Goal: Communication & Community: Answer question/provide support

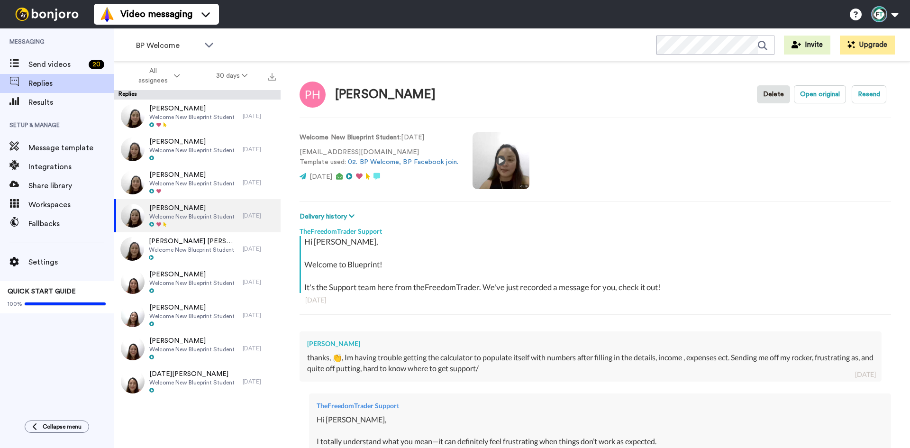
click at [494, 161] on video at bounding box center [501, 160] width 57 height 57
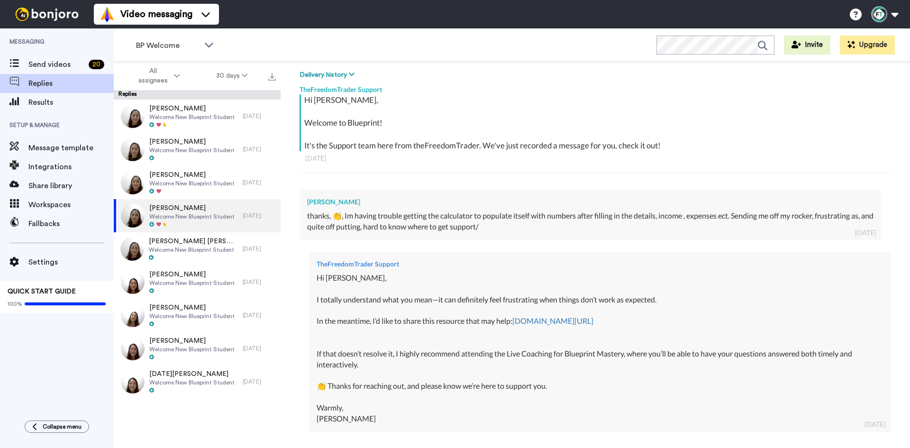
scroll to position [142, 0]
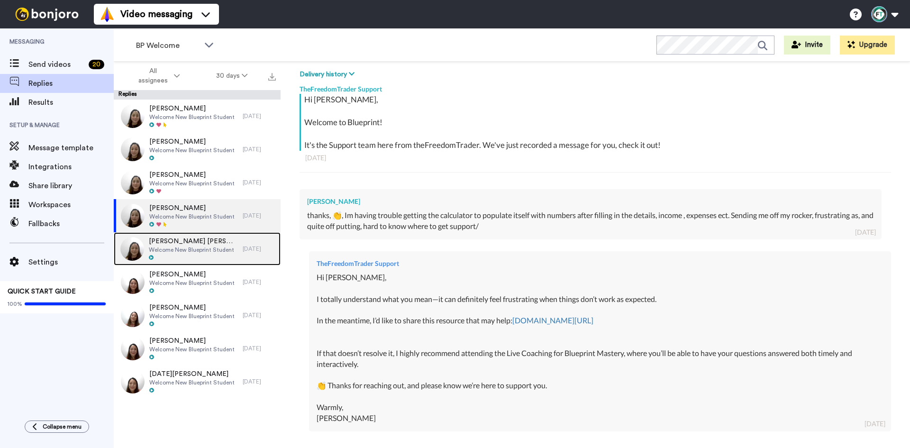
click at [212, 249] on span "Welcome New Blueprint Student" at bounding box center [193, 250] width 89 height 8
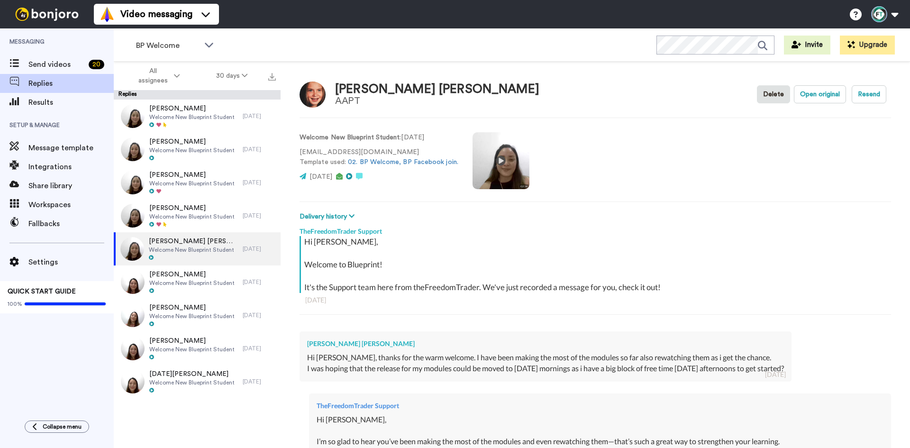
type textarea "x"
click at [518, 153] on video at bounding box center [501, 160] width 57 height 57
click at [504, 161] on video at bounding box center [501, 160] width 57 height 57
click at [68, 66] on span "Send videos" at bounding box center [56, 64] width 56 height 11
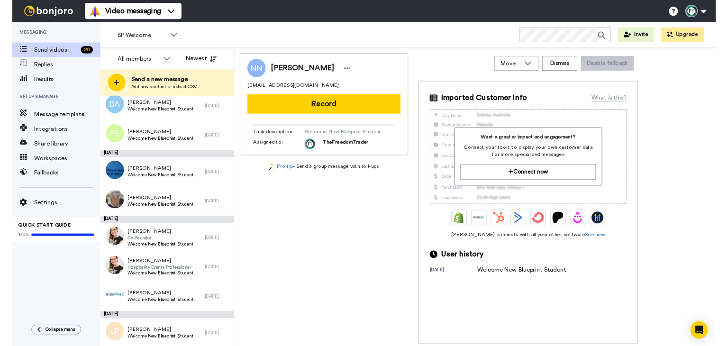
scroll to position [178, 0]
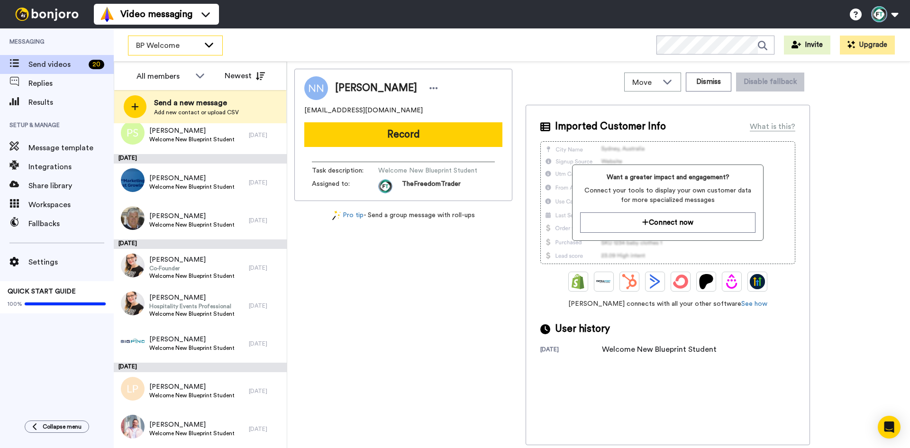
click at [210, 40] on icon at bounding box center [208, 44] width 11 height 9
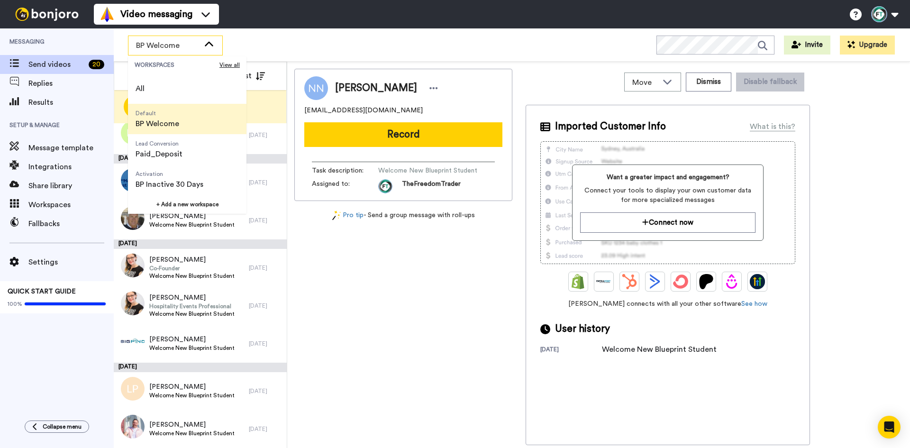
click at [189, 127] on li "Default BP Welcome" at bounding box center [187, 119] width 119 height 30
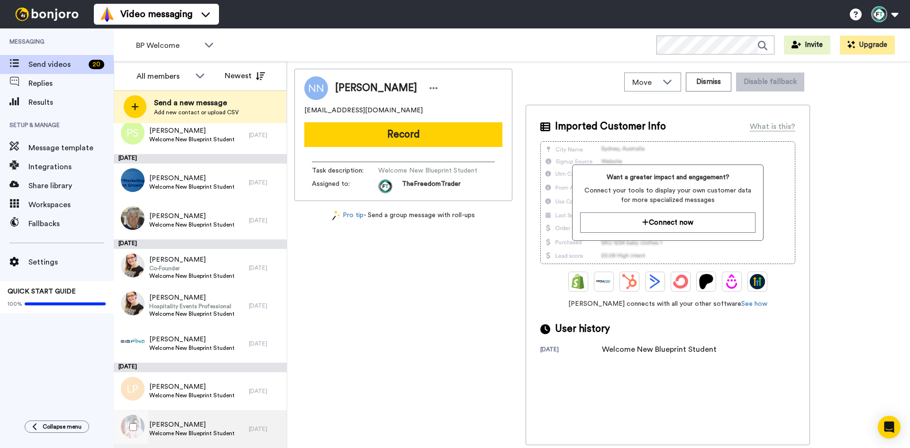
click at [179, 436] on span "Welcome New Blueprint Student" at bounding box center [191, 434] width 85 height 8
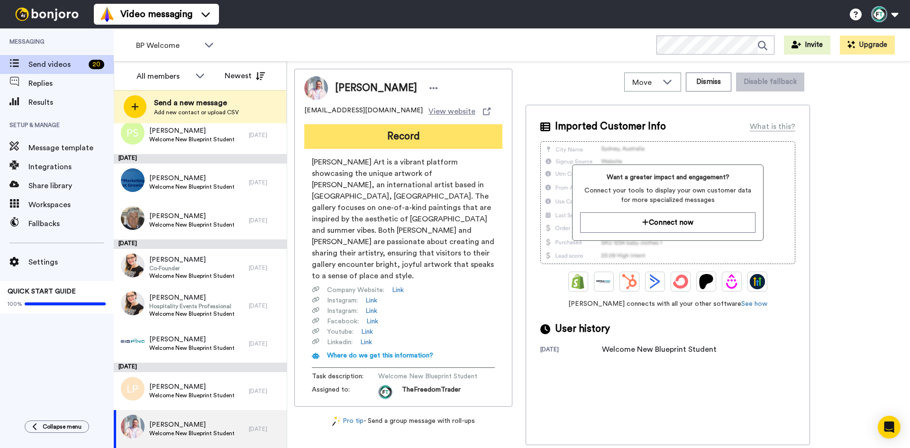
click at [410, 134] on button "Record" at bounding box center [403, 136] width 198 height 25
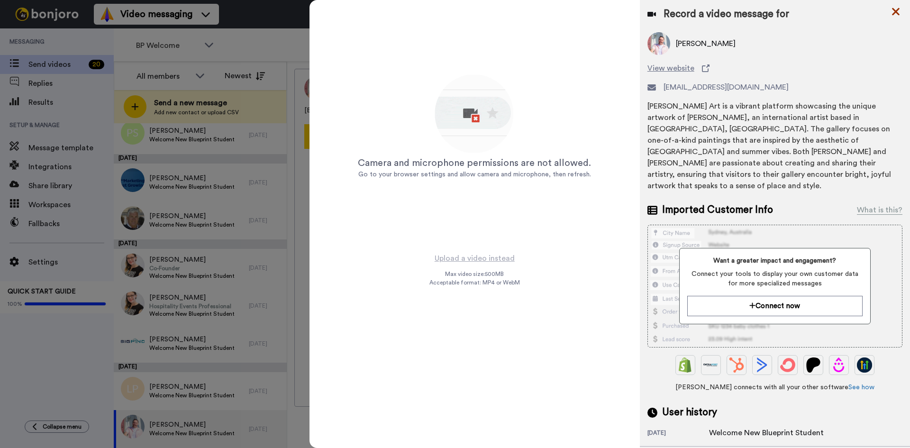
click at [896, 12] on icon at bounding box center [896, 12] width 8 height 8
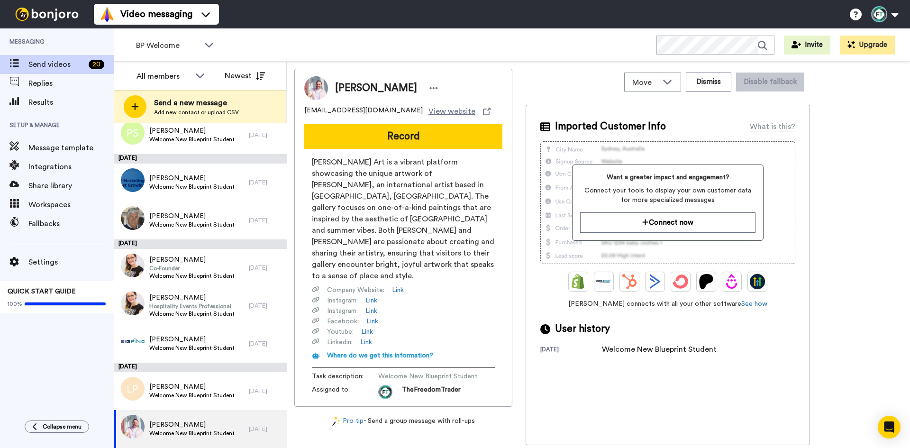
click at [726, 97] on div "Move WORKSPACES View all Default BP Welcome Lead Conversion Paid_Deposit Activa…" at bounding box center [668, 257] width 284 height 376
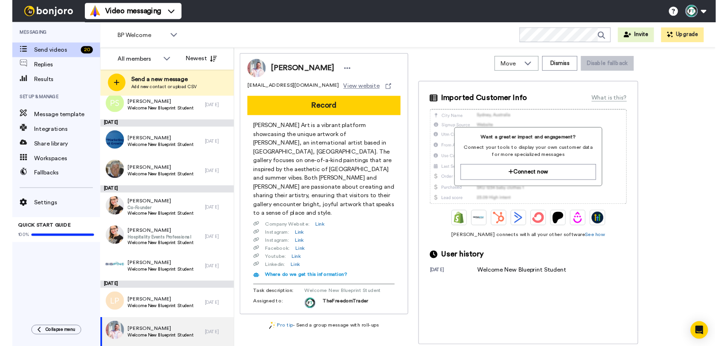
scroll to position [177, 0]
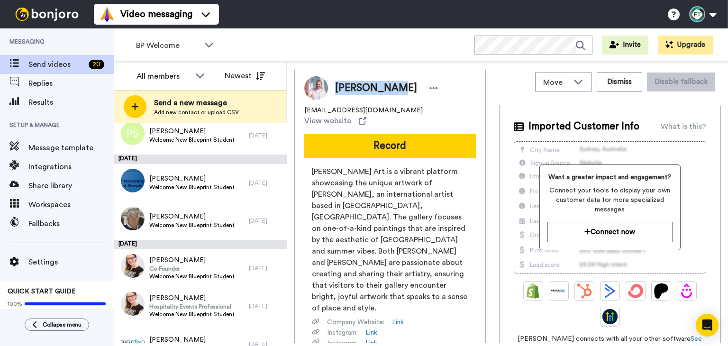
drag, startPoint x: 334, startPoint y: 90, endPoint x: 385, endPoint y: 90, distance: 50.7
click at [385, 90] on div "Tracy Riley" at bounding box center [384, 88] width 113 height 14
copy span "Tracy Riley"
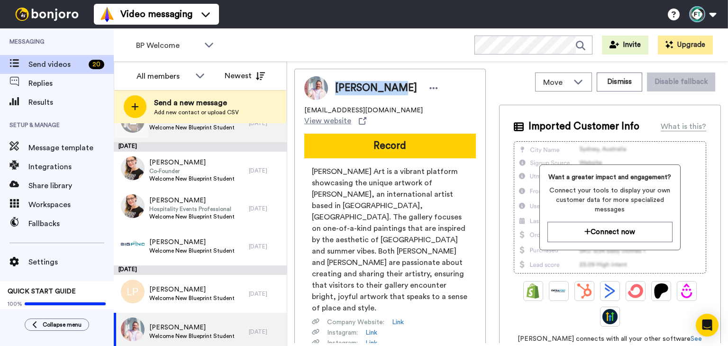
scroll to position [280, 0]
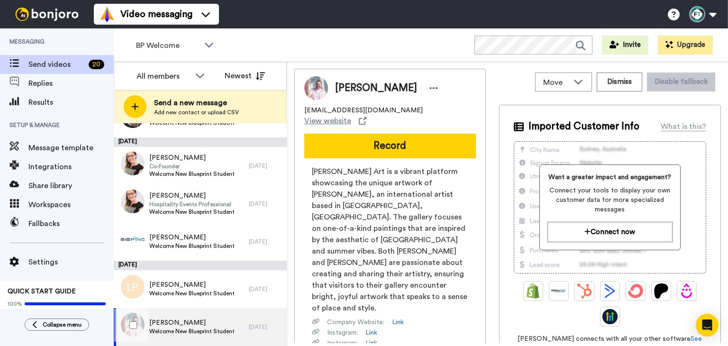
click at [176, 328] on span "Welcome New Blueprint Student" at bounding box center [191, 332] width 85 height 8
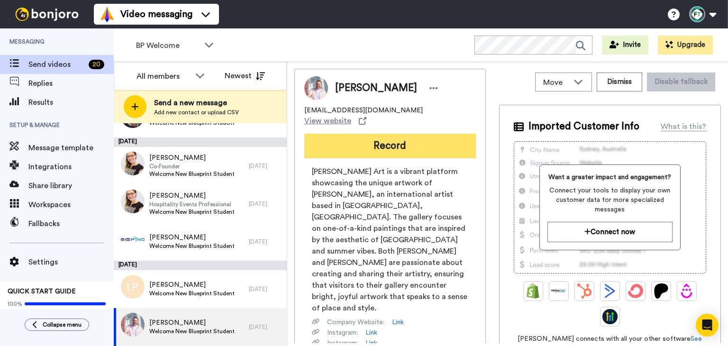
click at [421, 134] on button "Record" at bounding box center [390, 146] width 172 height 25
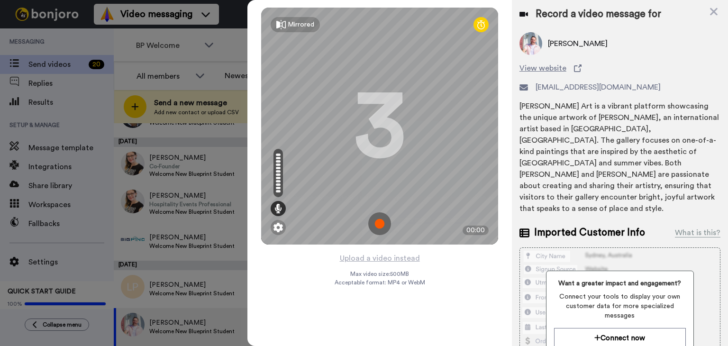
click at [380, 228] on img at bounding box center [379, 223] width 23 height 23
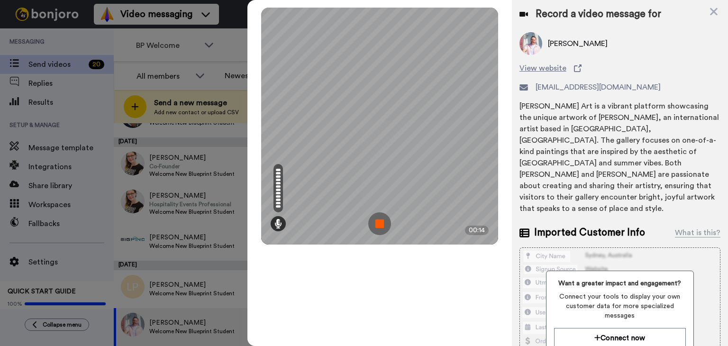
click at [383, 216] on img at bounding box center [379, 223] width 23 height 23
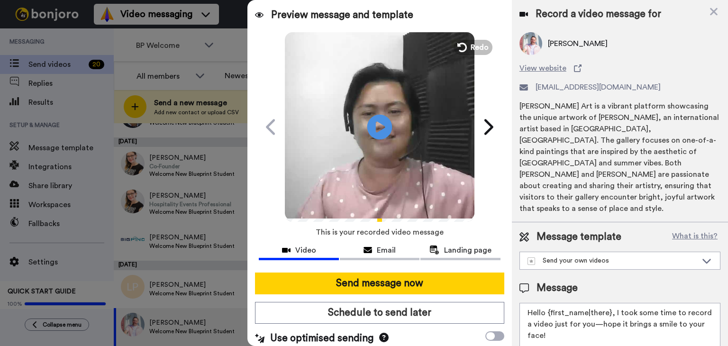
click at [377, 124] on icon "Play/Pause" at bounding box center [379, 126] width 25 height 45
click at [471, 43] on span "Redo" at bounding box center [481, 47] width 20 height 12
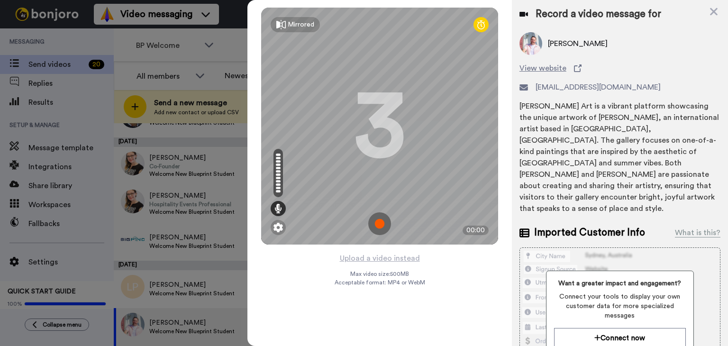
click at [382, 228] on img at bounding box center [379, 223] width 23 height 23
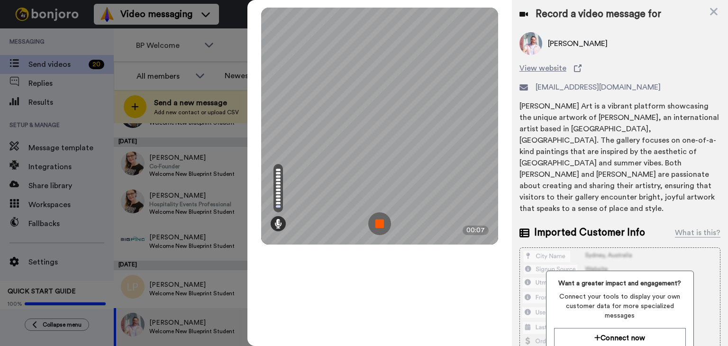
click at [380, 227] on img at bounding box center [379, 223] width 23 height 23
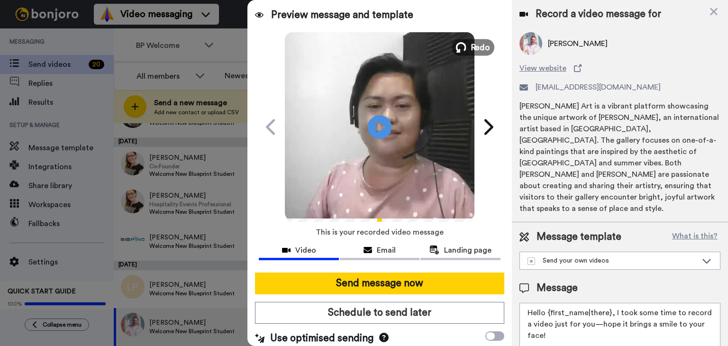
click at [471, 52] on span "Redo" at bounding box center [481, 47] width 20 height 12
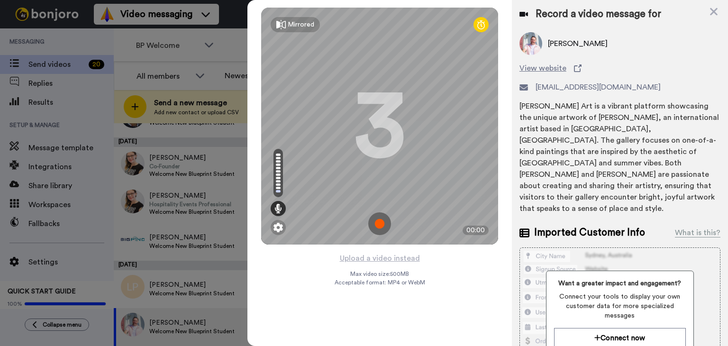
click at [382, 228] on img at bounding box center [379, 223] width 23 height 23
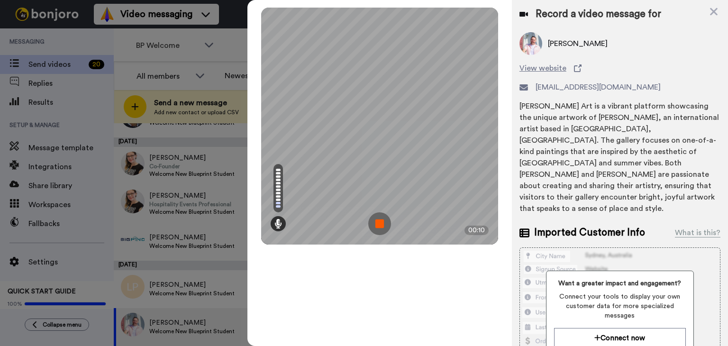
click at [374, 230] on img at bounding box center [379, 223] width 23 height 23
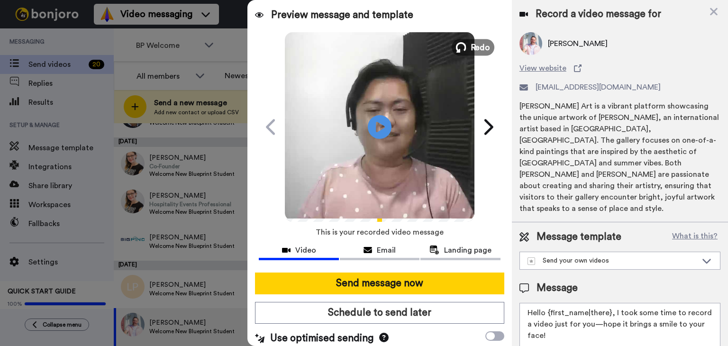
click at [473, 41] on span "Redo" at bounding box center [481, 47] width 20 height 12
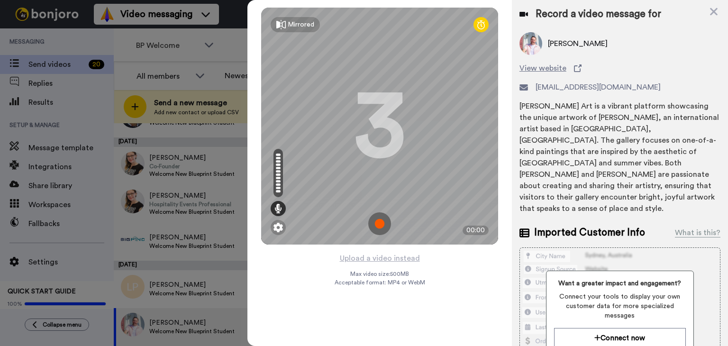
click at [376, 223] on img at bounding box center [379, 223] width 23 height 23
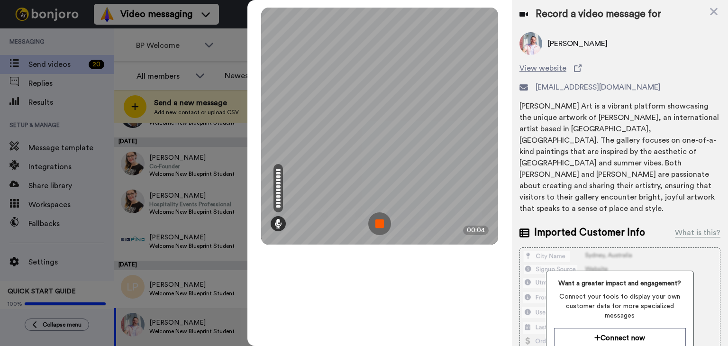
click at [387, 225] on img at bounding box center [379, 223] width 23 height 23
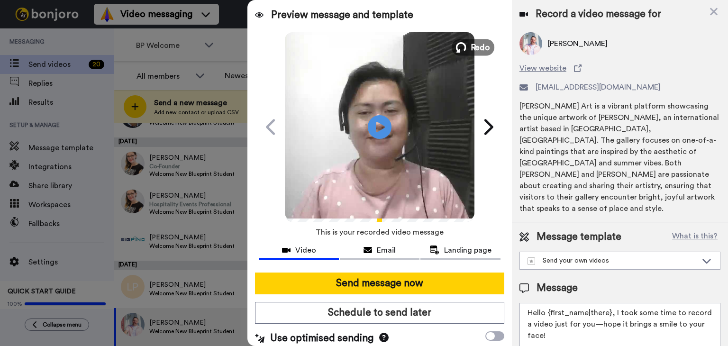
click at [476, 45] on span "Redo" at bounding box center [481, 47] width 20 height 12
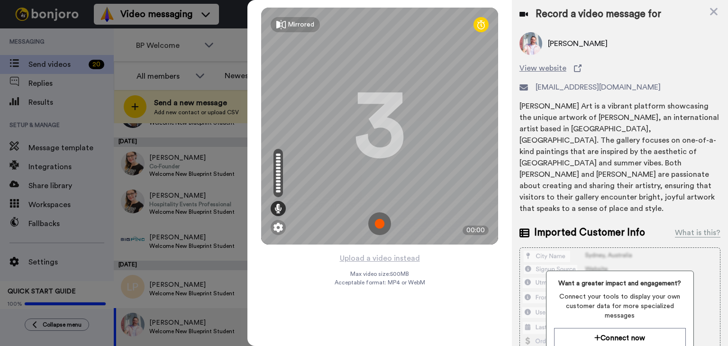
click at [386, 224] on img at bounding box center [379, 223] width 23 height 23
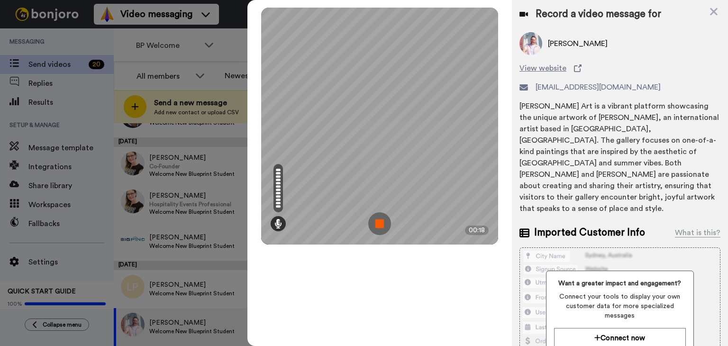
click at [386, 224] on img at bounding box center [379, 223] width 23 height 23
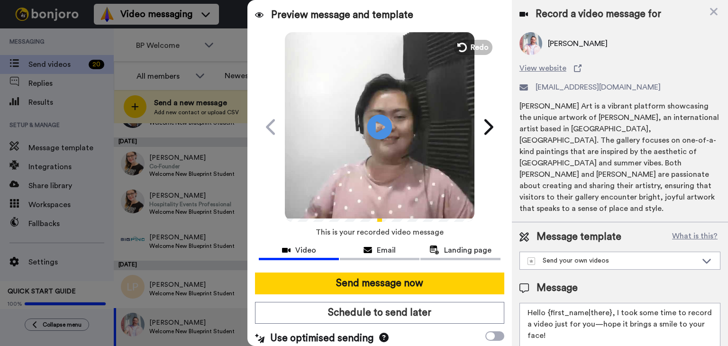
click at [377, 128] on icon "Play/Pause" at bounding box center [379, 126] width 25 height 45
drag, startPoint x: 479, startPoint y: 46, endPoint x: 484, endPoint y: 44, distance: 5.1
click at [479, 46] on span "Redo" at bounding box center [481, 47] width 20 height 12
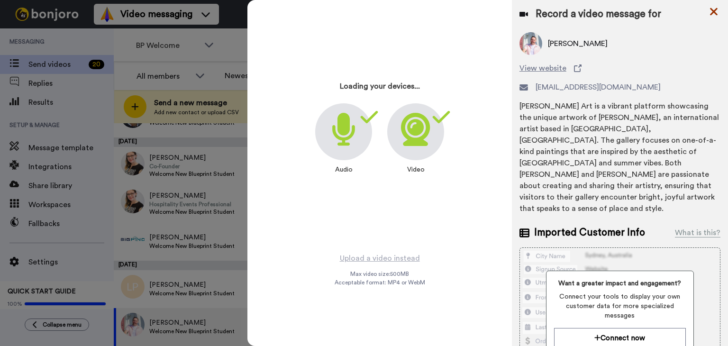
click at [715, 10] on icon at bounding box center [714, 12] width 8 height 8
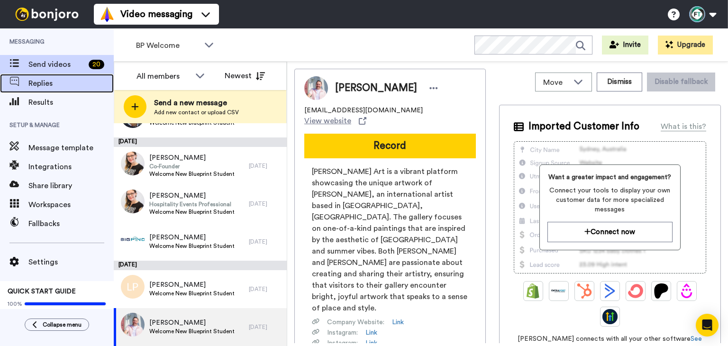
click at [59, 88] on span "Replies" at bounding box center [70, 83] width 85 height 11
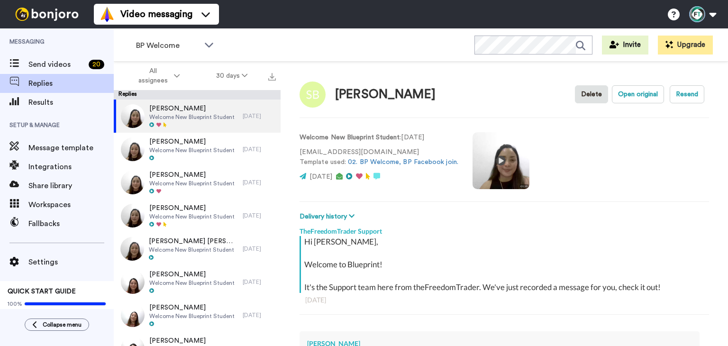
click at [496, 166] on video at bounding box center [501, 160] width 57 height 57
click at [64, 64] on span "Send videos" at bounding box center [56, 64] width 56 height 11
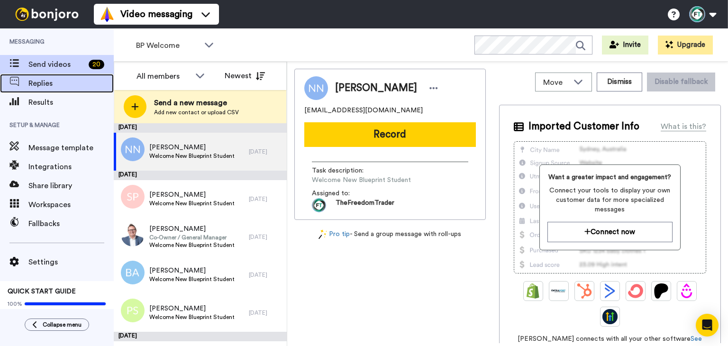
click at [58, 81] on span "Replies" at bounding box center [70, 83] width 85 height 11
click at [65, 65] on span "Send videos" at bounding box center [56, 64] width 56 height 11
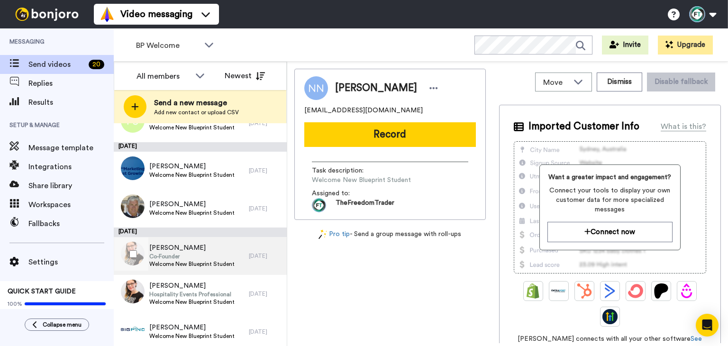
scroll to position [280, 0]
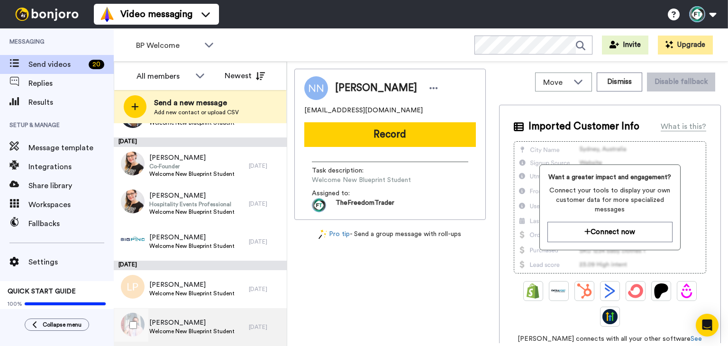
click at [192, 319] on span "[PERSON_NAME]" at bounding box center [191, 322] width 85 height 9
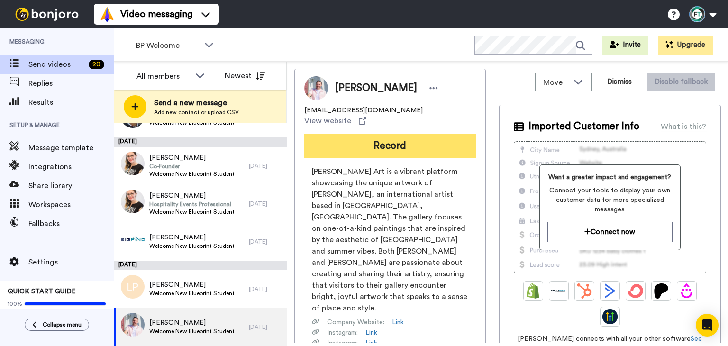
click at [432, 134] on button "Record" at bounding box center [390, 146] width 172 height 25
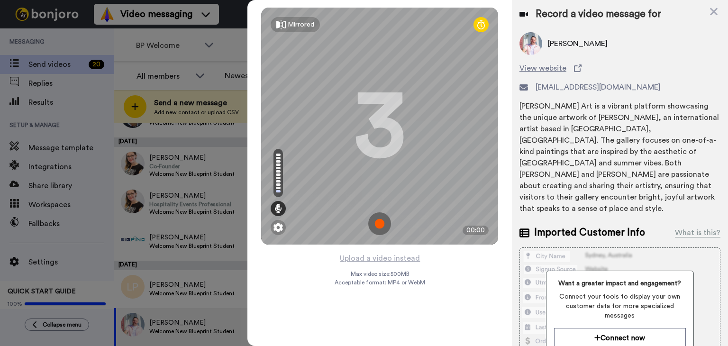
click at [374, 222] on img at bounding box center [379, 223] width 23 height 23
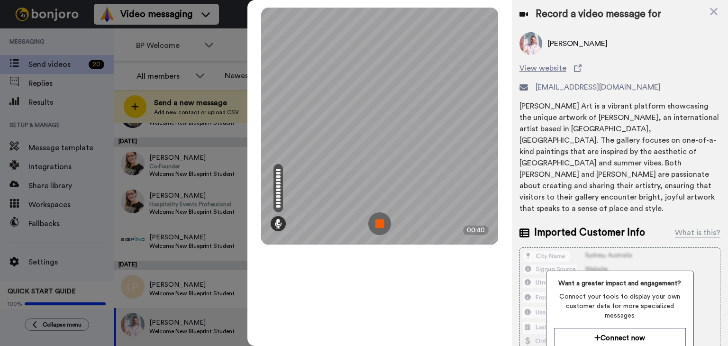
click at [379, 225] on img at bounding box center [379, 223] width 23 height 23
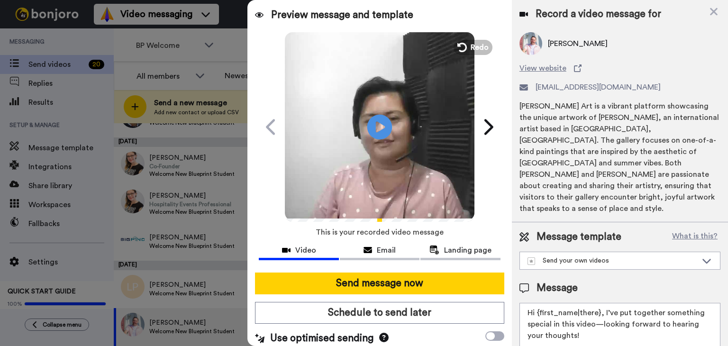
click at [377, 131] on icon at bounding box center [379, 126] width 25 height 25
click at [476, 44] on span "Redo" at bounding box center [481, 47] width 20 height 12
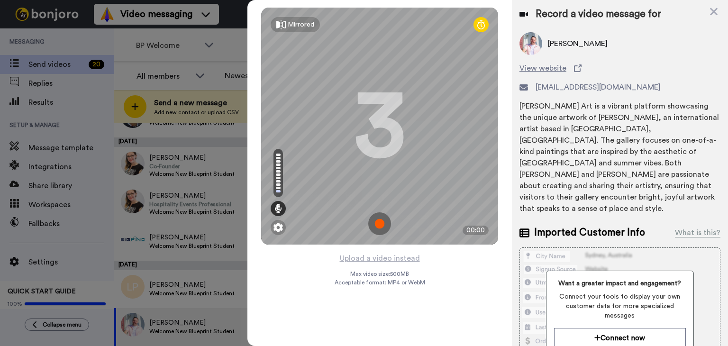
click at [382, 224] on img at bounding box center [379, 223] width 23 height 23
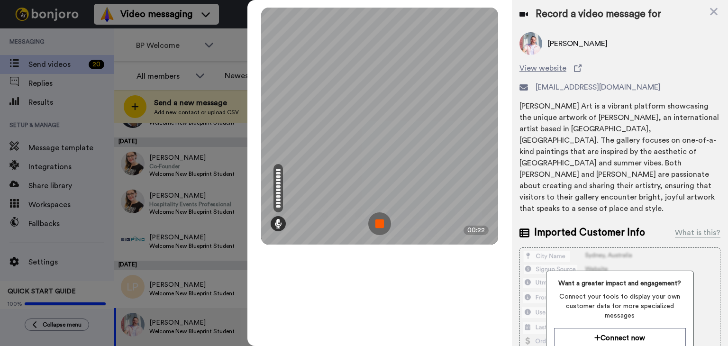
click at [378, 234] on div "Mirrored Redo 3 00:22" at bounding box center [379, 126] width 237 height 237
click at [378, 224] on img at bounding box center [379, 223] width 23 height 23
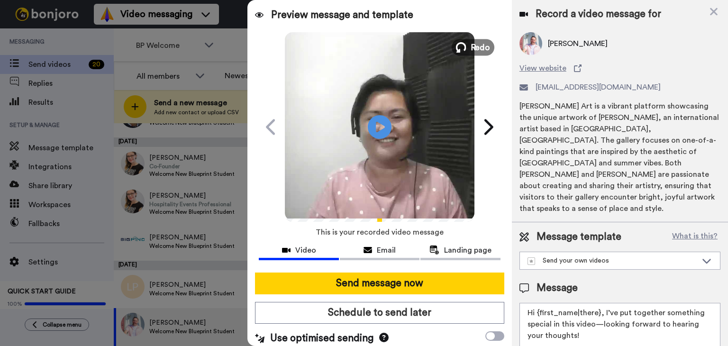
click at [471, 46] on span "Redo" at bounding box center [481, 47] width 20 height 12
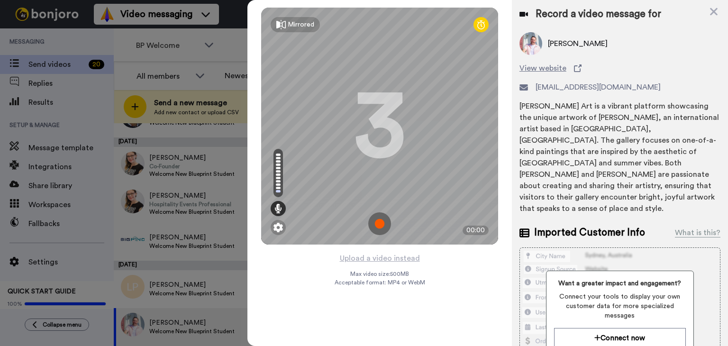
click at [380, 226] on img at bounding box center [379, 223] width 23 height 23
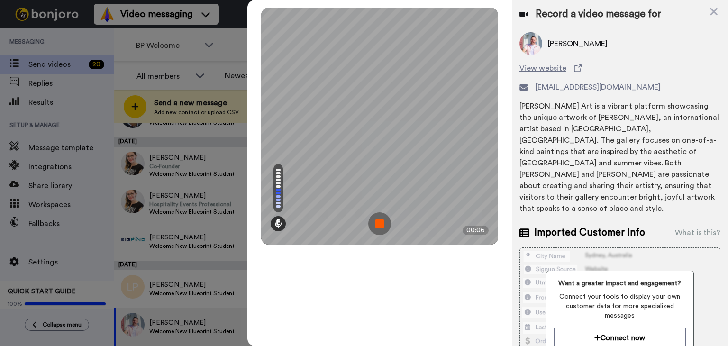
click at [375, 229] on img at bounding box center [379, 223] width 23 height 23
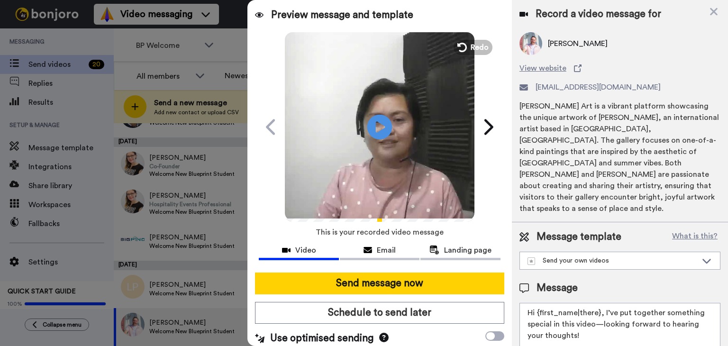
click at [382, 120] on icon at bounding box center [379, 126] width 25 height 25
click at [471, 46] on span "Redo" at bounding box center [481, 47] width 20 height 12
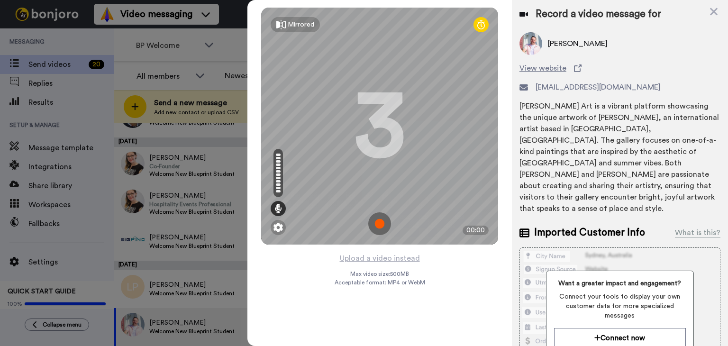
click at [377, 220] on img at bounding box center [379, 223] width 23 height 23
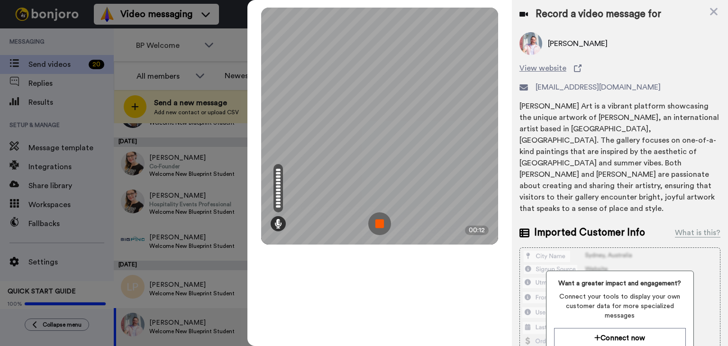
click at [387, 226] on img at bounding box center [379, 223] width 23 height 23
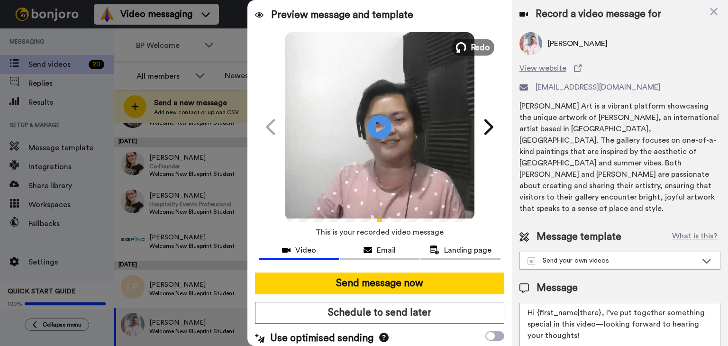
click at [463, 47] on icon at bounding box center [461, 47] width 10 height 10
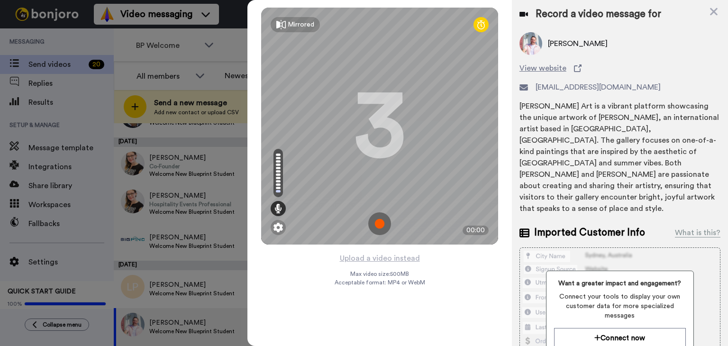
click at [381, 219] on img at bounding box center [379, 223] width 23 height 23
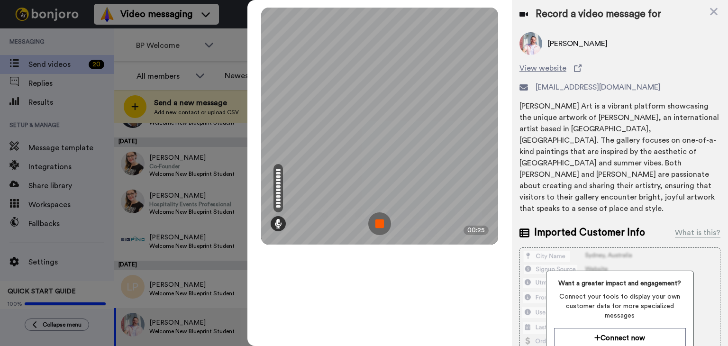
click at [382, 213] on img at bounding box center [379, 223] width 23 height 23
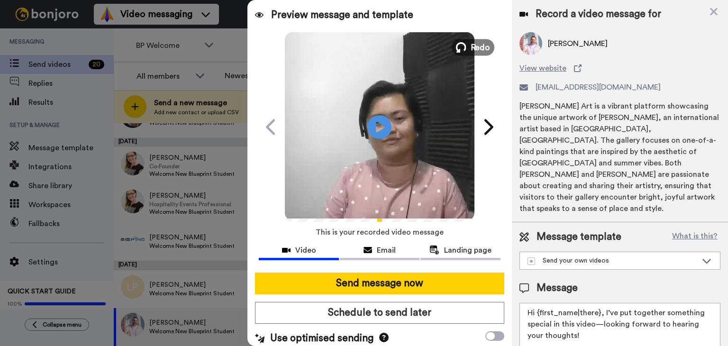
click at [475, 45] on span "Redo" at bounding box center [481, 47] width 20 height 12
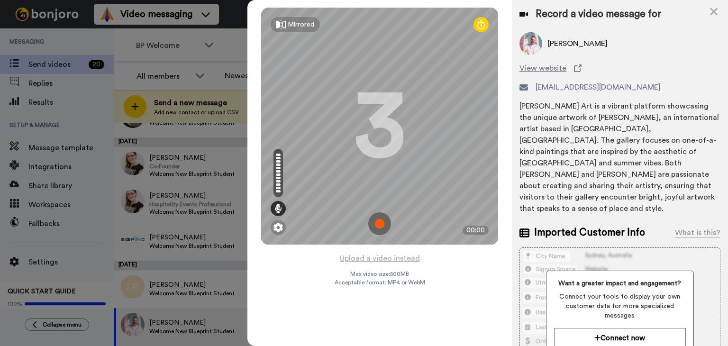
click at [374, 216] on img at bounding box center [379, 223] width 23 height 23
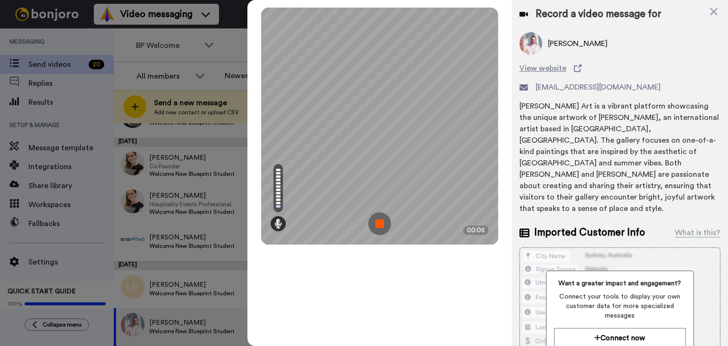
click at [377, 216] on img at bounding box center [379, 223] width 23 height 23
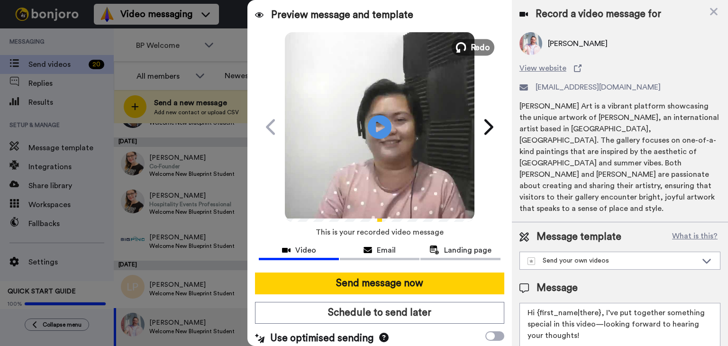
click at [484, 42] on span "Redo" at bounding box center [481, 47] width 20 height 12
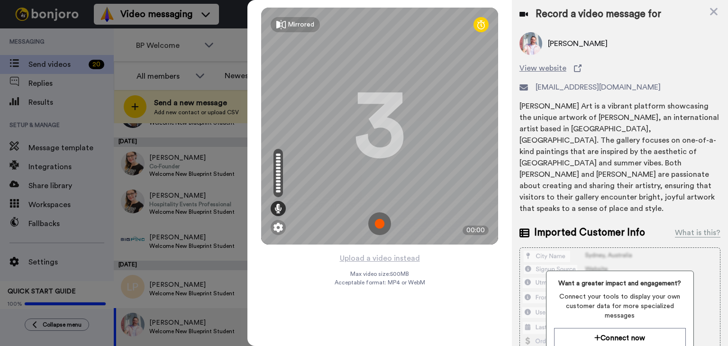
click at [384, 227] on img at bounding box center [379, 223] width 23 height 23
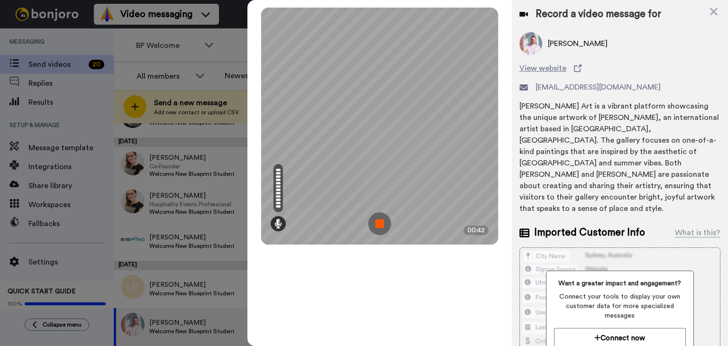
click at [384, 226] on img at bounding box center [379, 223] width 23 height 23
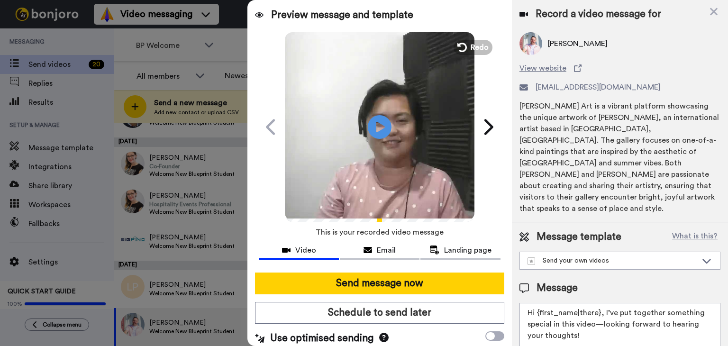
click at [389, 128] on video at bounding box center [380, 126] width 190 height 190
click at [473, 41] on span "Redo" at bounding box center [481, 47] width 20 height 12
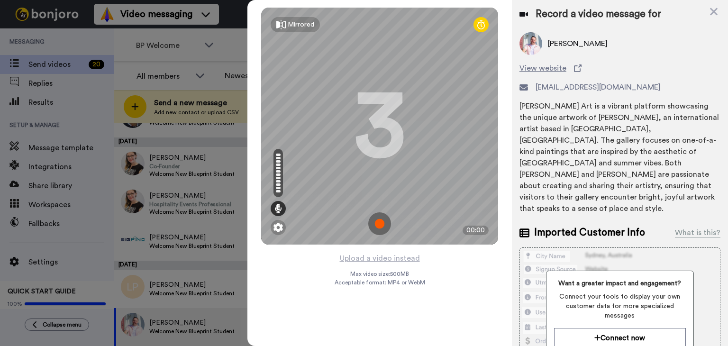
click at [376, 227] on img at bounding box center [379, 223] width 23 height 23
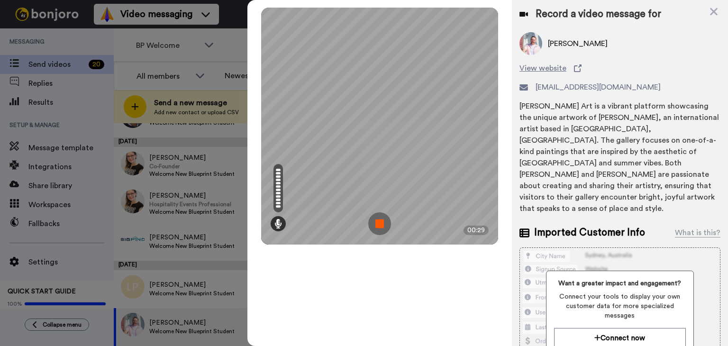
click at [376, 227] on img at bounding box center [379, 223] width 23 height 23
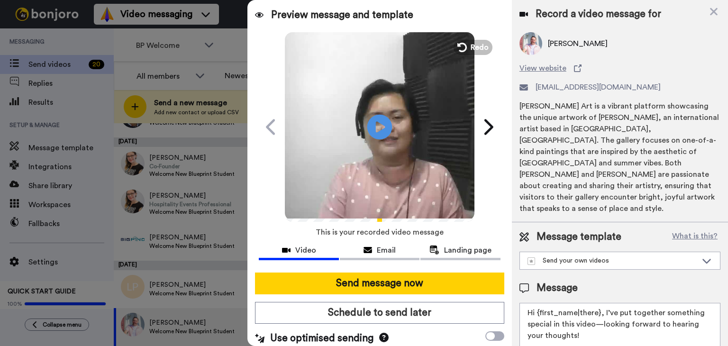
click at [386, 129] on icon at bounding box center [379, 126] width 25 height 25
click at [471, 50] on span "Redo" at bounding box center [481, 47] width 20 height 12
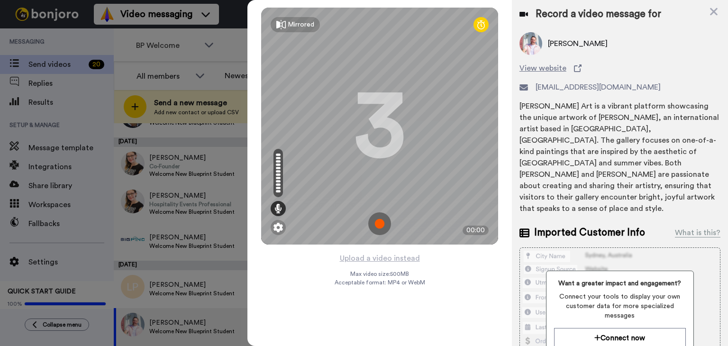
click at [384, 224] on img at bounding box center [379, 223] width 23 height 23
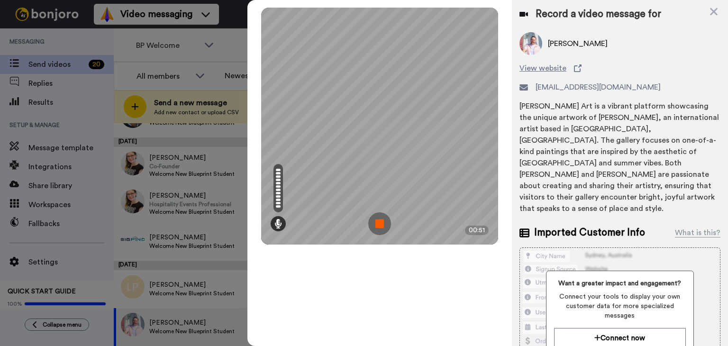
click at [384, 224] on img at bounding box center [379, 223] width 23 height 23
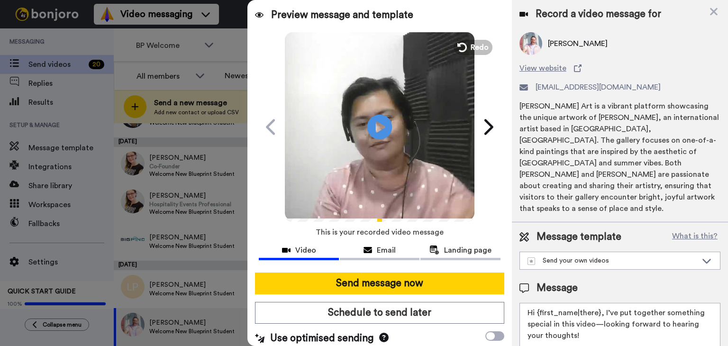
click at [375, 121] on icon at bounding box center [379, 126] width 25 height 25
click at [480, 51] on span "Redo" at bounding box center [481, 47] width 20 height 12
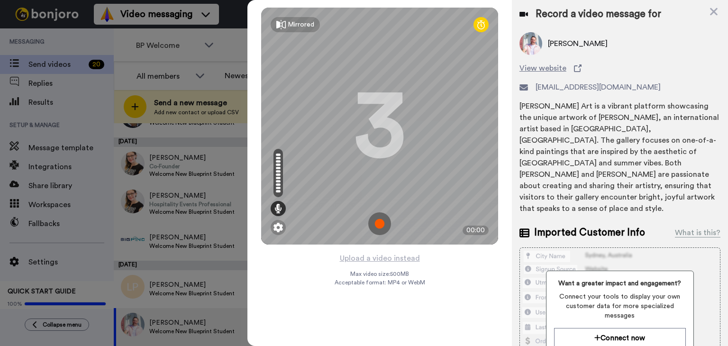
click at [40, 85] on div at bounding box center [364, 173] width 728 height 346
click at [49, 81] on div at bounding box center [364, 173] width 728 height 346
click at [710, 11] on icon at bounding box center [713, 12] width 9 height 12
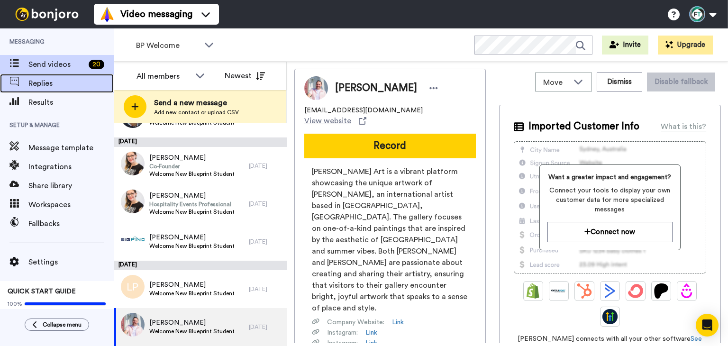
click at [62, 88] on span "Replies" at bounding box center [70, 83] width 85 height 11
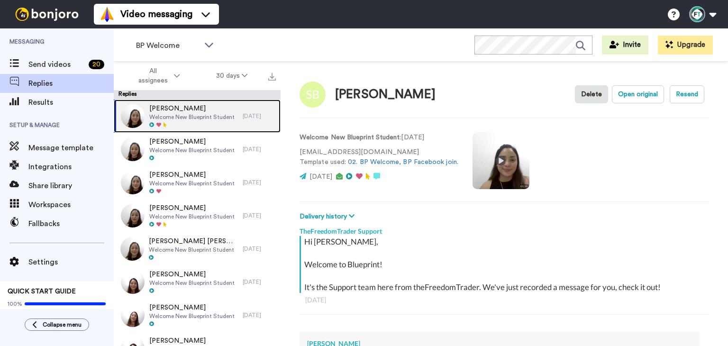
click at [174, 113] on span "Welcome New Blueprint Student" at bounding box center [191, 117] width 85 height 8
type textarea "x"
click at [494, 162] on video at bounding box center [501, 160] width 57 height 57
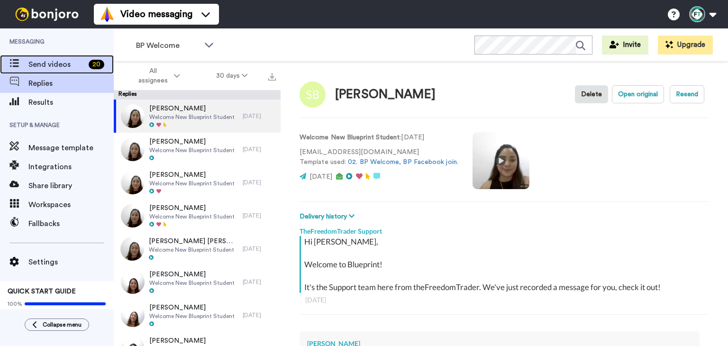
click at [52, 70] on div "Send videos 20" at bounding box center [57, 64] width 114 height 19
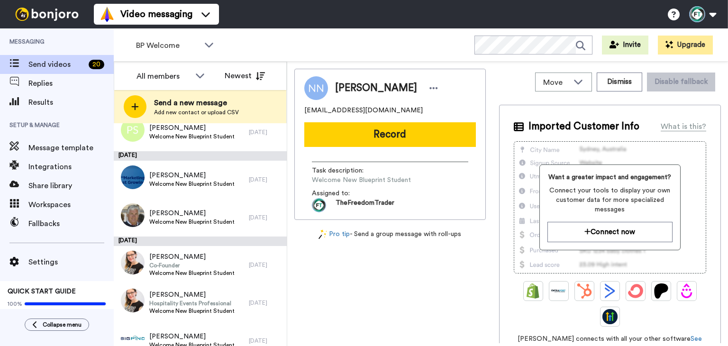
scroll to position [280, 0]
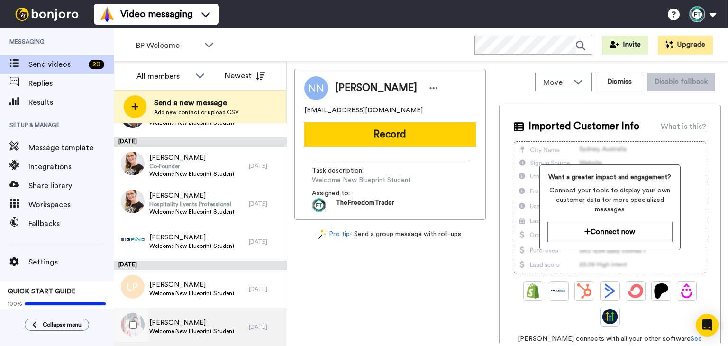
click at [212, 328] on span "Welcome New Blueprint Student" at bounding box center [191, 332] width 85 height 8
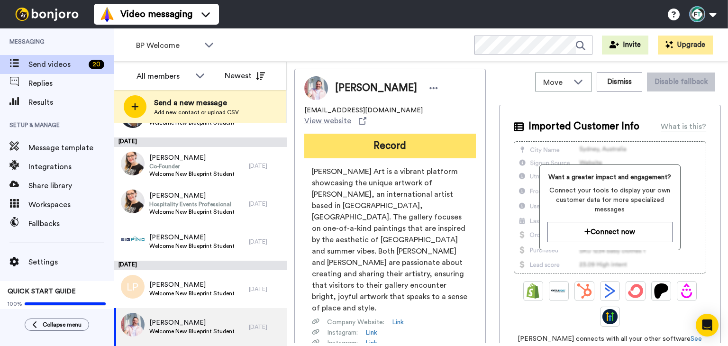
click at [434, 134] on button "Record" at bounding box center [390, 146] width 172 height 25
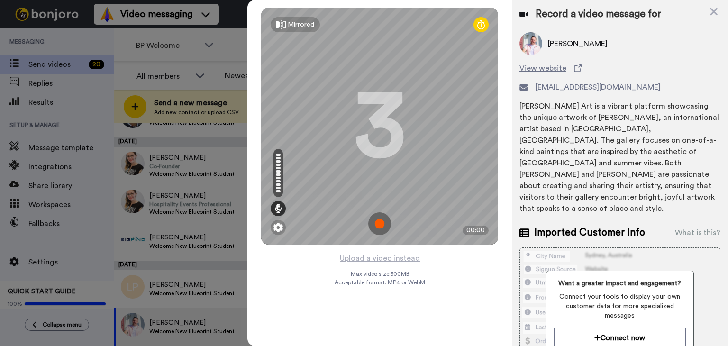
click at [379, 226] on img at bounding box center [379, 223] width 23 height 23
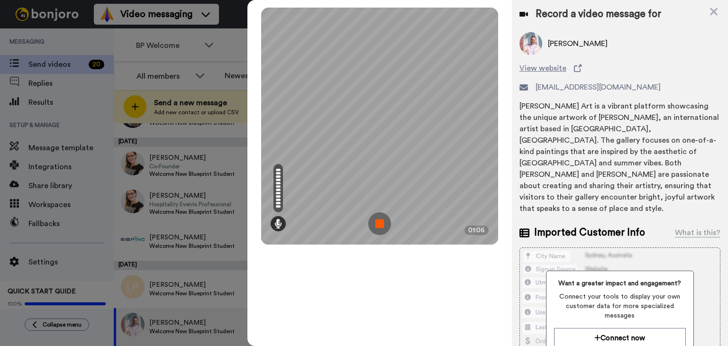
click at [379, 226] on img at bounding box center [379, 223] width 23 height 23
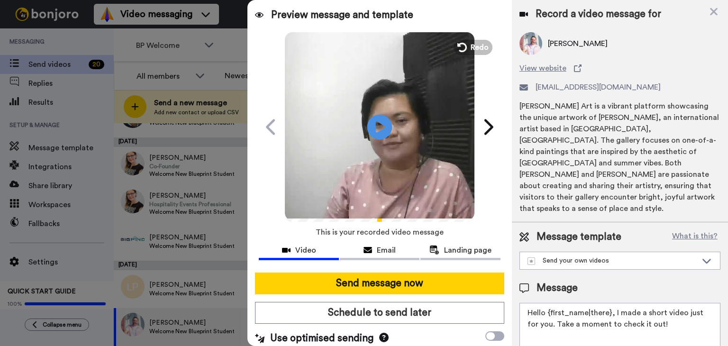
click at [383, 129] on icon at bounding box center [379, 126] width 25 height 25
click at [479, 41] on span "Redo" at bounding box center [481, 47] width 20 height 12
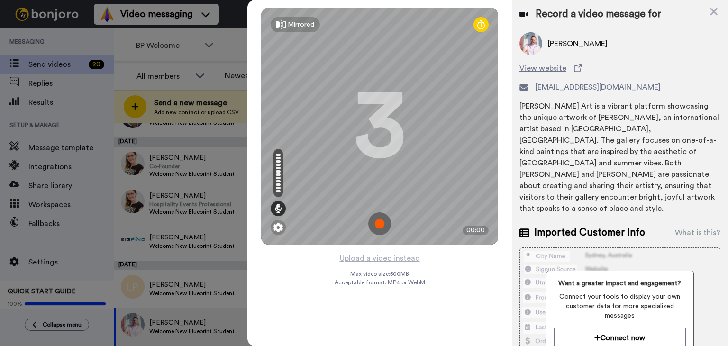
click at [375, 221] on img at bounding box center [379, 223] width 23 height 23
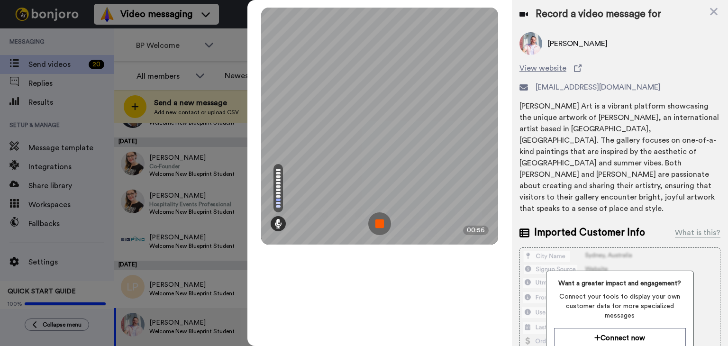
click at [376, 221] on img at bounding box center [379, 223] width 23 height 23
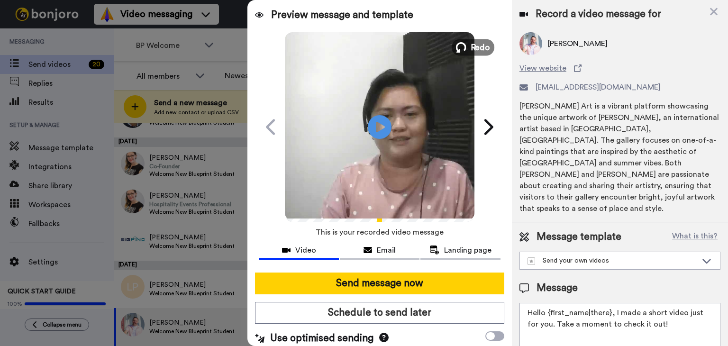
click at [473, 47] on span "Redo" at bounding box center [481, 47] width 20 height 12
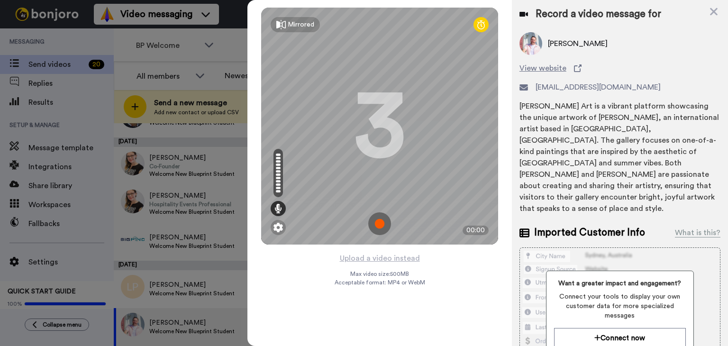
click at [384, 228] on img at bounding box center [379, 223] width 23 height 23
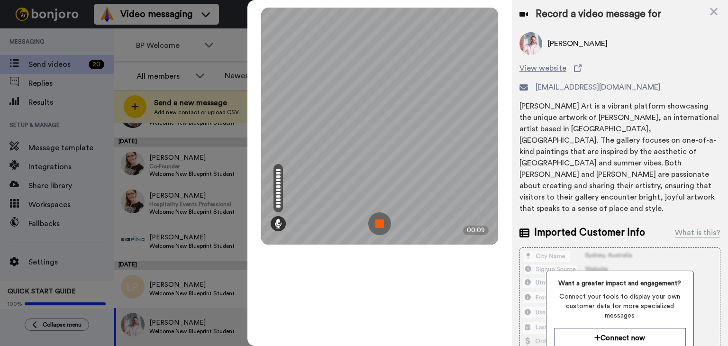
click at [385, 221] on img at bounding box center [379, 223] width 23 height 23
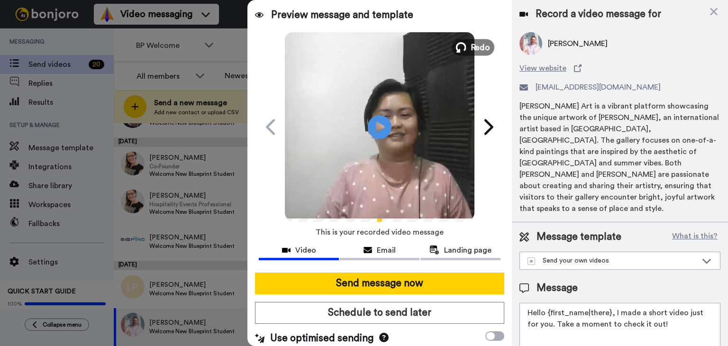
click at [475, 47] on span "Redo" at bounding box center [481, 47] width 20 height 12
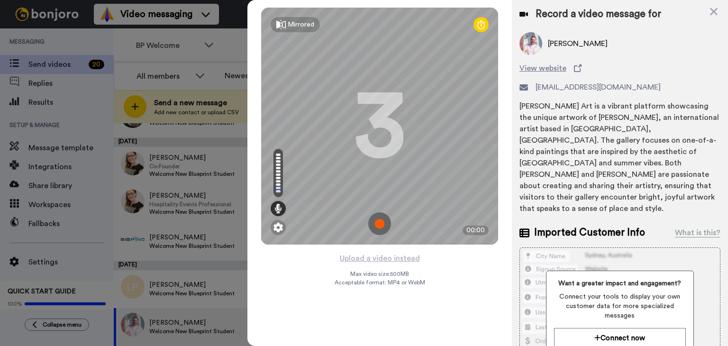
click at [386, 227] on img at bounding box center [379, 223] width 23 height 23
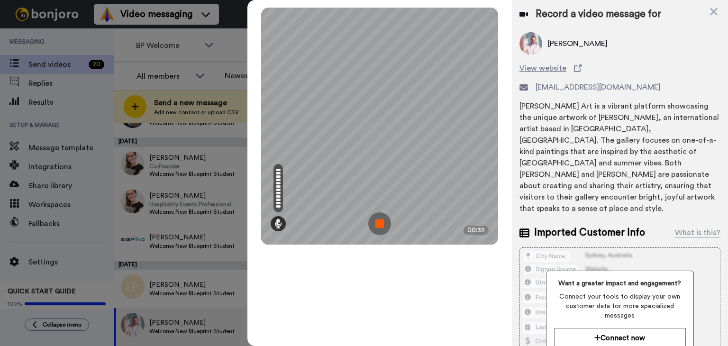
click at [384, 226] on img at bounding box center [379, 223] width 23 height 23
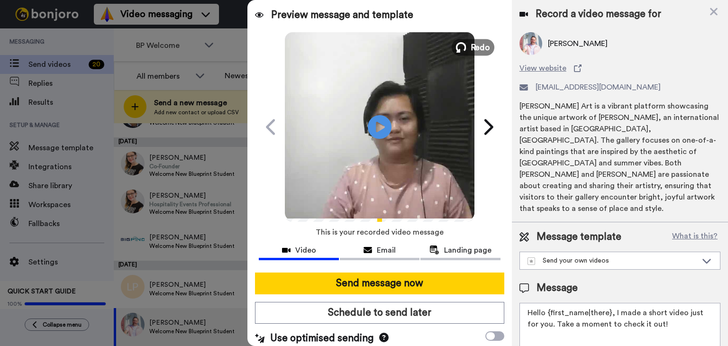
click at [478, 46] on span "Redo" at bounding box center [481, 47] width 20 height 12
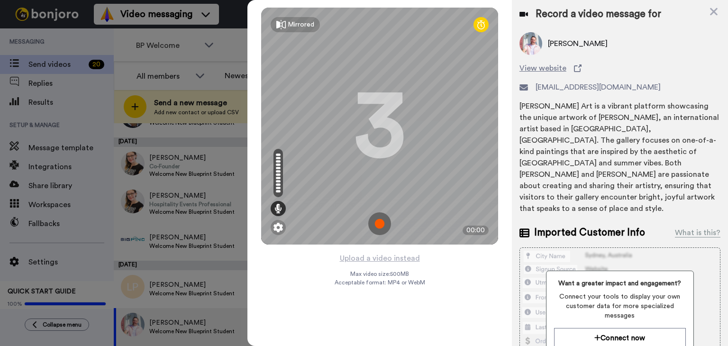
click at [382, 222] on img at bounding box center [379, 223] width 23 height 23
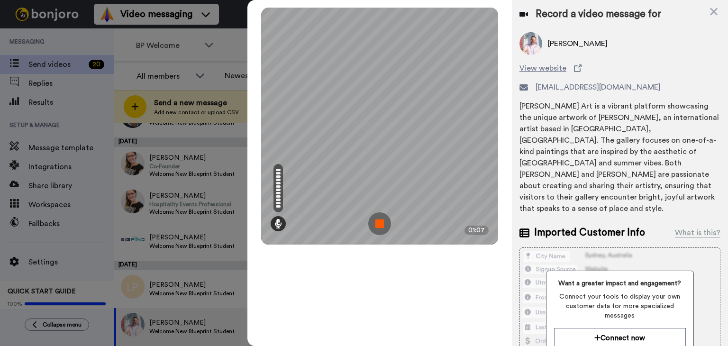
click at [383, 221] on img at bounding box center [379, 223] width 23 height 23
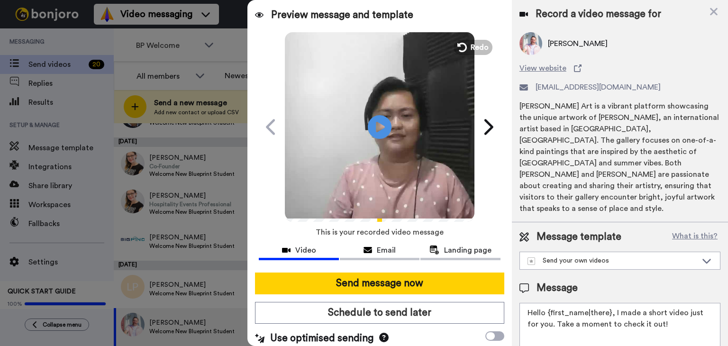
click at [389, 127] on video at bounding box center [380, 126] width 190 height 190
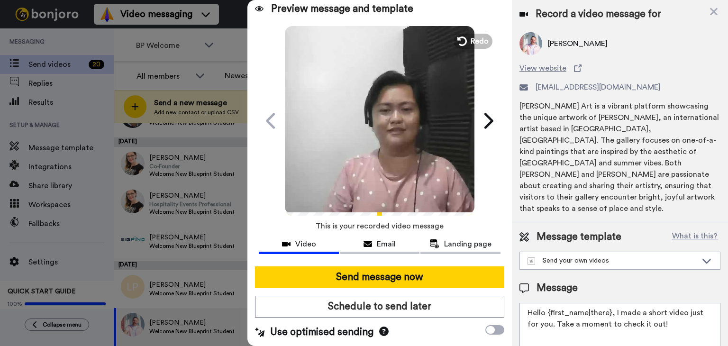
scroll to position [38, 0]
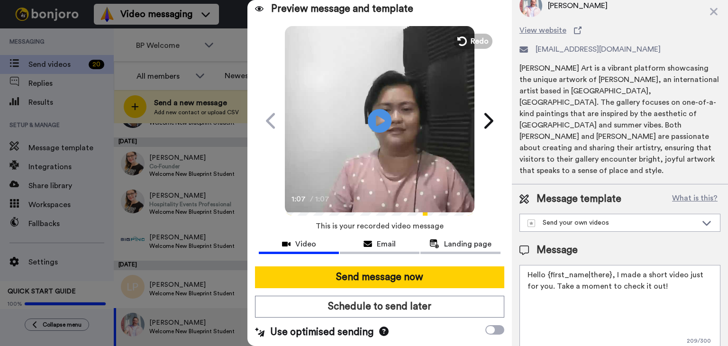
drag, startPoint x: 612, startPoint y: 293, endPoint x: 630, endPoint y: 293, distance: 17.1
click at [611, 293] on textarea "Hello {first_name|there}, I made a short video just for you. Take a moment to c…" at bounding box center [620, 307] width 201 height 85
drag, startPoint x: 665, startPoint y: 279, endPoint x: 455, endPoint y: 244, distance: 213.0
click at [432, 237] on div "Preview message and template Play/Pause 1:07 / 1:07 A quick video just for you …" at bounding box center [487, 173] width 481 height 346
paste textarea
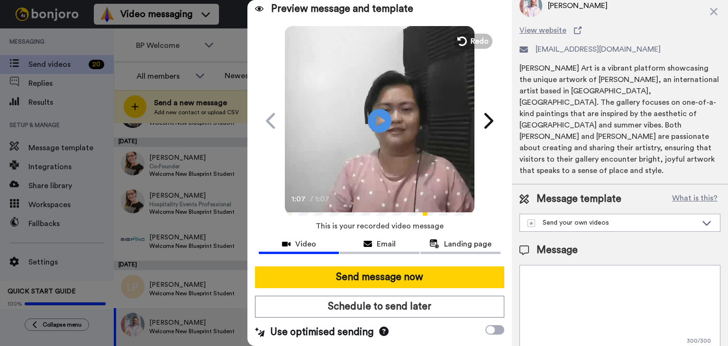
paste textarea "Hi Tracy and Riley, we’re excited to share a special video with you as an offic…"
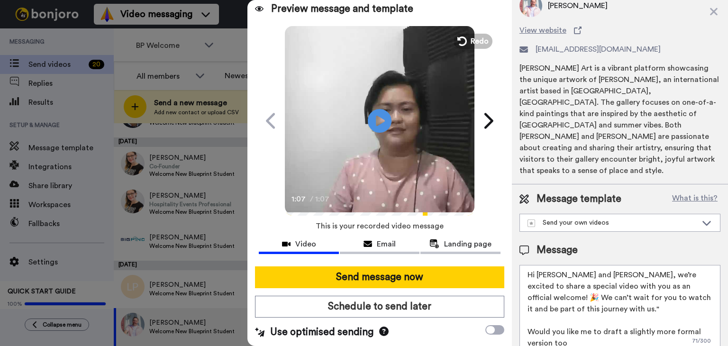
click at [578, 265] on textarea "Hi Tracy and Riley, we’re excited to share a special video with you as an offic…" at bounding box center [620, 307] width 201 height 85
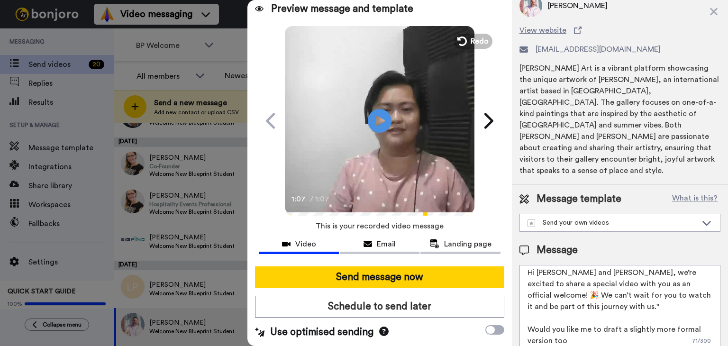
drag, startPoint x: 576, startPoint y: 325, endPoint x: 530, endPoint y: 312, distance: 48.2
click at [530, 312] on textarea "Hi Tracy and Chris, we’re excited to share a special video with you as an offic…" at bounding box center [620, 307] width 201 height 85
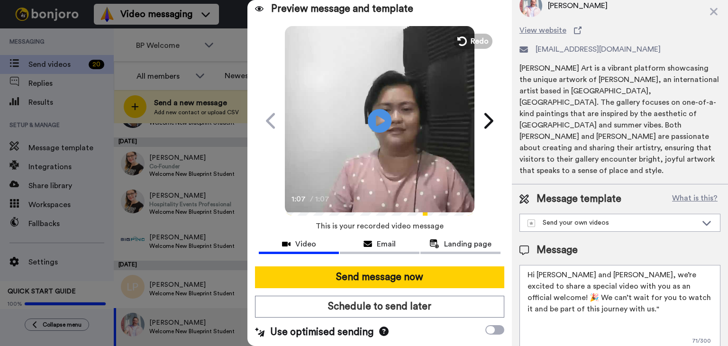
scroll to position [0, 0]
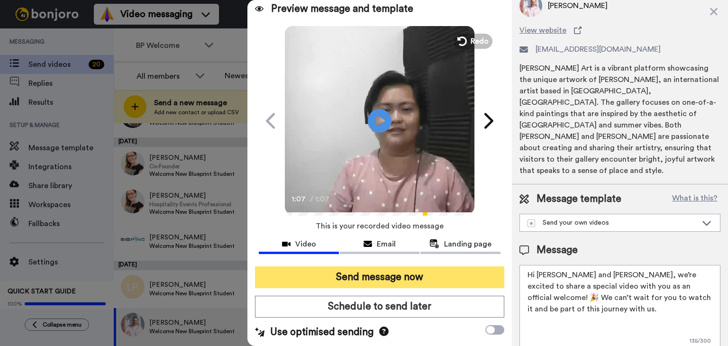
type textarea "Hi Tracy and Chris, we’re excited to share a special video with you as an offic…"
click at [393, 276] on button "Send message now" at bounding box center [379, 277] width 249 height 22
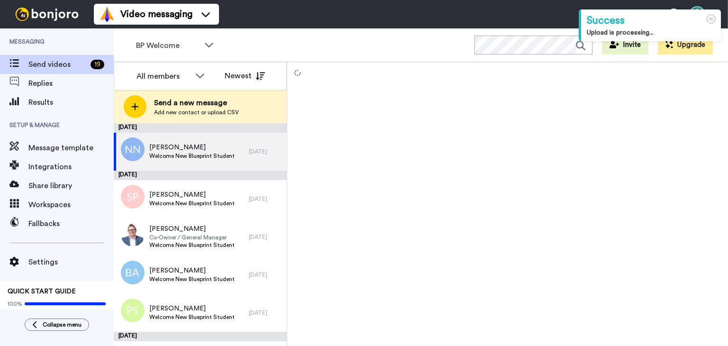
scroll to position [242, 0]
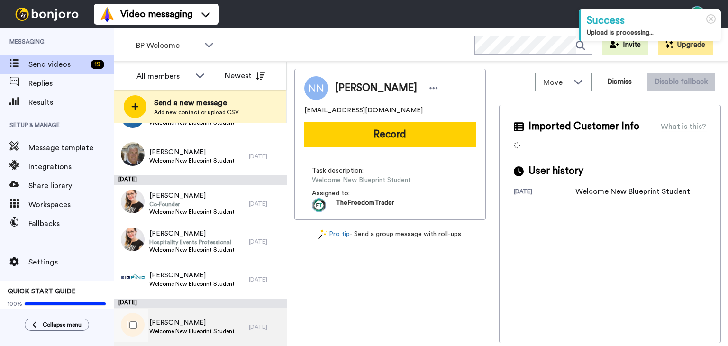
click at [207, 329] on span "Welcome New Blueprint Student" at bounding box center [191, 332] width 85 height 8
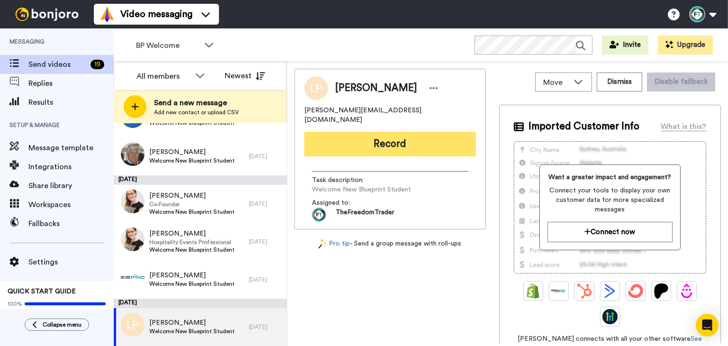
click at [409, 133] on button "Record" at bounding box center [390, 144] width 172 height 25
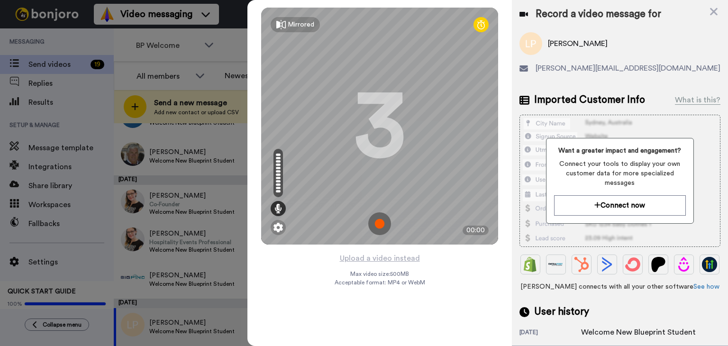
click at [379, 224] on img at bounding box center [379, 223] width 23 height 23
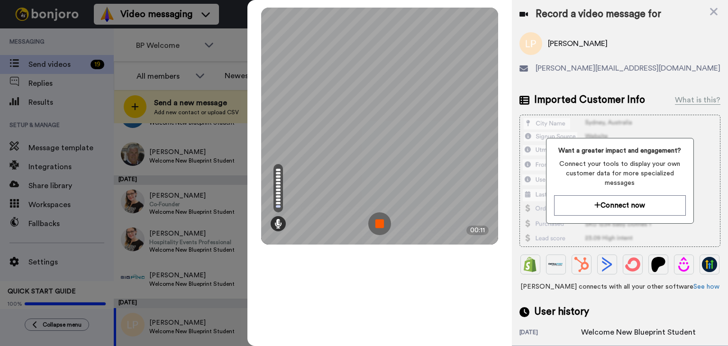
click at [379, 224] on img at bounding box center [379, 223] width 23 height 23
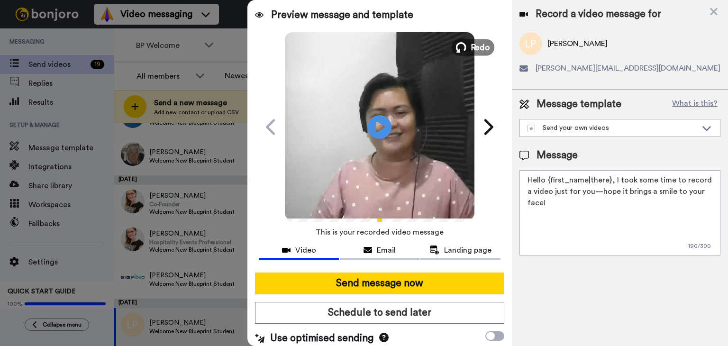
click at [466, 44] on button "Redo" at bounding box center [473, 47] width 43 height 17
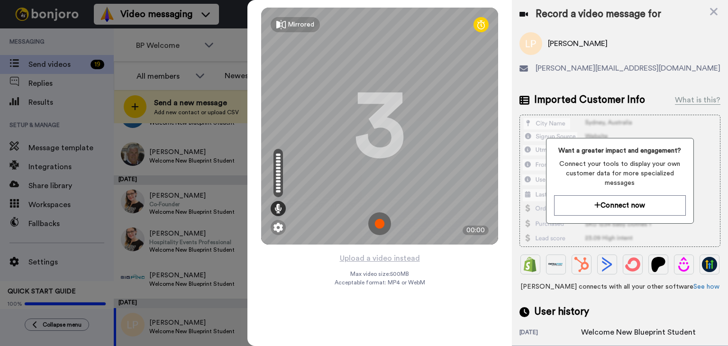
click at [377, 217] on img at bounding box center [379, 223] width 23 height 23
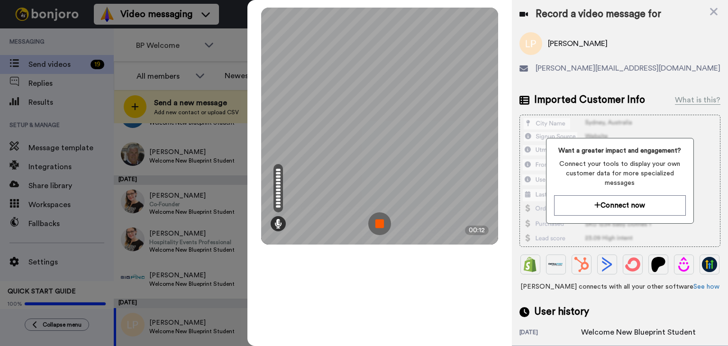
click at [385, 224] on img at bounding box center [379, 223] width 23 height 23
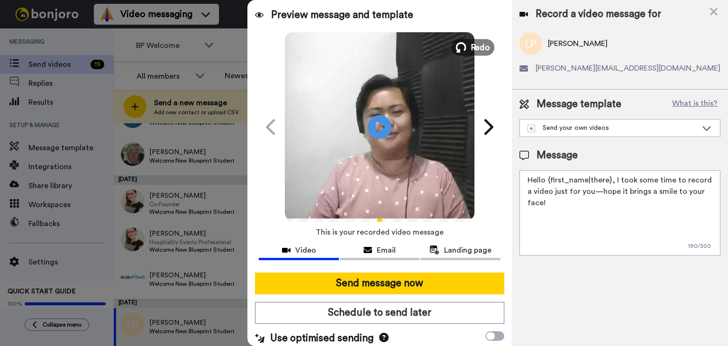
click at [483, 50] on span "Redo" at bounding box center [481, 47] width 20 height 12
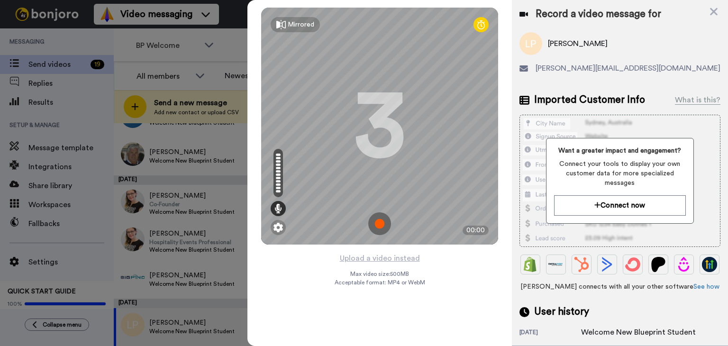
click at [381, 228] on img at bounding box center [379, 223] width 23 height 23
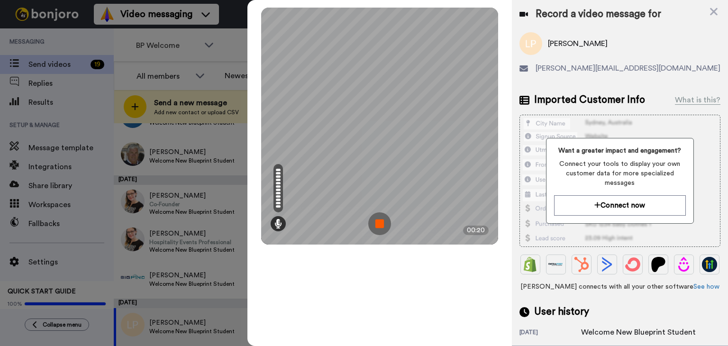
click at [381, 228] on img at bounding box center [379, 223] width 23 height 23
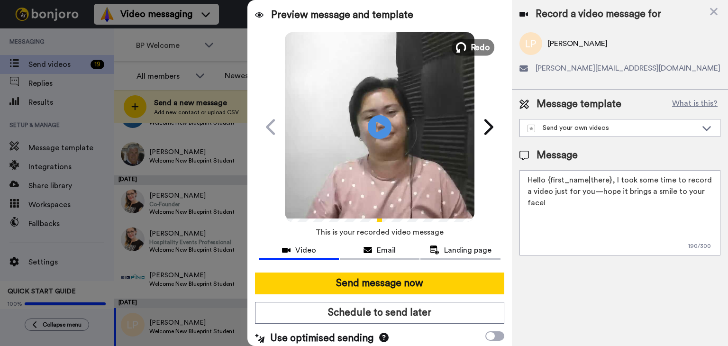
click at [478, 42] on span "Redo" at bounding box center [481, 47] width 20 height 12
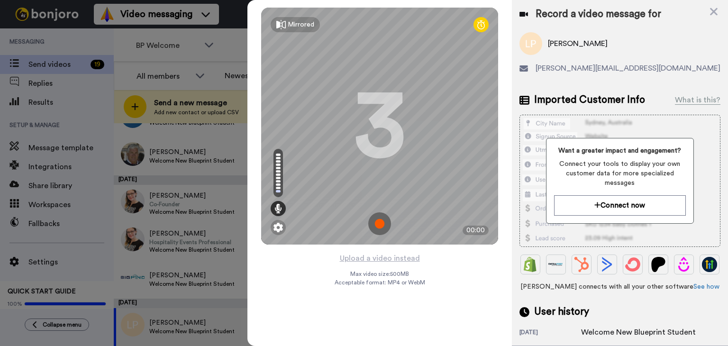
click at [383, 225] on img at bounding box center [379, 223] width 23 height 23
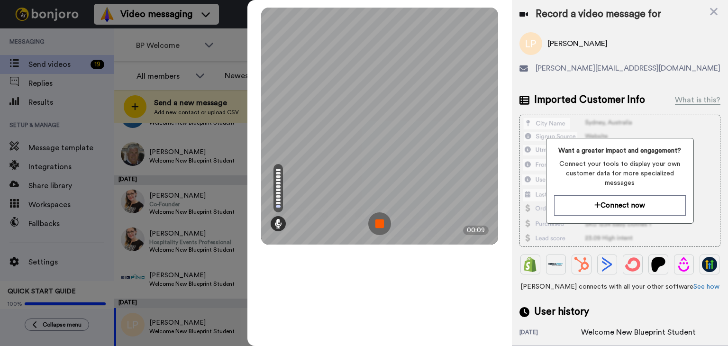
click at [373, 221] on img at bounding box center [379, 223] width 23 height 23
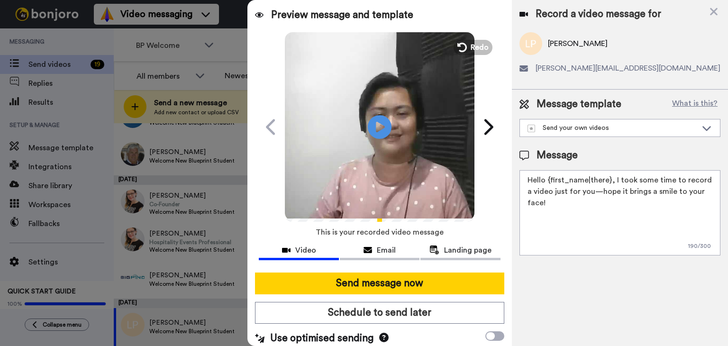
click at [489, 43] on div "Play/Pause" at bounding box center [379, 127] width 237 height 190
click at [480, 46] on span "Redo" at bounding box center [481, 47] width 20 height 12
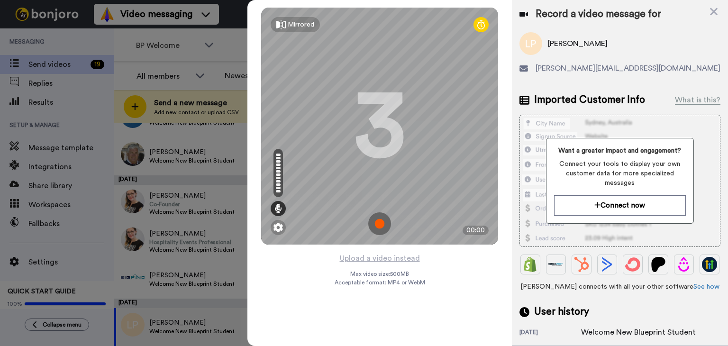
click at [380, 222] on img at bounding box center [379, 223] width 23 height 23
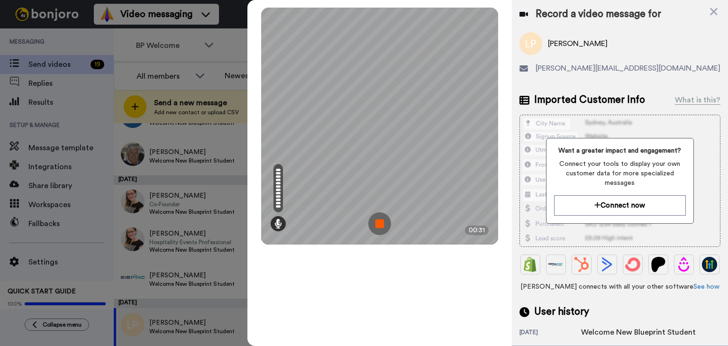
click at [381, 229] on img at bounding box center [379, 223] width 23 height 23
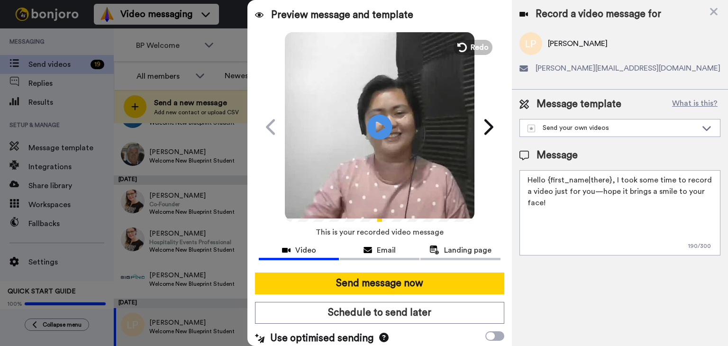
click at [373, 127] on icon "Play/Pause" at bounding box center [379, 126] width 25 height 45
click at [465, 53] on button "Redo" at bounding box center [473, 47] width 43 height 17
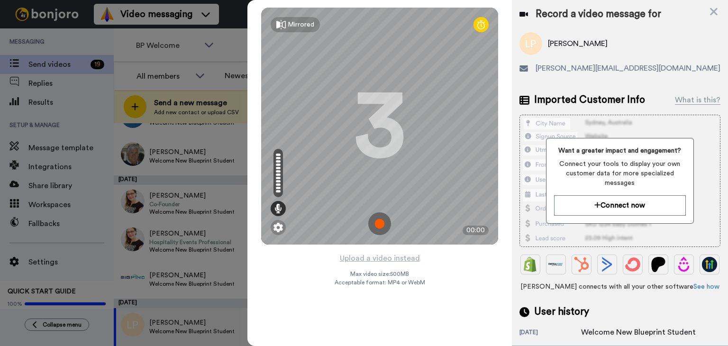
click at [377, 229] on img at bounding box center [379, 223] width 23 height 23
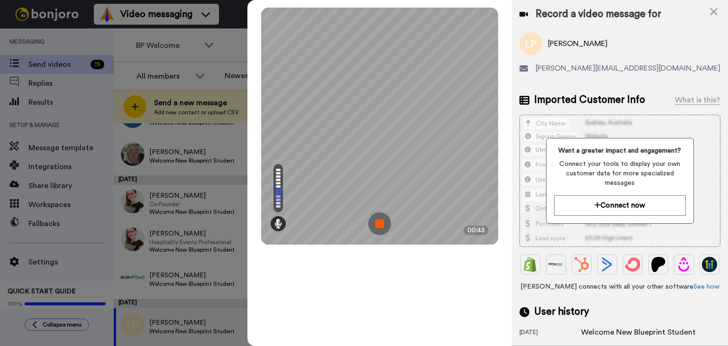
click at [377, 229] on img at bounding box center [379, 223] width 23 height 23
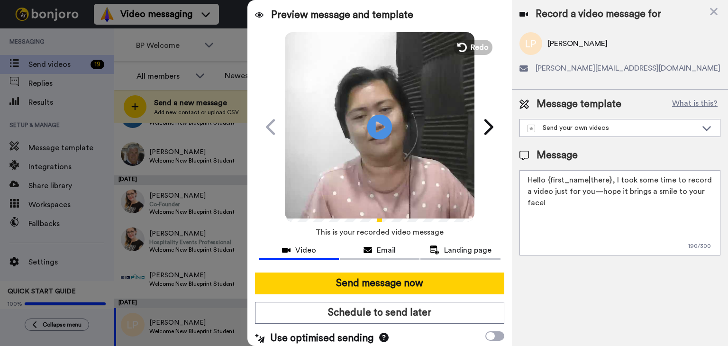
click at [376, 116] on icon at bounding box center [379, 126] width 25 height 25
click at [474, 48] on span "Redo" at bounding box center [481, 47] width 20 height 12
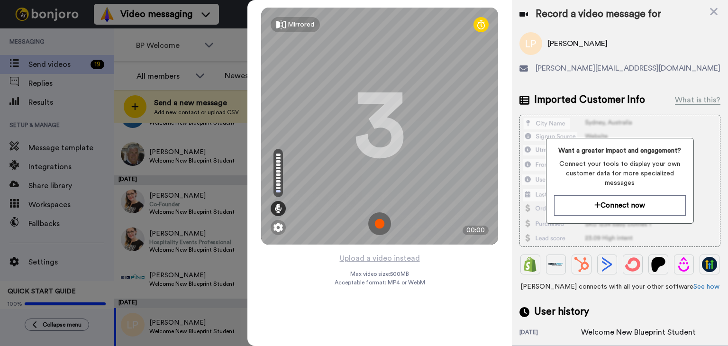
click at [379, 220] on img at bounding box center [379, 223] width 23 height 23
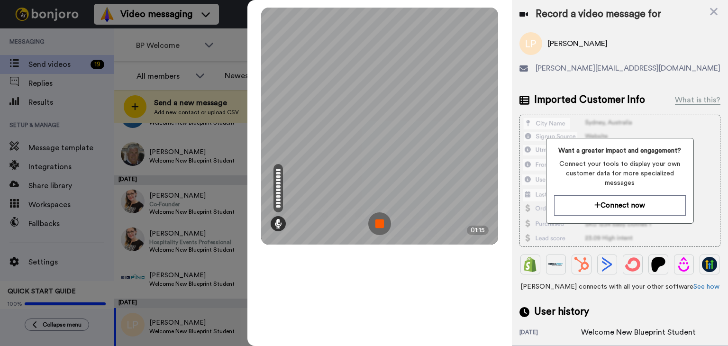
click at [379, 219] on img at bounding box center [379, 223] width 23 height 23
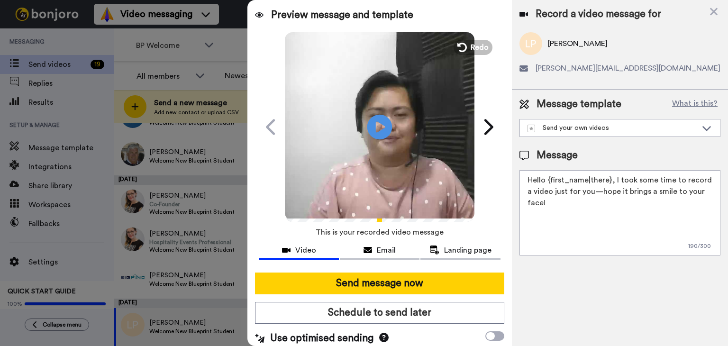
click at [373, 113] on icon "Play/Pause" at bounding box center [379, 126] width 25 height 45
click at [576, 205] on textarea "Hello {first_name|there}, I took some time to record a video just for you—hope …" at bounding box center [620, 212] width 201 height 85
drag, startPoint x: 715, startPoint y: 192, endPoint x: 504, endPoint y: 166, distance: 213.0
click at [504, 166] on div "Preview message and template Play/Pause A personal note from me to you TheFreed…" at bounding box center [487, 173] width 481 height 346
paste textarea "i Luke, we’re excited to share a special video with you as an official welcome!…"
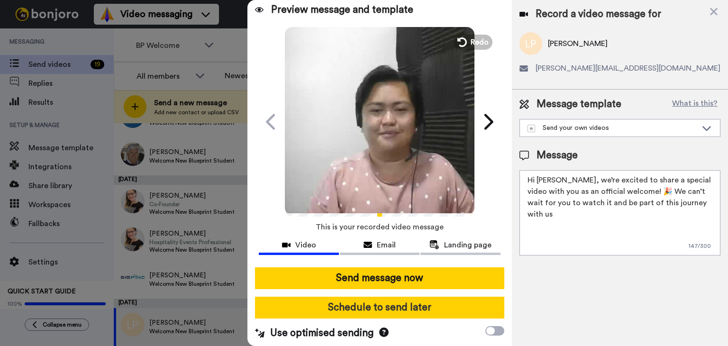
scroll to position [6, 0]
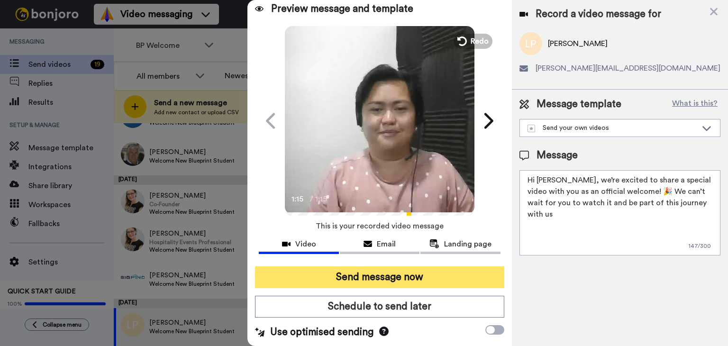
type textarea "Hi Luke, we’re excited to share a special video with you as an official welcome…"
click at [453, 281] on button "Send message now" at bounding box center [379, 277] width 249 height 22
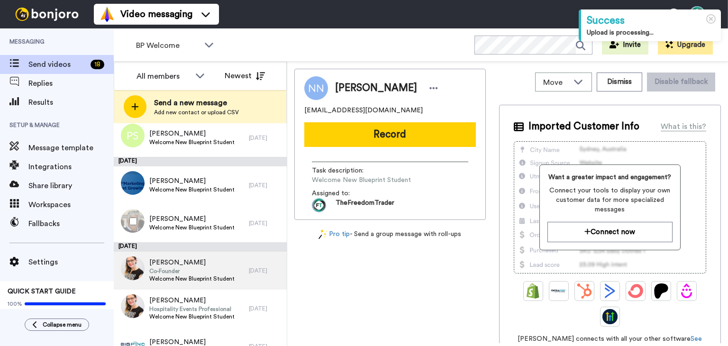
scroll to position [194, 0]
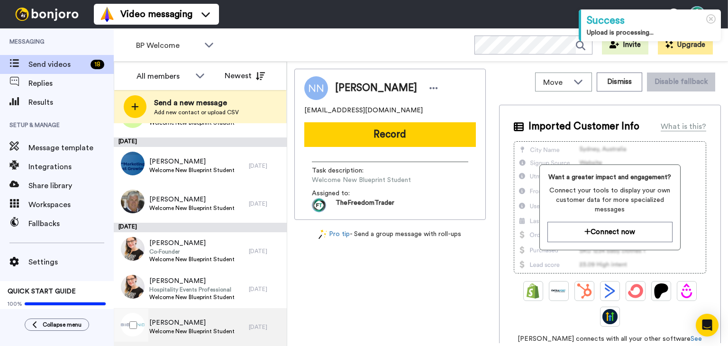
click at [226, 334] on span "Welcome New Blueprint Student" at bounding box center [191, 332] width 85 height 8
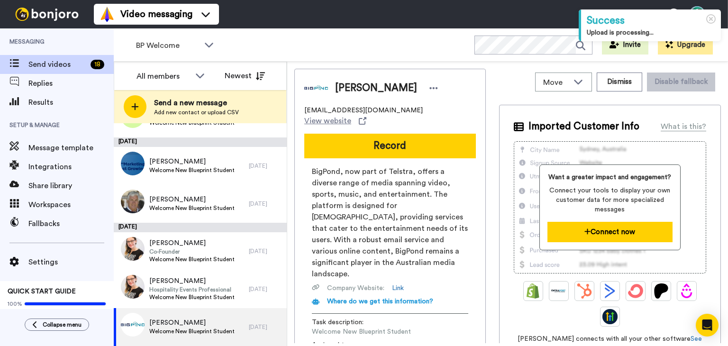
click at [624, 236] on button "Connect now" at bounding box center [610, 232] width 125 height 20
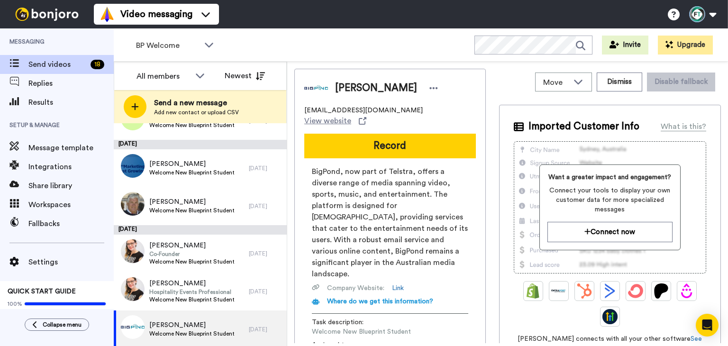
scroll to position [194, 0]
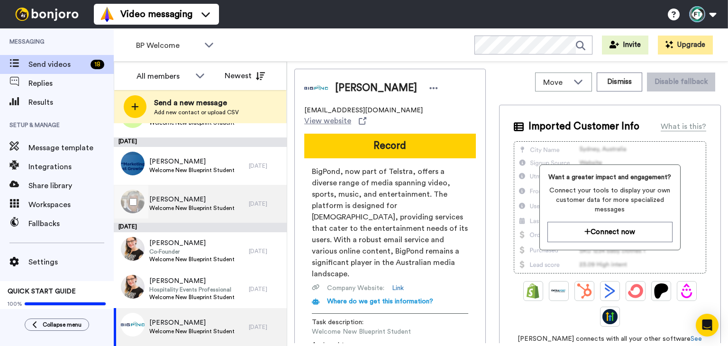
click at [188, 205] on span "Welcome New Blueprint Student" at bounding box center [191, 208] width 85 height 8
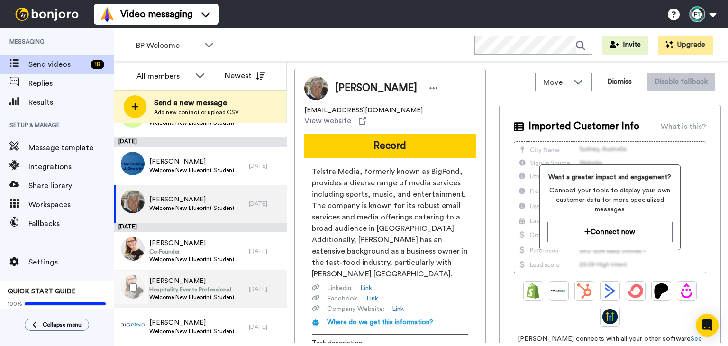
click at [180, 289] on span "Hospitality Events Professional" at bounding box center [191, 290] width 85 height 8
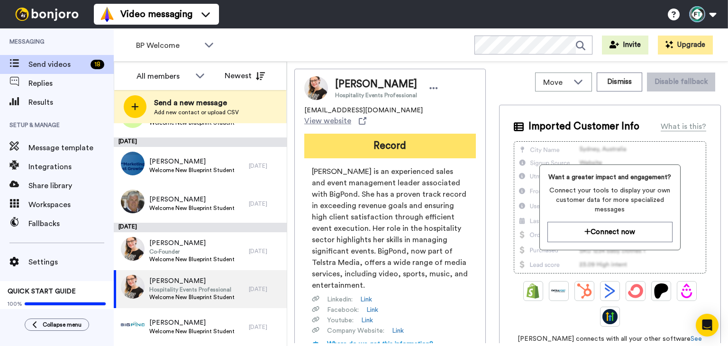
click at [429, 137] on button "Record" at bounding box center [390, 146] width 172 height 25
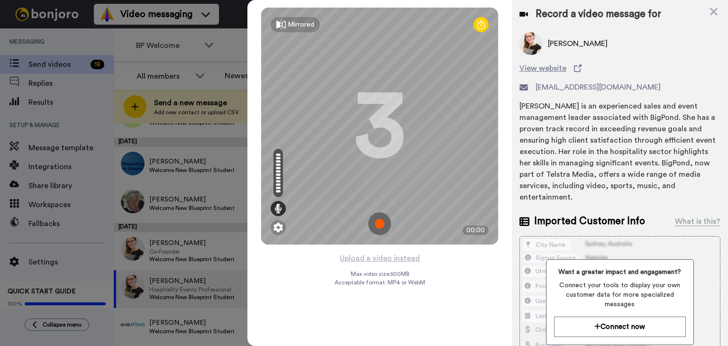
click at [383, 224] on img at bounding box center [379, 223] width 23 height 23
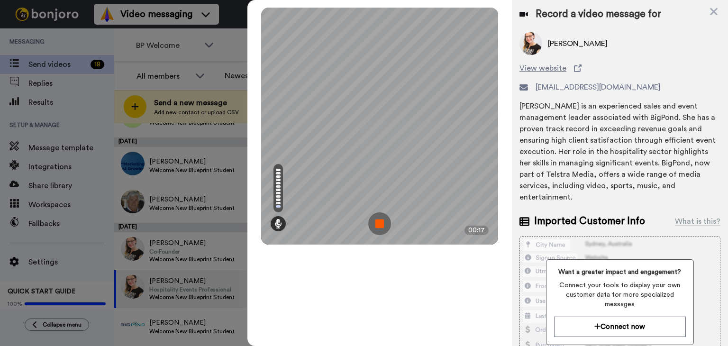
click at [379, 222] on img at bounding box center [379, 223] width 23 height 23
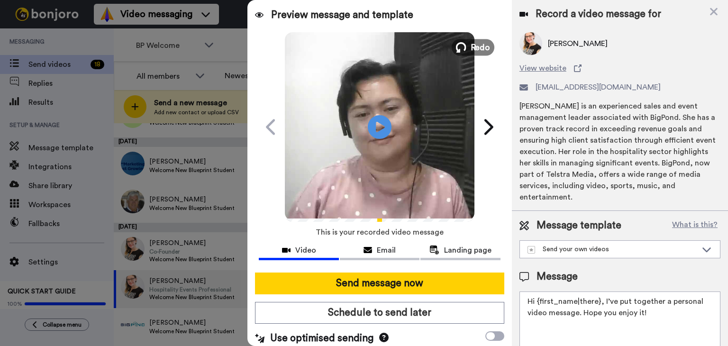
click at [465, 41] on button "Redo" at bounding box center [473, 47] width 43 height 17
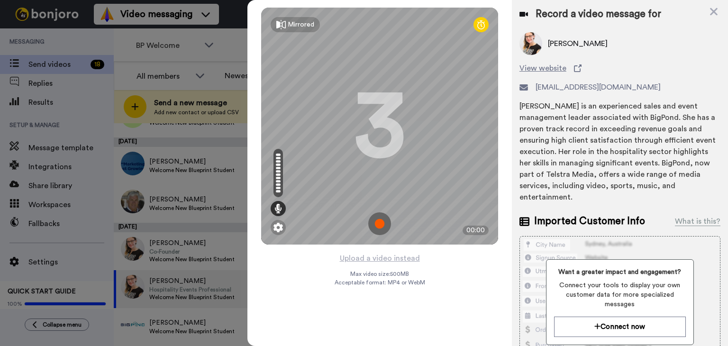
click at [382, 225] on img at bounding box center [379, 223] width 23 height 23
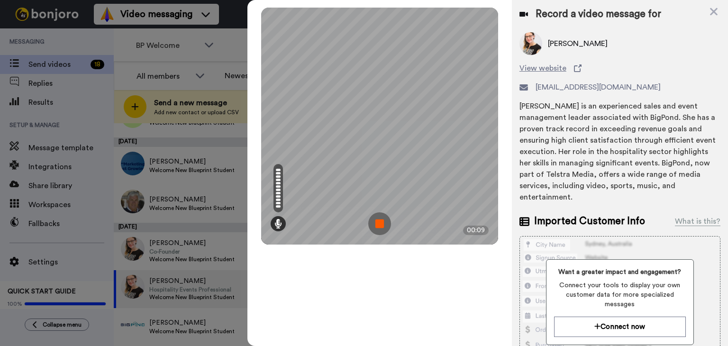
click at [383, 224] on img at bounding box center [379, 223] width 23 height 23
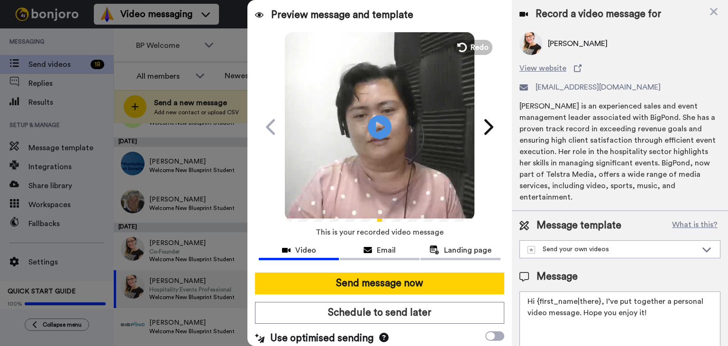
click at [477, 57] on div "Play/Pause" at bounding box center [379, 127] width 237 height 190
click at [478, 46] on span "Redo" at bounding box center [481, 47] width 20 height 12
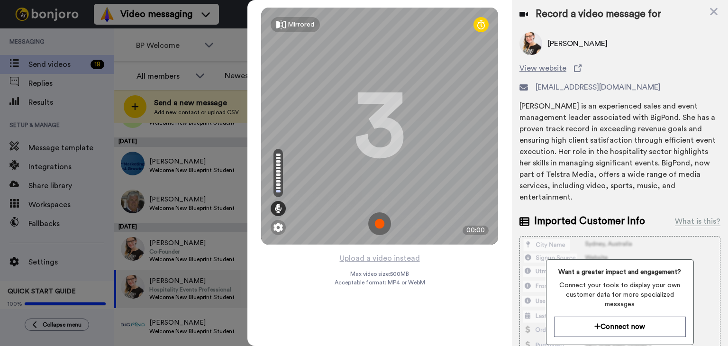
click at [379, 224] on img at bounding box center [379, 223] width 23 height 23
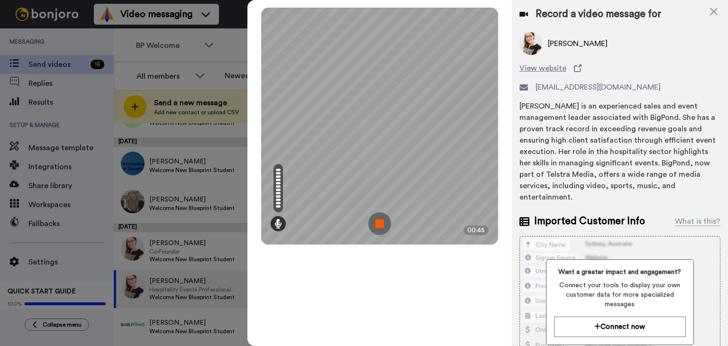
click at [384, 213] on img at bounding box center [379, 223] width 23 height 23
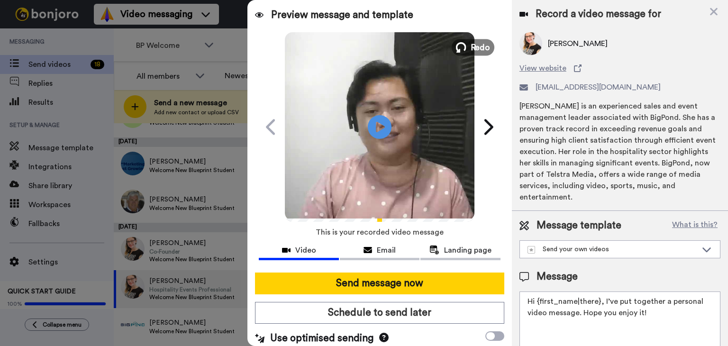
click at [457, 50] on icon at bounding box center [461, 47] width 10 height 10
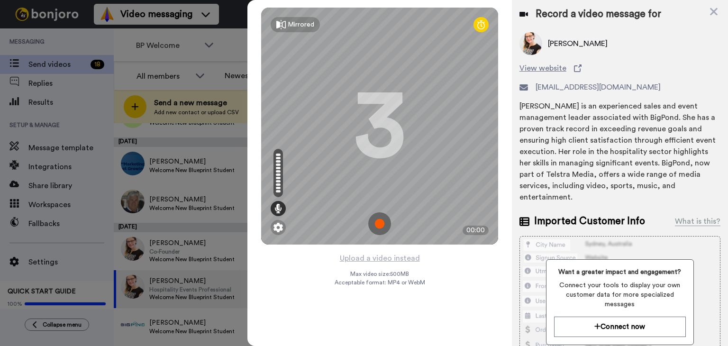
click at [381, 218] on img at bounding box center [379, 223] width 23 height 23
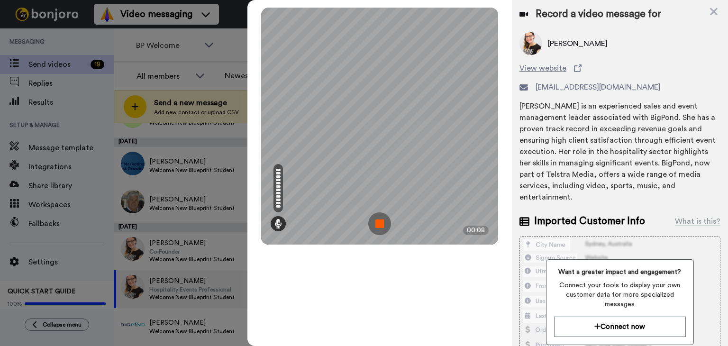
click at [381, 218] on img at bounding box center [379, 223] width 23 height 23
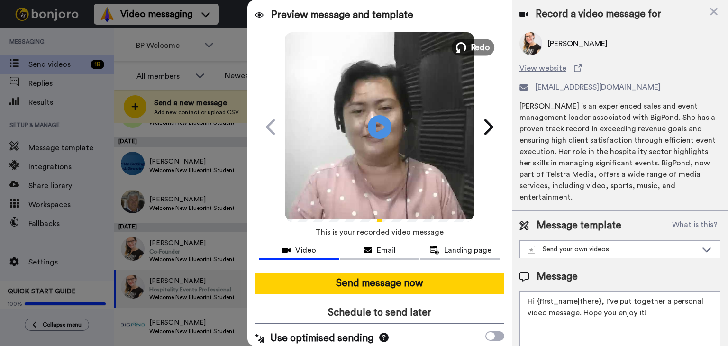
click at [464, 42] on button "Redo" at bounding box center [473, 47] width 43 height 17
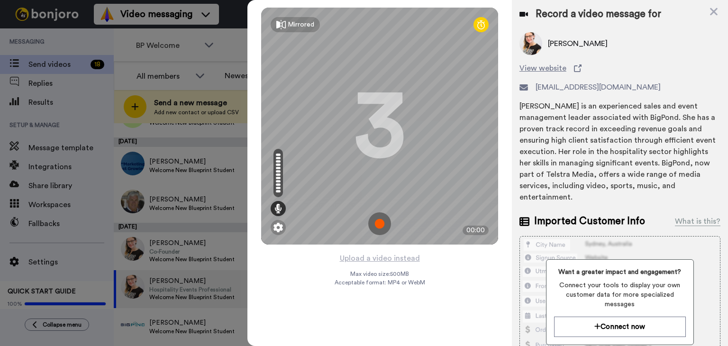
click at [380, 225] on img at bounding box center [379, 223] width 23 height 23
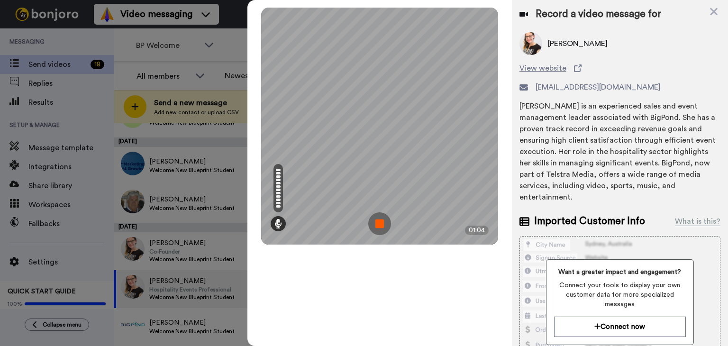
click at [383, 222] on img at bounding box center [379, 223] width 23 height 23
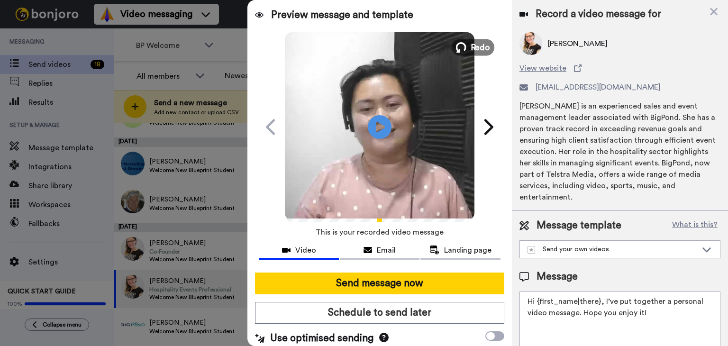
click at [484, 54] on button "Redo" at bounding box center [473, 47] width 43 height 17
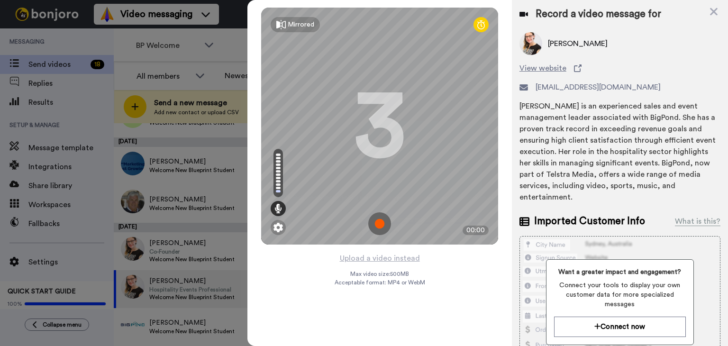
click at [380, 220] on img at bounding box center [379, 223] width 23 height 23
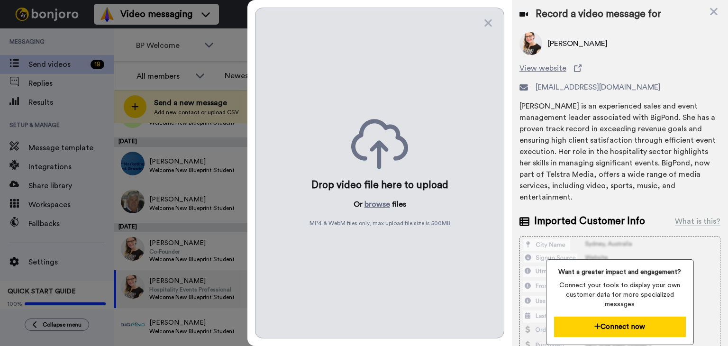
click at [614, 327] on button "Connect now" at bounding box center [620, 327] width 132 height 20
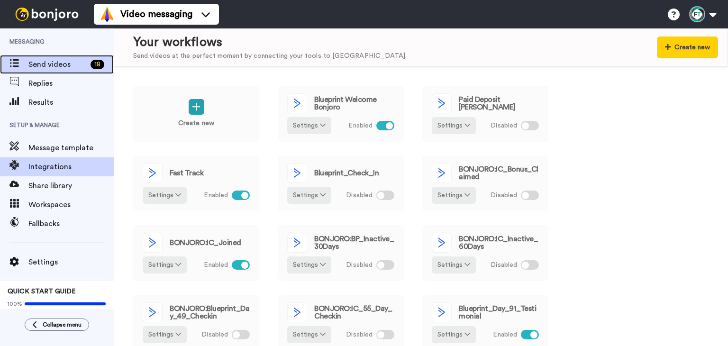
click at [47, 59] on span "Send videos" at bounding box center [57, 64] width 58 height 11
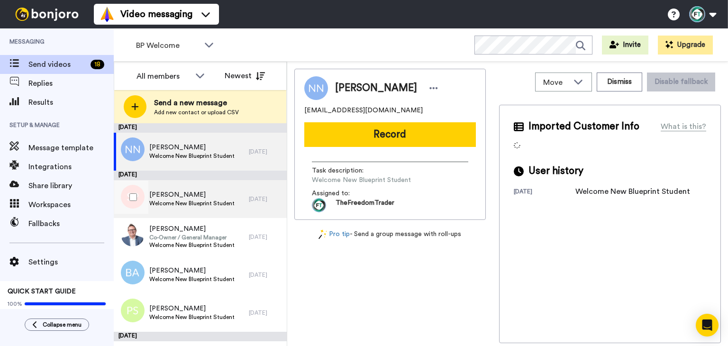
scroll to position [194, 0]
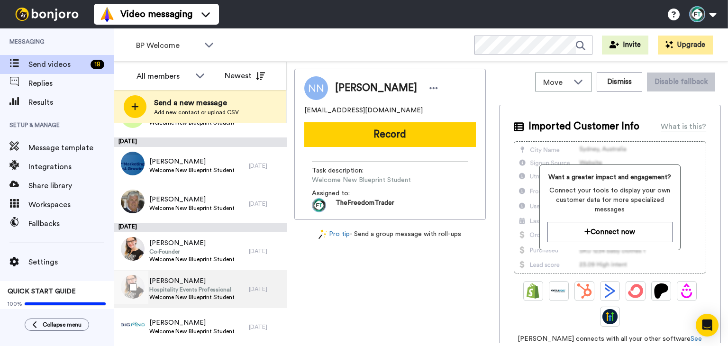
click at [210, 298] on span "Welcome New Blueprint Student" at bounding box center [191, 297] width 85 height 8
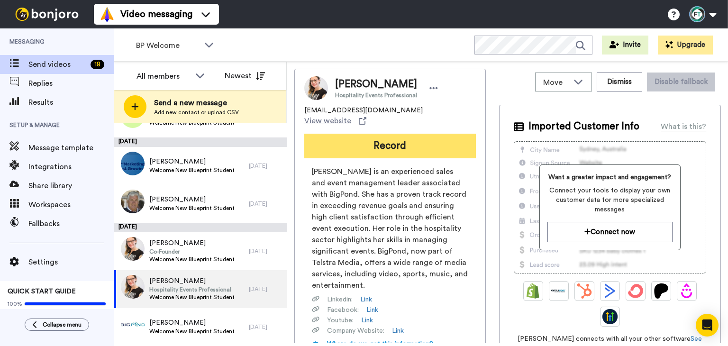
click at [412, 141] on button "Record" at bounding box center [390, 146] width 172 height 25
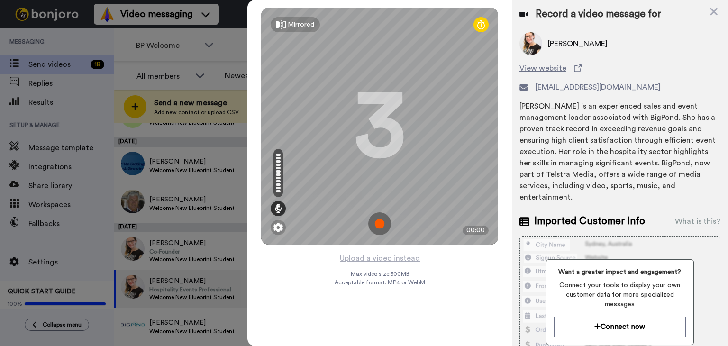
click at [379, 221] on img at bounding box center [379, 223] width 23 height 23
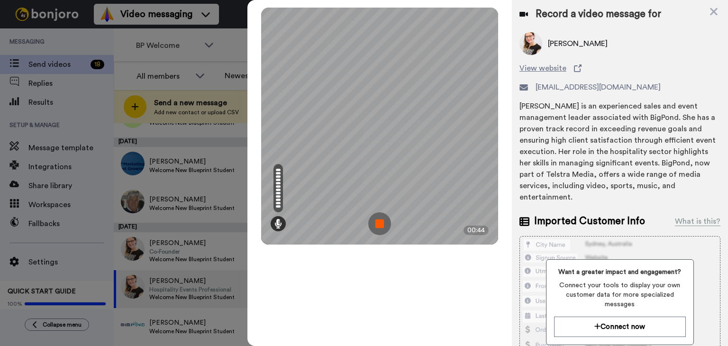
click at [379, 221] on img at bounding box center [379, 223] width 23 height 23
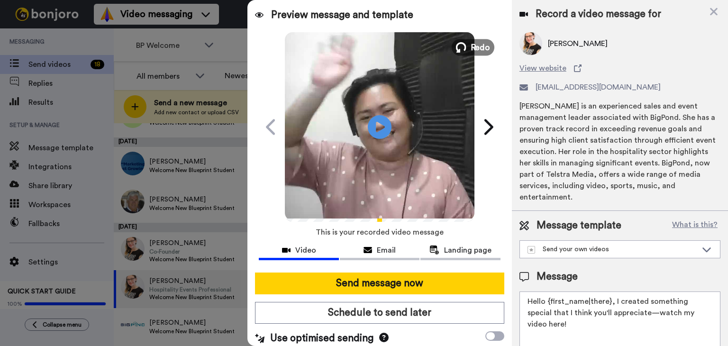
click at [472, 48] on span "Redo" at bounding box center [481, 47] width 20 height 12
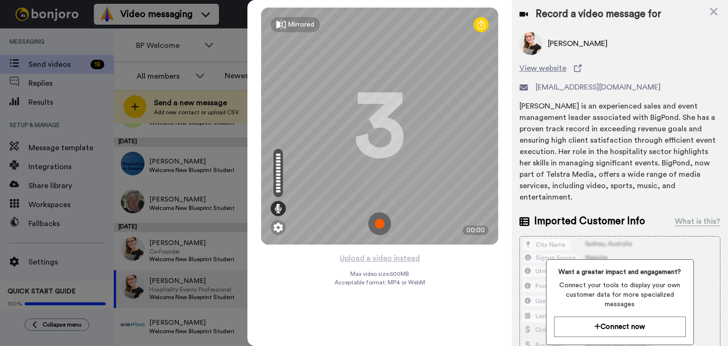
click at [384, 222] on img at bounding box center [379, 223] width 23 height 23
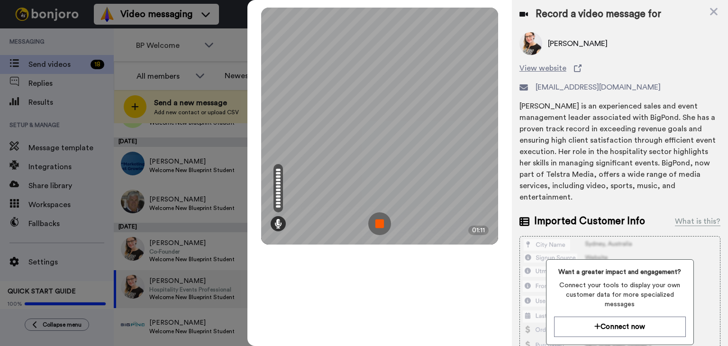
click at [385, 222] on img at bounding box center [379, 223] width 23 height 23
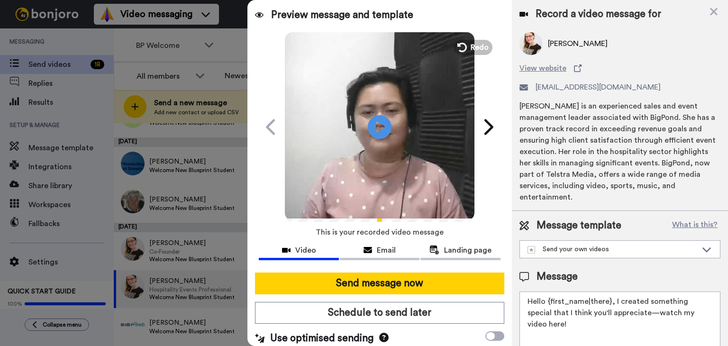
click at [493, 47] on div "Play/Pause" at bounding box center [379, 127] width 237 height 190
click at [485, 49] on span "Redo" at bounding box center [481, 47] width 20 height 12
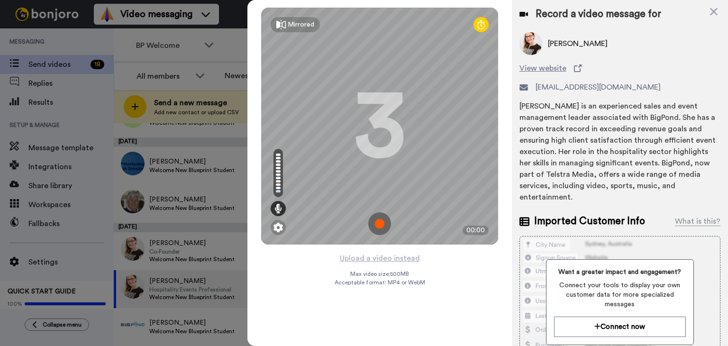
click at [387, 221] on img at bounding box center [379, 223] width 23 height 23
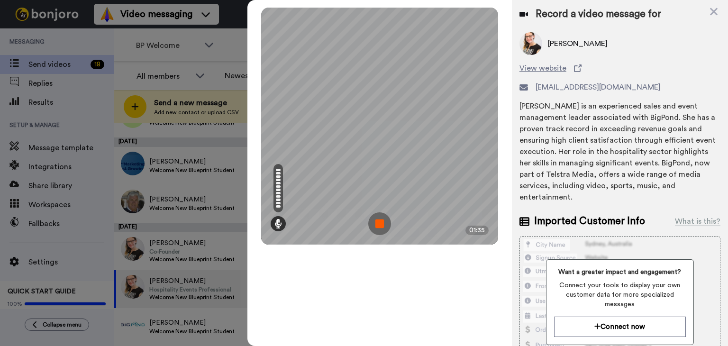
click at [387, 216] on img at bounding box center [379, 223] width 23 height 23
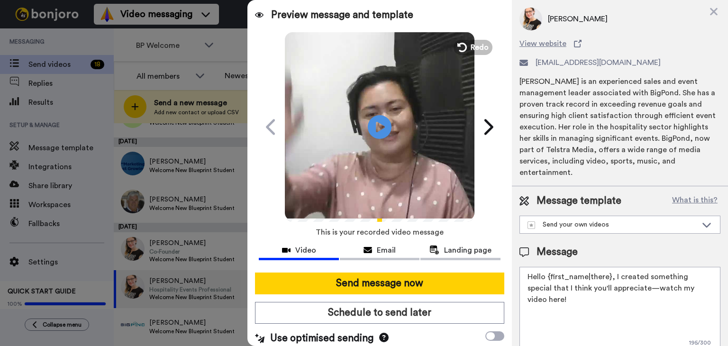
scroll to position [38, 0]
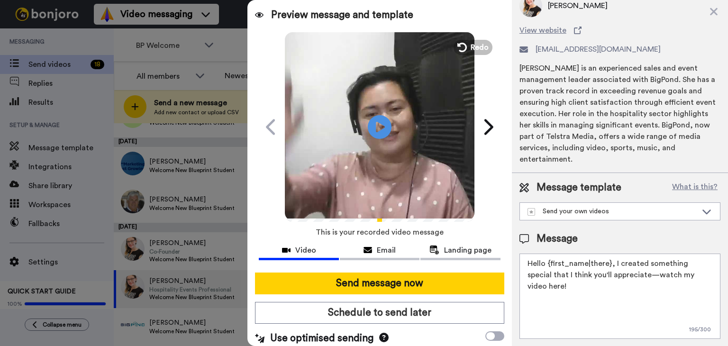
drag, startPoint x: 580, startPoint y: 294, endPoint x: 510, endPoint y: 245, distance: 86.1
click at [510, 245] on div "Preview message and template Play/Pause This one’s just for you, Jess TheFreedo…" at bounding box center [487, 173] width 481 height 346
paste textarea "i Jess, we’re excited to share a special video with you as an official welcome!…"
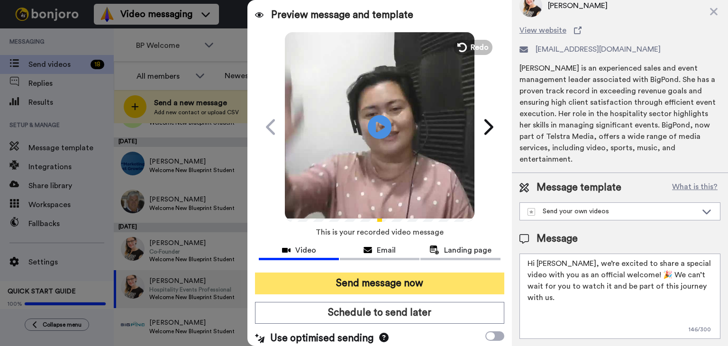
type textarea "Hi Jess, we’re excited to share a special video with you as an official welcome…"
click at [389, 283] on button "Send message now" at bounding box center [379, 284] width 249 height 22
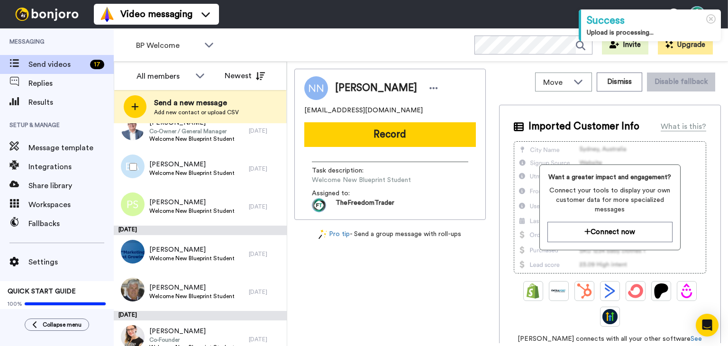
scroll to position [156, 0]
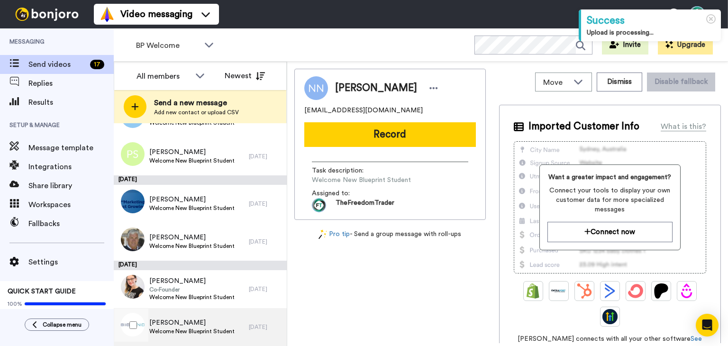
click at [226, 329] on span "Welcome New Blueprint Student" at bounding box center [191, 332] width 85 height 8
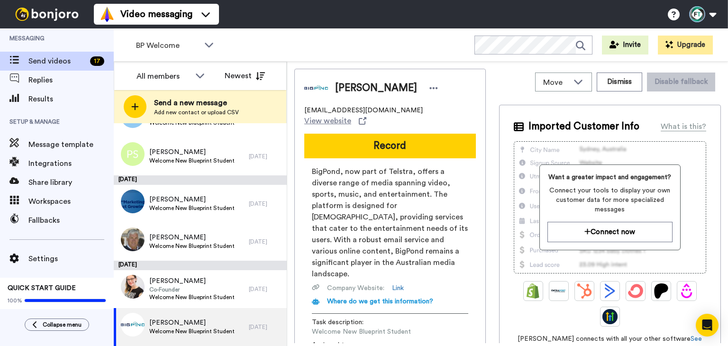
scroll to position [4, 0]
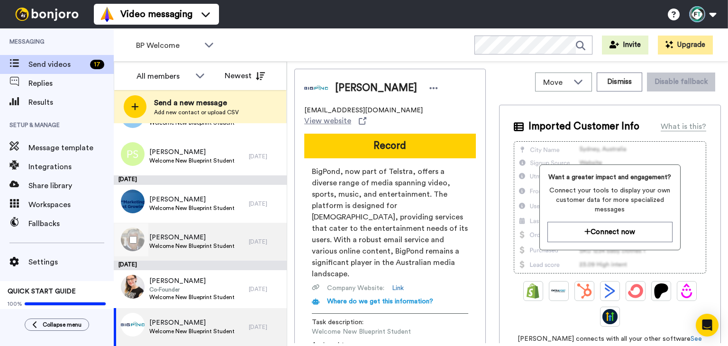
click at [190, 247] on span "Welcome New Blueprint Student" at bounding box center [191, 246] width 85 height 8
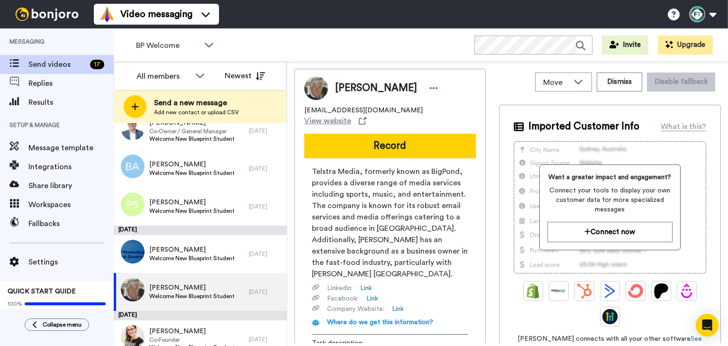
scroll to position [156, 0]
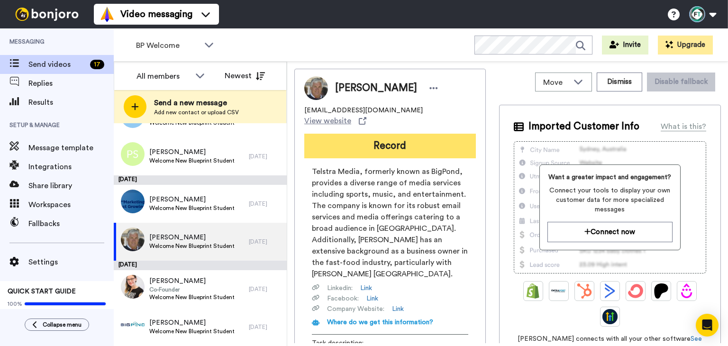
click at [391, 134] on button "Record" at bounding box center [390, 146] width 172 height 25
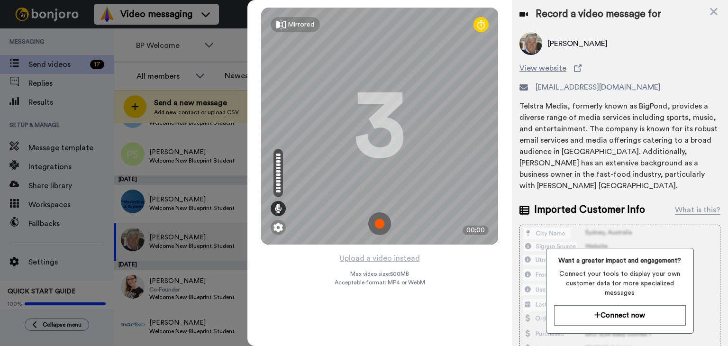
click at [381, 224] on img at bounding box center [379, 223] width 23 height 23
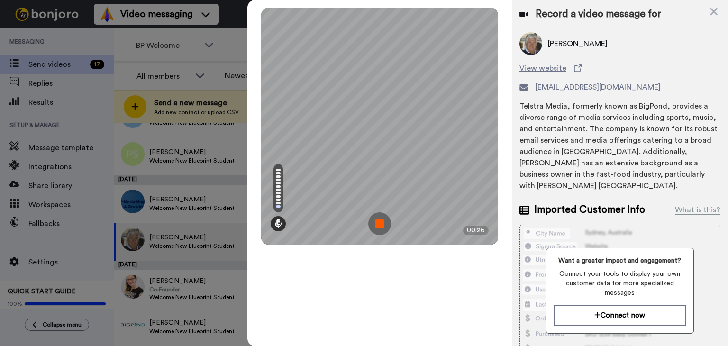
click at [381, 225] on img at bounding box center [379, 223] width 23 height 23
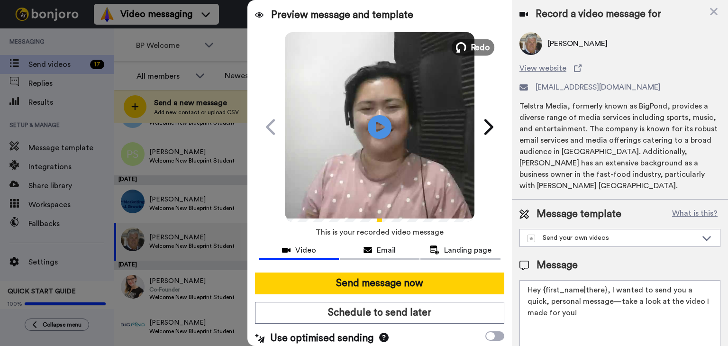
click at [463, 46] on icon at bounding box center [461, 47] width 10 height 10
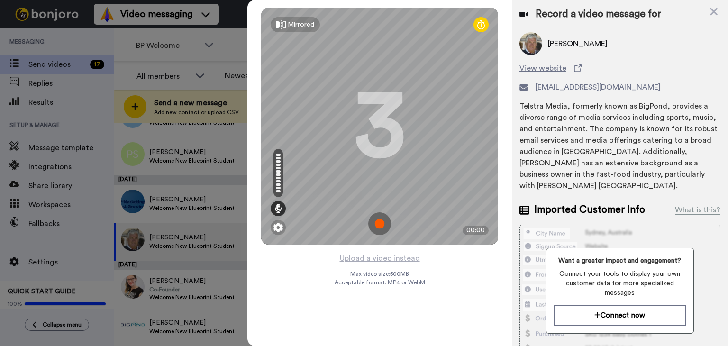
click at [381, 220] on img at bounding box center [379, 223] width 23 height 23
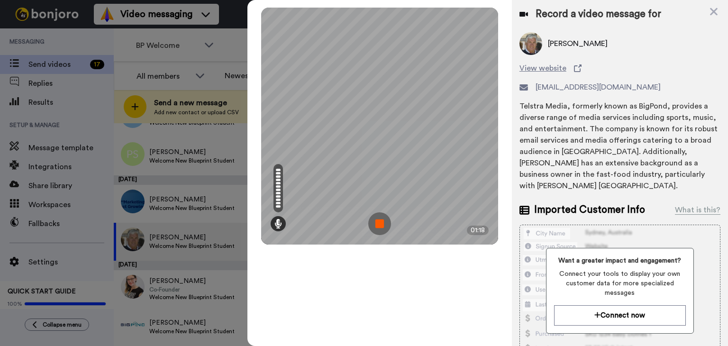
click at [380, 220] on img at bounding box center [379, 223] width 23 height 23
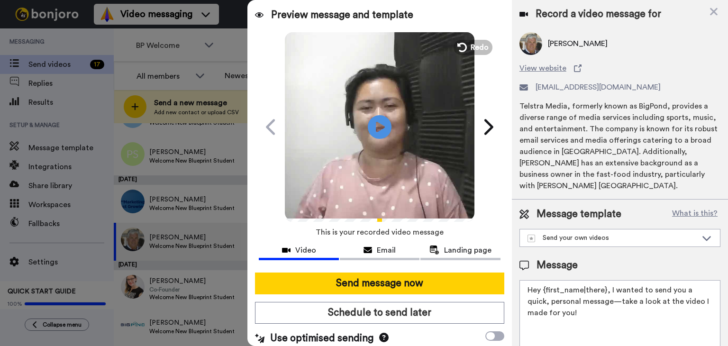
click at [461, 268] on div "Preview message and template Play/Pause I recorded something just for you! TheF…" at bounding box center [487, 173] width 481 height 346
paste textarea "i Bernie and Lisa, we’re excited to share a special video with you as an offici…"
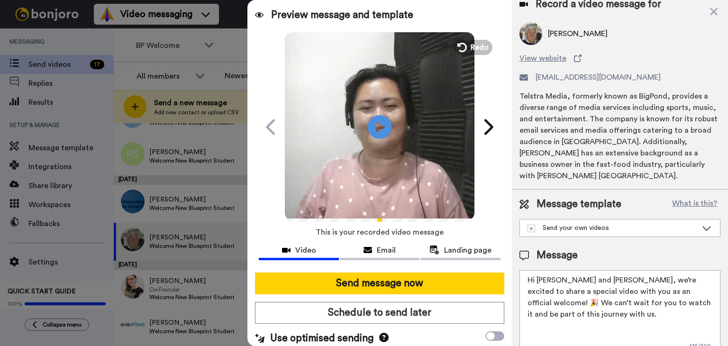
scroll to position [15, 0]
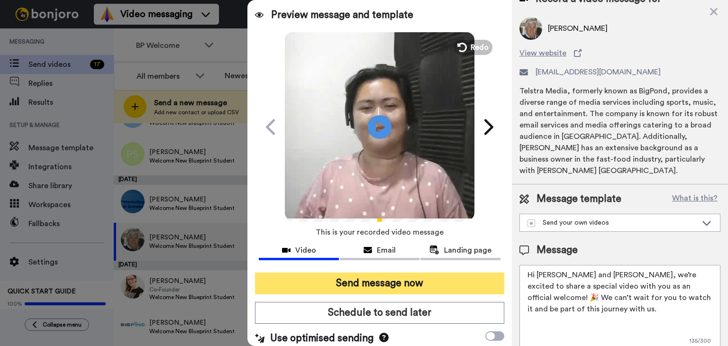
type textarea "Hi Bernie and Lisa, we’re excited to share a special video with you as an offic…"
click at [419, 282] on button "Send message now" at bounding box center [379, 284] width 249 height 22
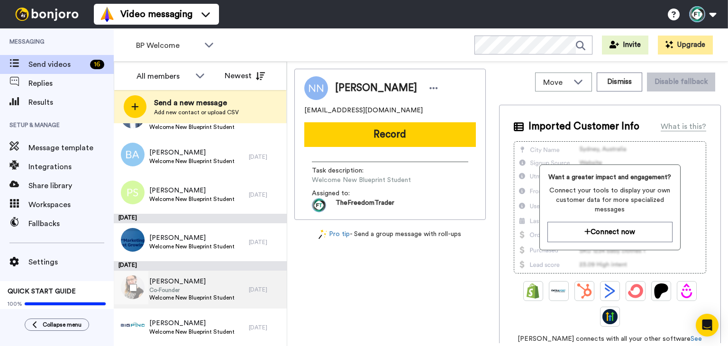
scroll to position [119, 0]
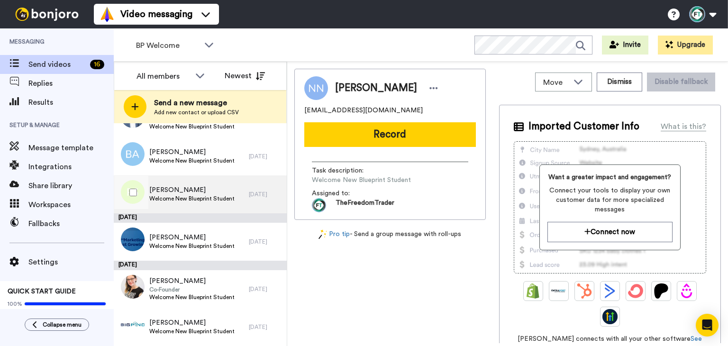
click at [193, 195] on span "Welcome New Blueprint Student" at bounding box center [191, 199] width 85 height 8
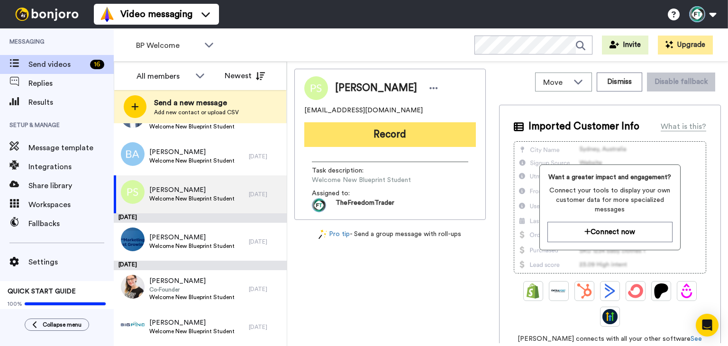
click at [425, 141] on button "Record" at bounding box center [390, 134] width 172 height 25
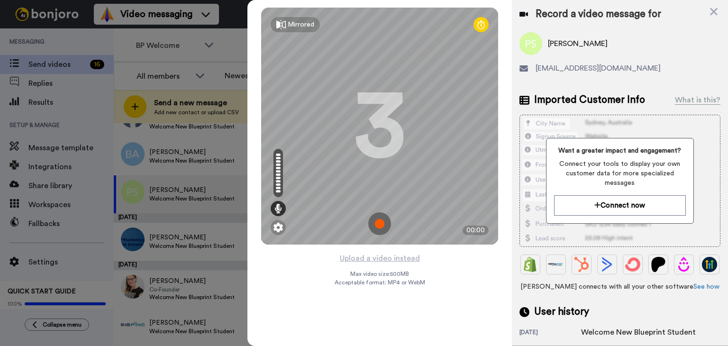
click at [375, 219] on img at bounding box center [379, 223] width 23 height 23
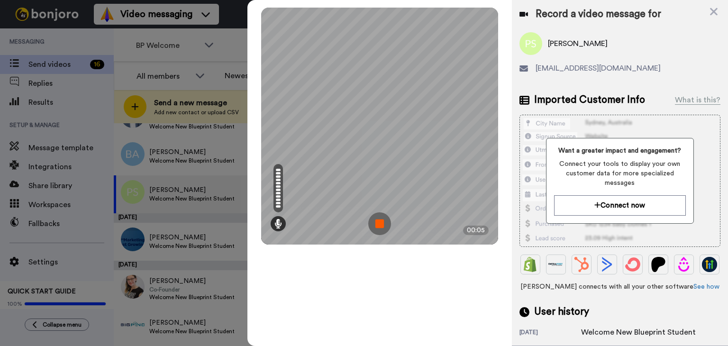
click at [379, 219] on img at bounding box center [379, 223] width 23 height 23
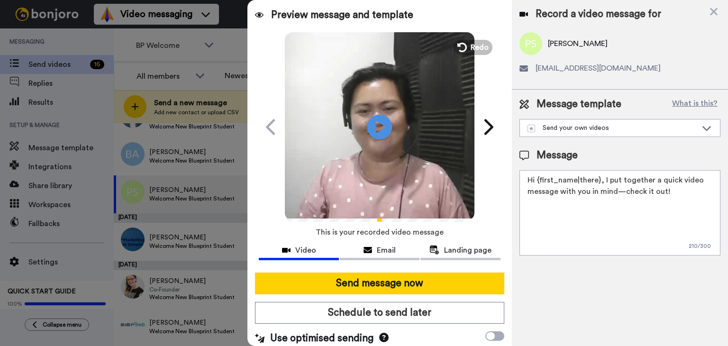
click at [384, 128] on icon at bounding box center [379, 126] width 25 height 25
click at [472, 46] on span "Redo" at bounding box center [481, 47] width 20 height 12
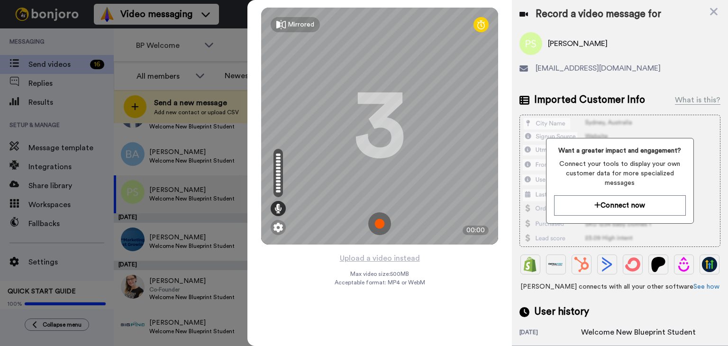
click at [375, 219] on img at bounding box center [379, 223] width 23 height 23
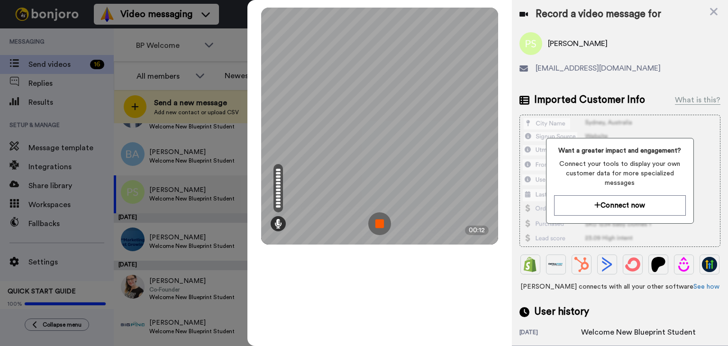
click at [383, 213] on img at bounding box center [379, 223] width 23 height 23
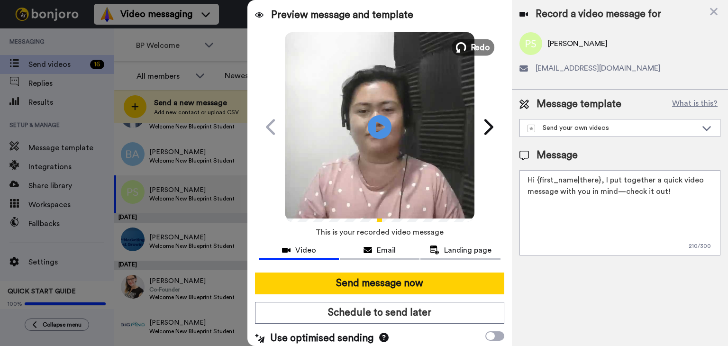
click at [482, 51] on span "Redo" at bounding box center [481, 47] width 20 height 12
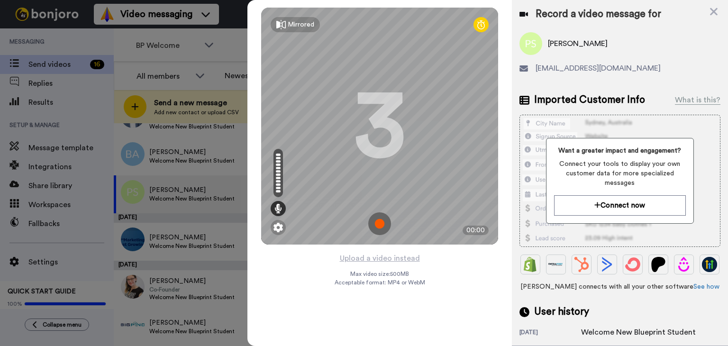
click at [384, 221] on img at bounding box center [379, 223] width 23 height 23
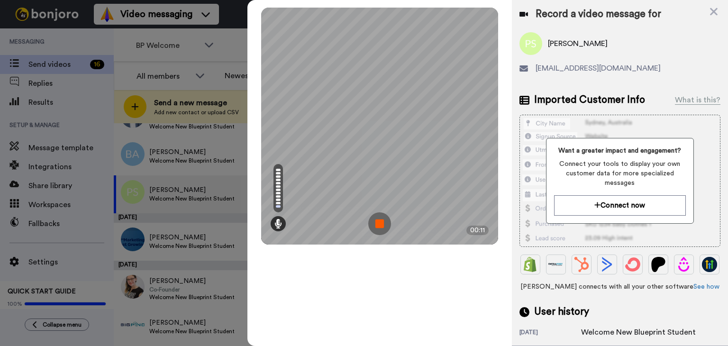
click at [387, 213] on img at bounding box center [379, 223] width 23 height 23
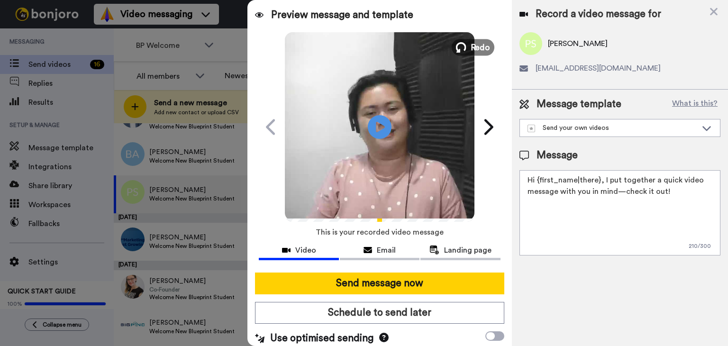
click at [480, 44] on span "Redo" at bounding box center [481, 47] width 20 height 12
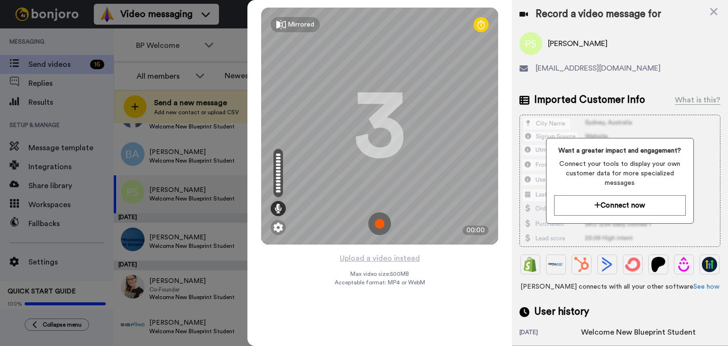
click at [382, 224] on img at bounding box center [379, 223] width 23 height 23
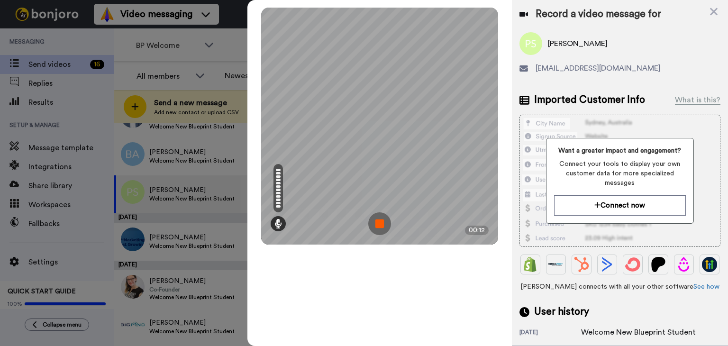
click at [383, 227] on img at bounding box center [379, 223] width 23 height 23
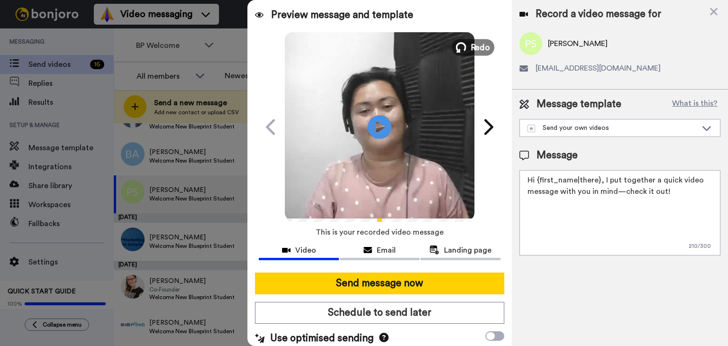
click at [475, 42] on span "Redo" at bounding box center [481, 47] width 20 height 12
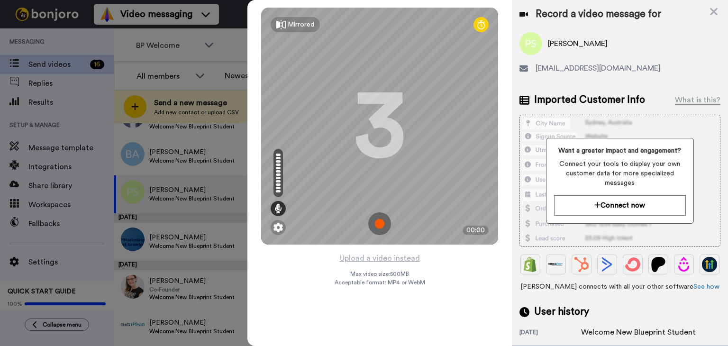
click at [374, 224] on img at bounding box center [379, 223] width 23 height 23
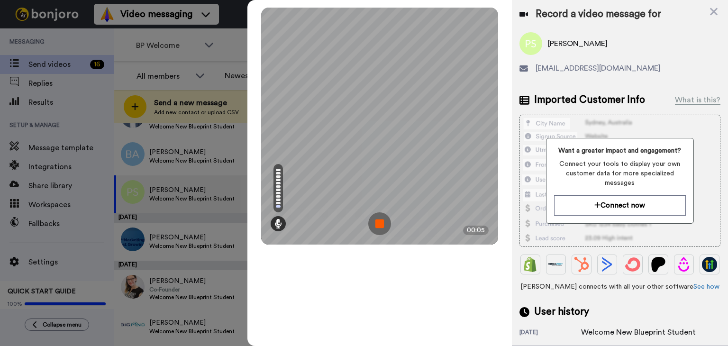
click at [374, 224] on img at bounding box center [379, 223] width 23 height 23
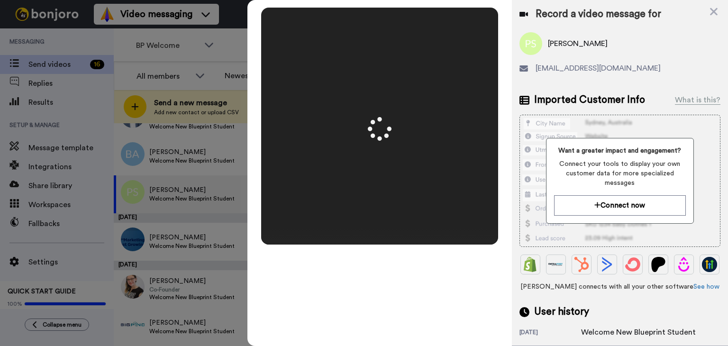
click at [374, 224] on video at bounding box center [380, 126] width 474 height 237
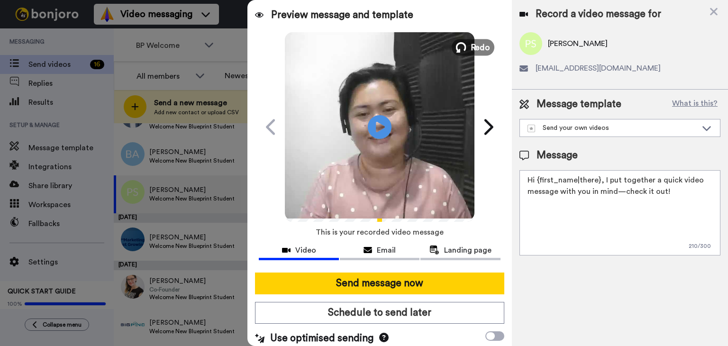
click at [482, 49] on span "Redo" at bounding box center [481, 47] width 20 height 12
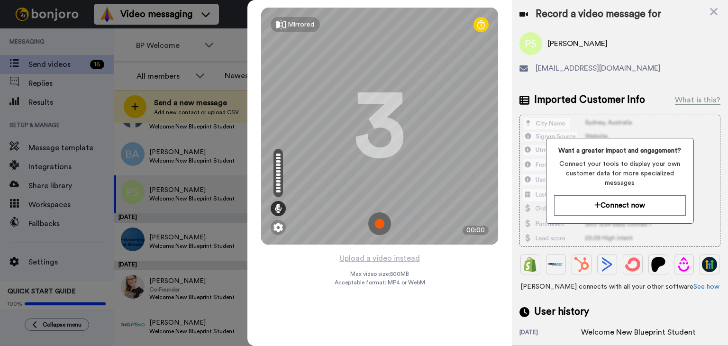
click at [390, 226] on img at bounding box center [379, 223] width 23 height 23
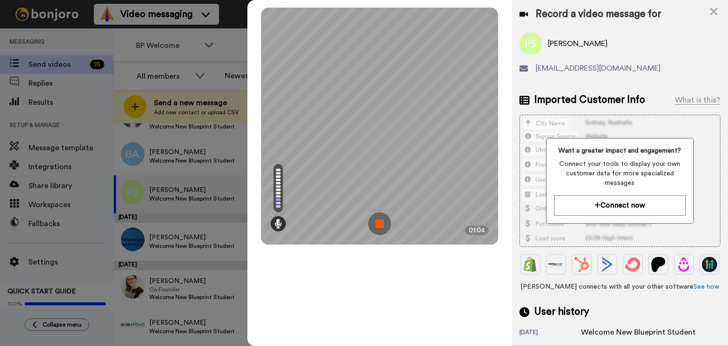
click at [385, 229] on img at bounding box center [379, 223] width 23 height 23
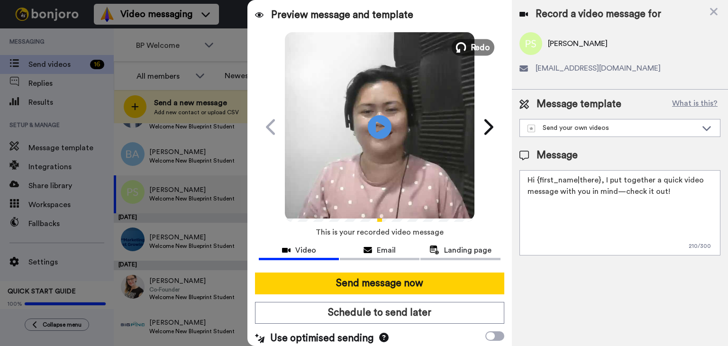
click at [479, 46] on span "Redo" at bounding box center [481, 47] width 20 height 12
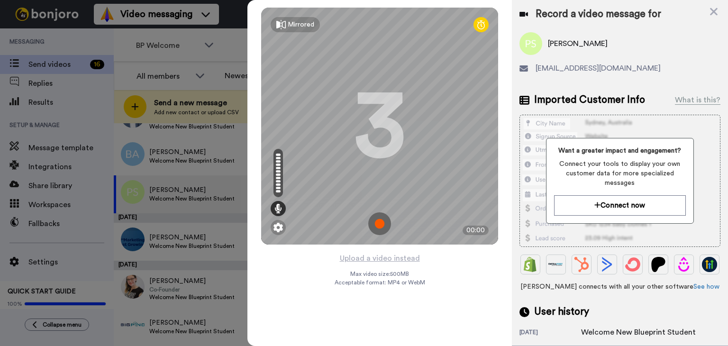
click at [384, 218] on img at bounding box center [379, 223] width 23 height 23
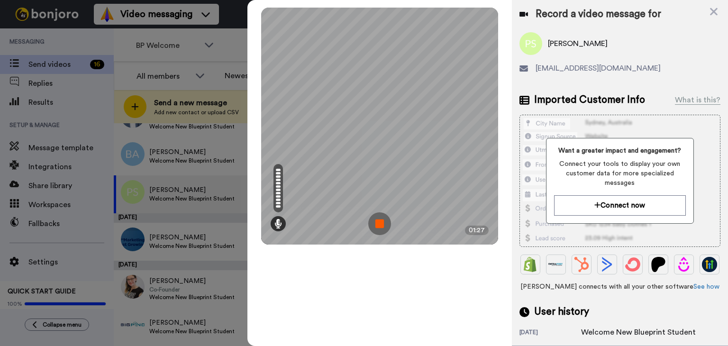
click at [383, 228] on img at bounding box center [379, 223] width 23 height 23
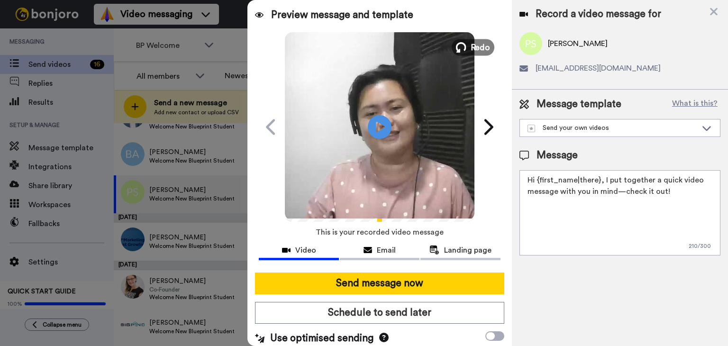
click at [471, 44] on span "Redo" at bounding box center [481, 47] width 20 height 12
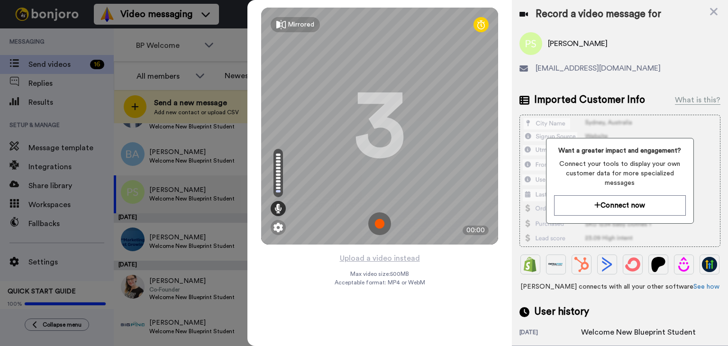
click at [379, 228] on img at bounding box center [379, 223] width 23 height 23
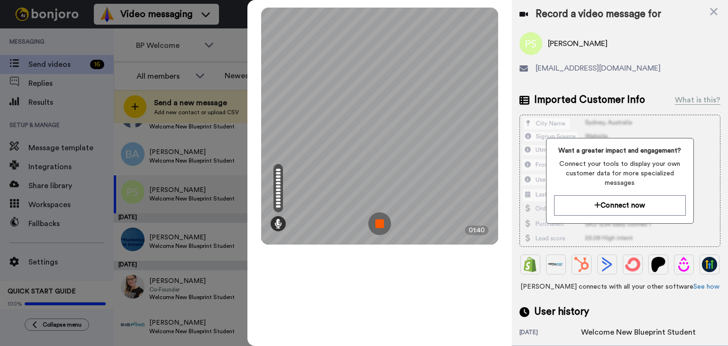
click at [378, 229] on img at bounding box center [379, 223] width 23 height 23
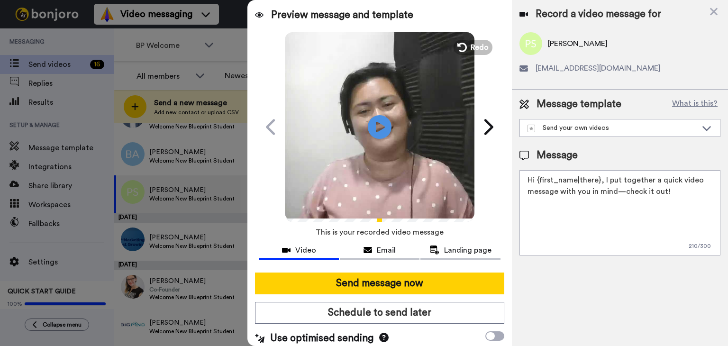
drag, startPoint x: 585, startPoint y: 178, endPoint x: 462, endPoint y: 148, distance: 126.3
click at [462, 148] on div "Preview message and template Play/Pause Here’s something I made for you TheFree…" at bounding box center [487, 173] width 481 height 346
paste textarea "Ping and Lisa, we’re excited to share a special video with you as an official w…"
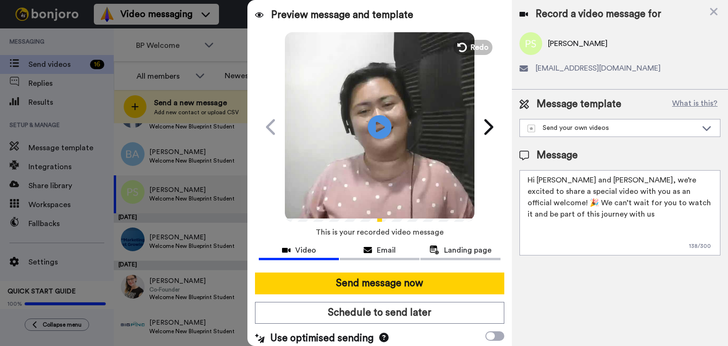
click at [575, 177] on textarea "Hi Ping and Lisa, we’re excited to share a special video with you as an officia…" at bounding box center [620, 212] width 201 height 85
click at [678, 215] on textarea "Hi Ping, we’re excited to share a special video with you as an official welcome…" at bounding box center [620, 212] width 201 height 85
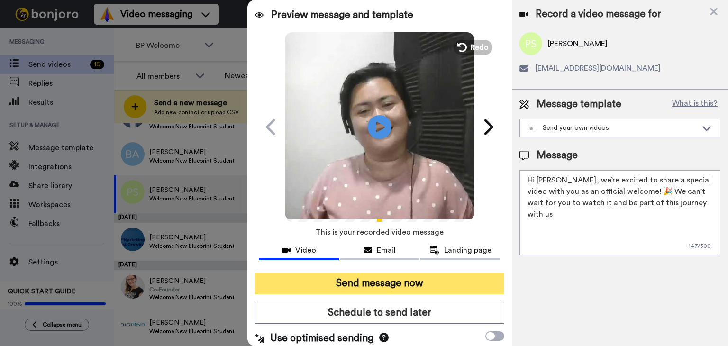
type textarea "Hi Ping, we’re excited to share a special video with you as an official welcome…"
click at [413, 284] on button "Send message now" at bounding box center [379, 284] width 249 height 22
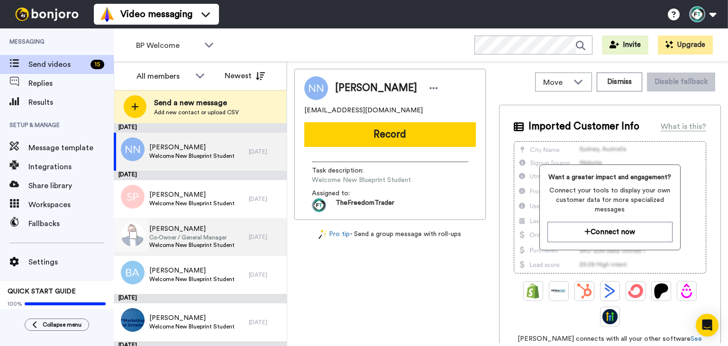
click at [210, 236] on span "Co-Owner / General Manager" at bounding box center [191, 238] width 85 height 8
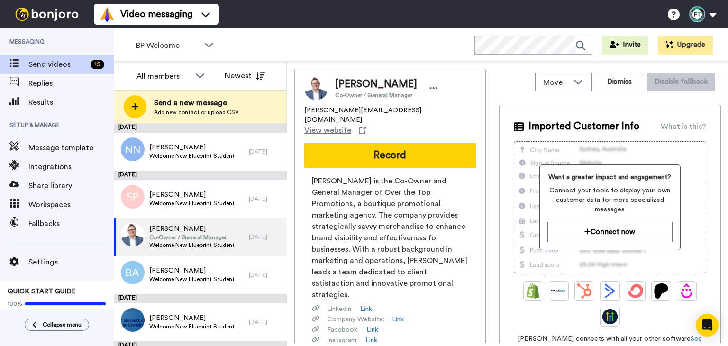
click at [402, 87] on span "[PERSON_NAME]" at bounding box center [376, 84] width 82 height 14
drag, startPoint x: 403, startPoint y: 87, endPoint x: 337, endPoint y: 81, distance: 67.2
click at [337, 81] on span "[PERSON_NAME]" at bounding box center [376, 84] width 82 height 14
copy span "[PERSON_NAME]"
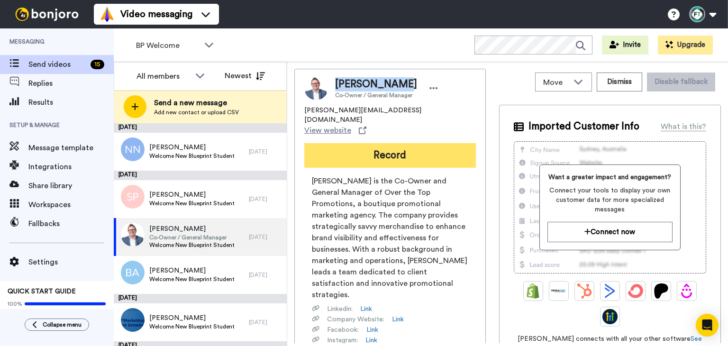
click at [400, 143] on button "Record" at bounding box center [390, 155] width 172 height 25
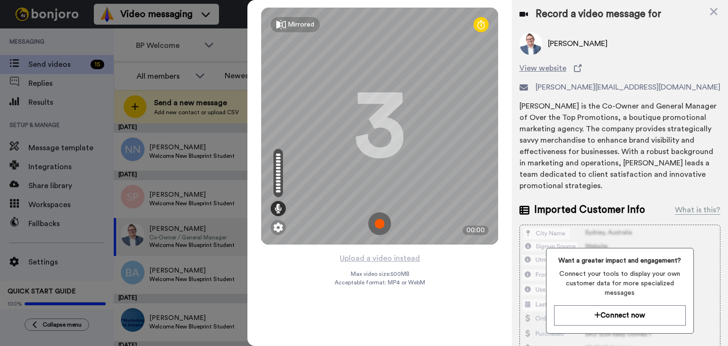
click at [377, 220] on img at bounding box center [379, 223] width 23 height 23
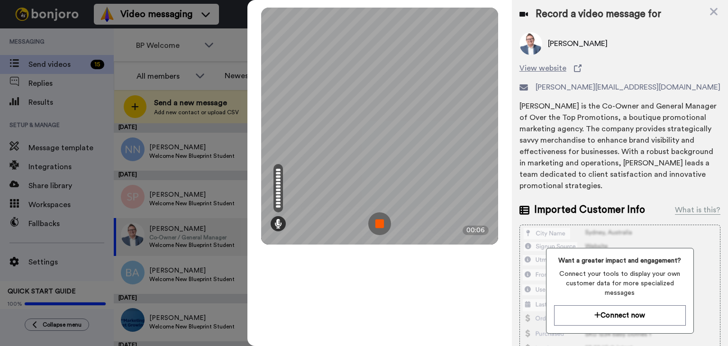
click at [387, 218] on img at bounding box center [379, 223] width 23 height 23
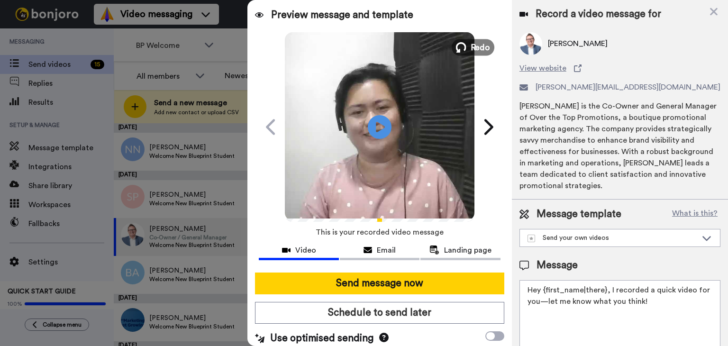
click at [480, 41] on span "Redo" at bounding box center [481, 47] width 20 height 12
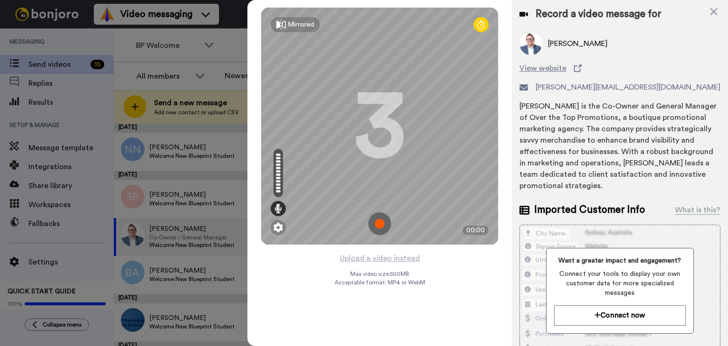
click at [379, 224] on img at bounding box center [379, 223] width 23 height 23
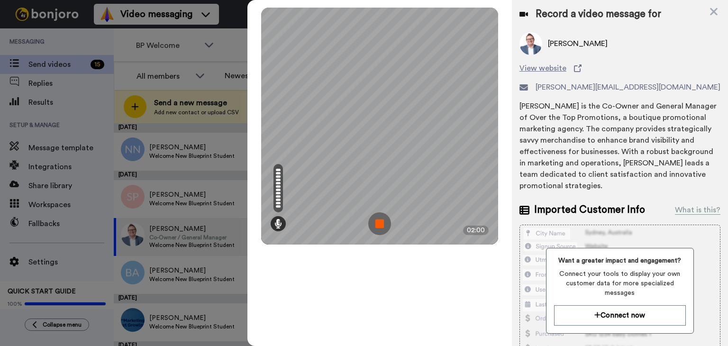
click at [379, 224] on img at bounding box center [379, 223] width 23 height 23
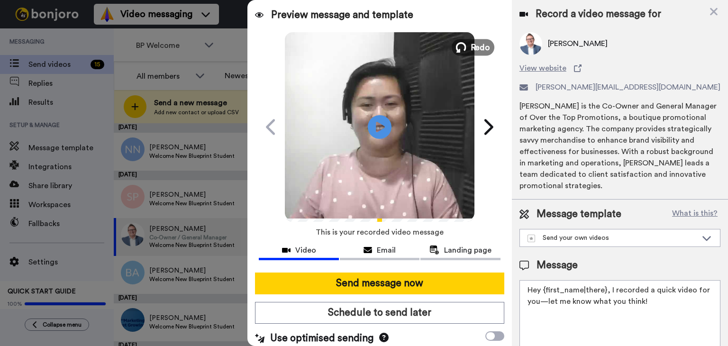
click at [479, 44] on span "Redo" at bounding box center [481, 47] width 20 height 12
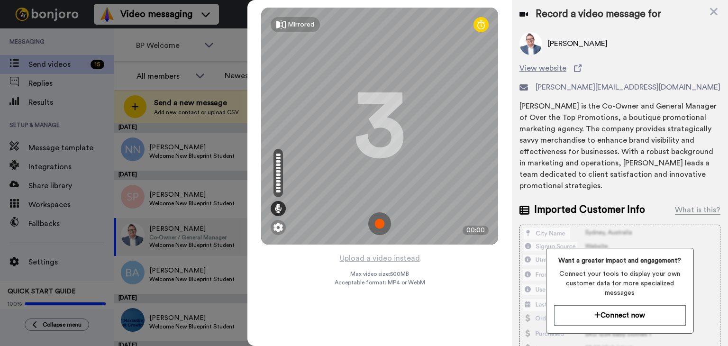
click at [385, 217] on img at bounding box center [379, 223] width 23 height 23
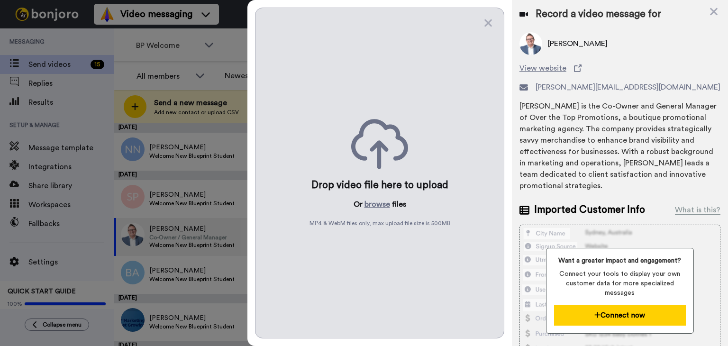
click at [648, 318] on button "Connect now" at bounding box center [620, 315] width 132 height 20
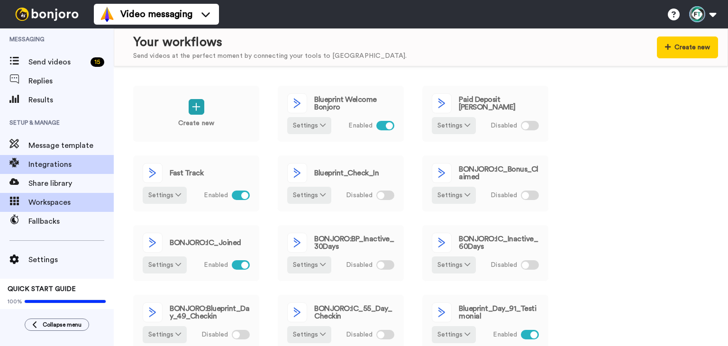
scroll to position [4, 0]
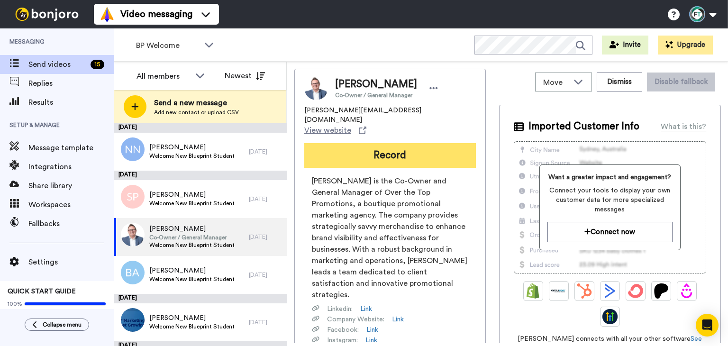
click at [402, 143] on button "Record" at bounding box center [390, 155] width 172 height 25
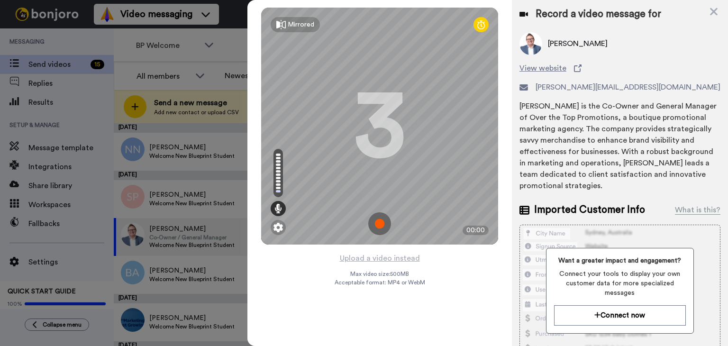
click at [383, 219] on img at bounding box center [379, 223] width 23 height 23
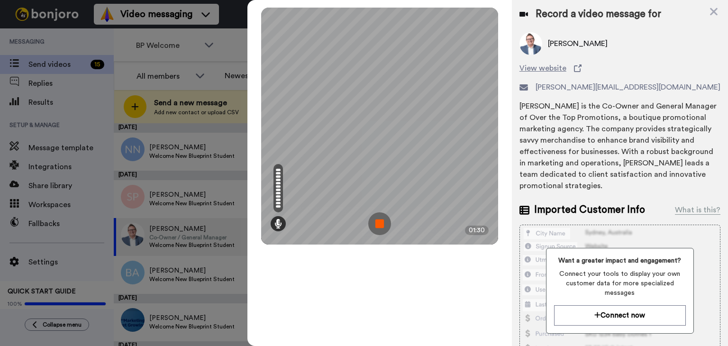
click at [382, 219] on img at bounding box center [379, 223] width 23 height 23
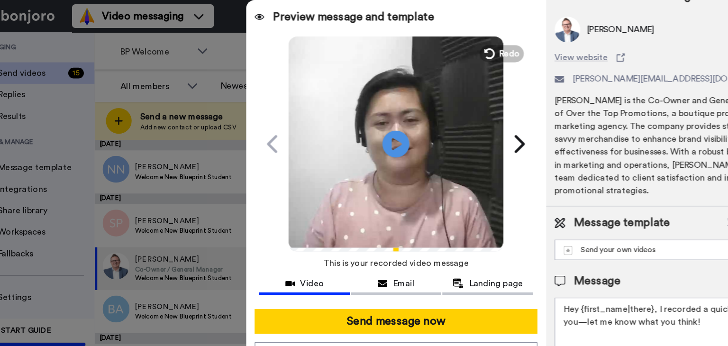
scroll to position [27, 0]
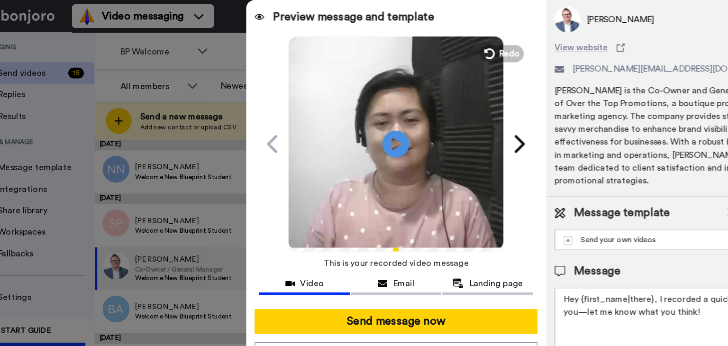
drag, startPoint x: 656, startPoint y: 276, endPoint x: 504, endPoint y: 236, distance: 157.3
click at [504, 236] on div "Preview message and template Play/Pause Wanted to share this with you! TheFreed…" at bounding box center [487, 173] width 481 height 346
paste textarea "i [PERSON_NAME] and [PERSON_NAME], we’re excited to share a special video with …"
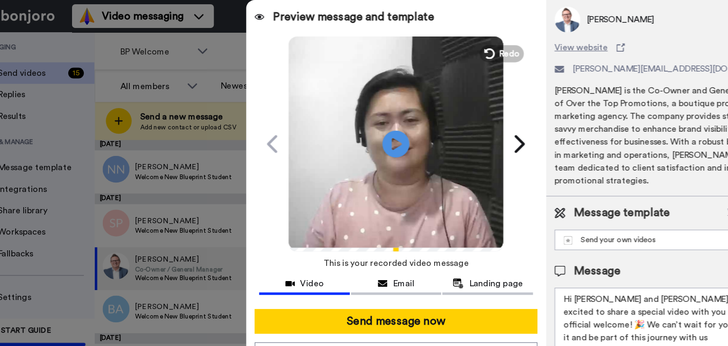
drag, startPoint x: 586, startPoint y: 264, endPoint x: 559, endPoint y: 261, distance: 27.2
click at [559, 261] on textarea "Hi [PERSON_NAME] and [PERSON_NAME], we’re excited to share a special video with…" at bounding box center [620, 296] width 201 height 85
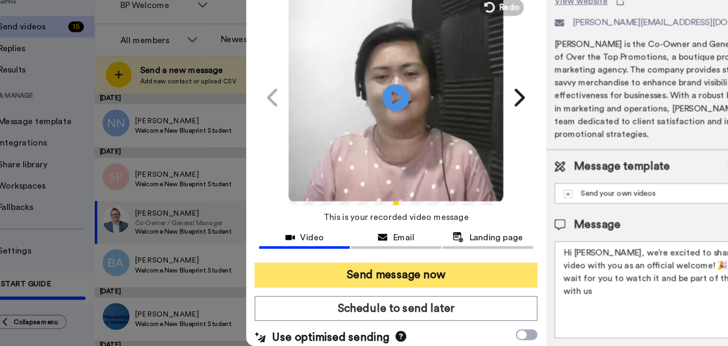
type textarea "Hi [PERSON_NAME], we’re excited to share a special video with you as an officia…"
click at [432, 285] on button "Send message now" at bounding box center [379, 284] width 249 height 22
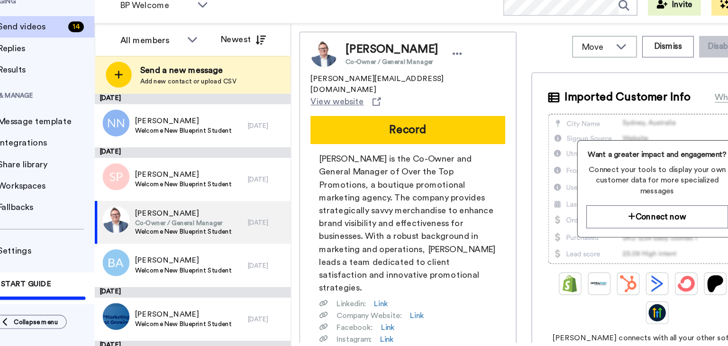
scroll to position [0, 0]
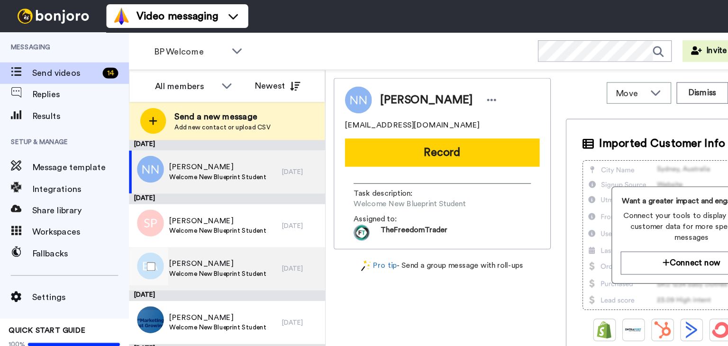
click at [207, 241] on span "Welcome New Blueprint Student" at bounding box center [191, 242] width 85 height 8
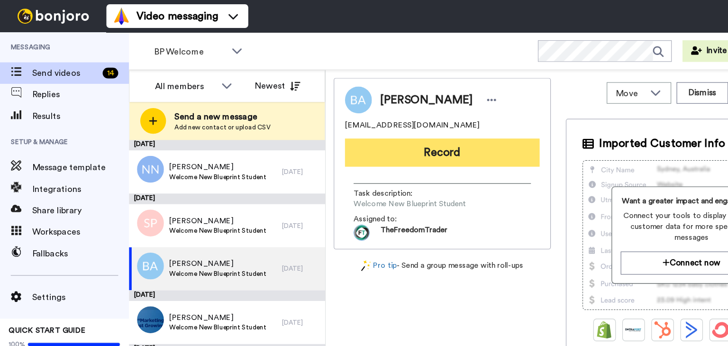
click at [405, 137] on button "Record" at bounding box center [390, 134] width 172 height 25
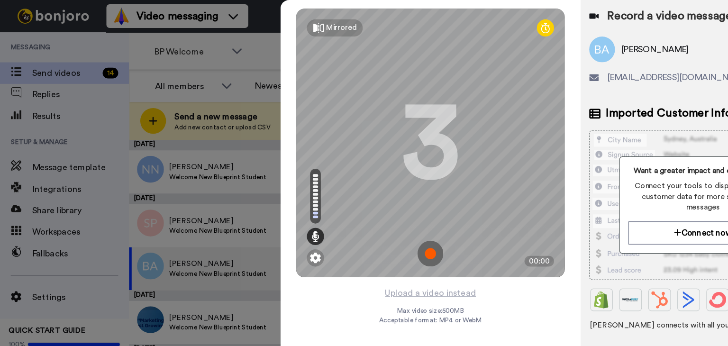
click at [383, 221] on img at bounding box center [379, 223] width 23 height 23
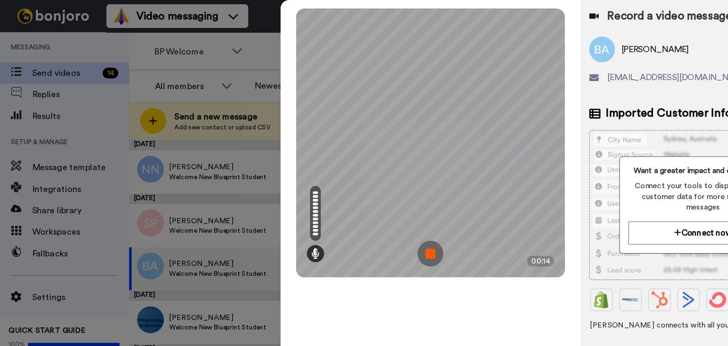
click at [390, 222] on img at bounding box center [379, 223] width 23 height 23
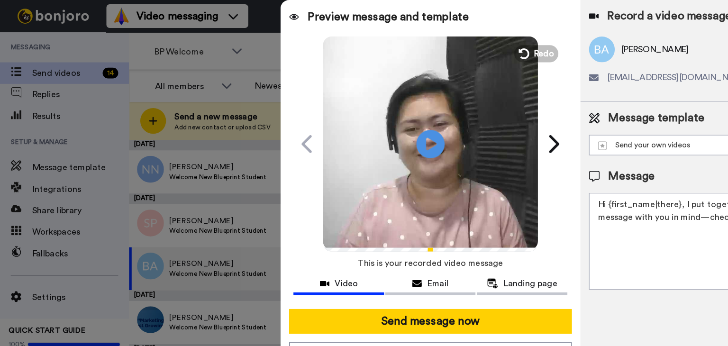
click at [386, 122] on icon at bounding box center [379, 126] width 25 height 25
click at [486, 50] on span "Redo" at bounding box center [481, 47] width 20 height 12
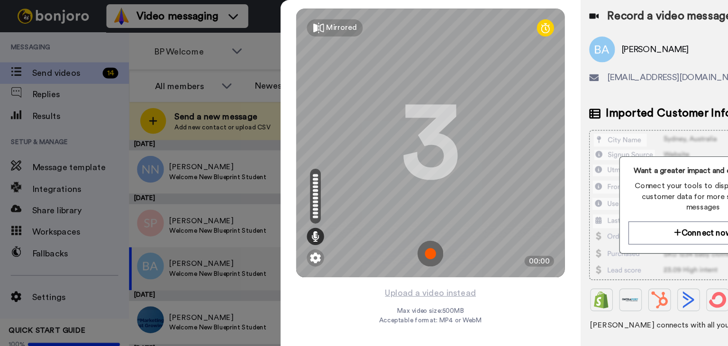
click at [375, 219] on img at bounding box center [379, 223] width 23 height 23
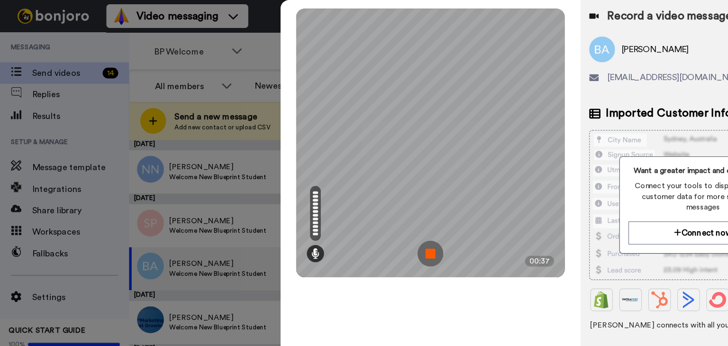
click at [379, 223] on img at bounding box center [379, 223] width 23 height 23
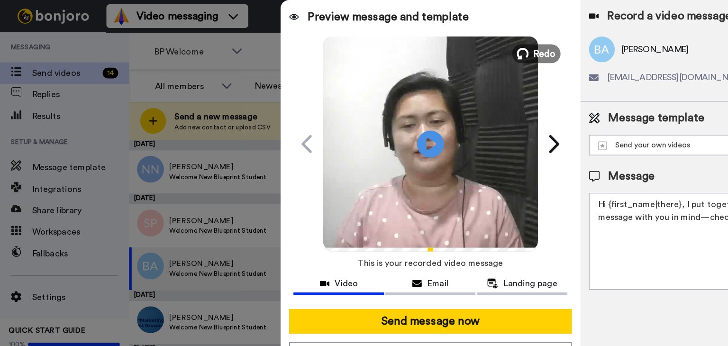
click at [486, 45] on span "Redo" at bounding box center [481, 47] width 20 height 12
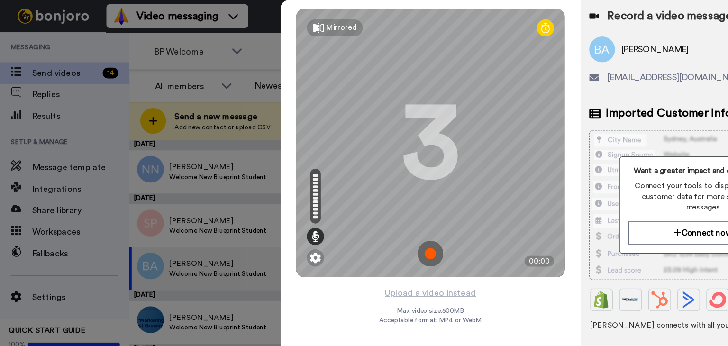
click at [382, 222] on img at bounding box center [379, 223] width 23 height 23
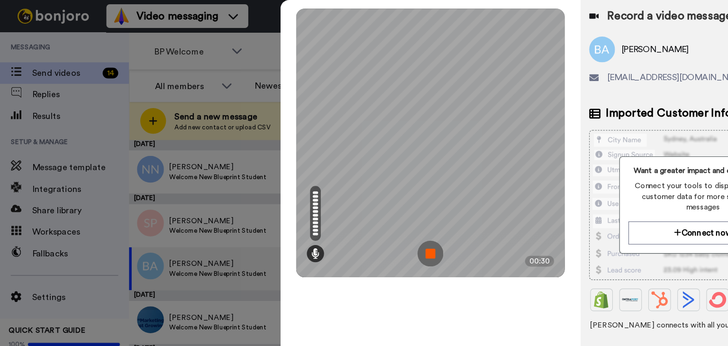
click at [385, 222] on img at bounding box center [379, 223] width 23 height 23
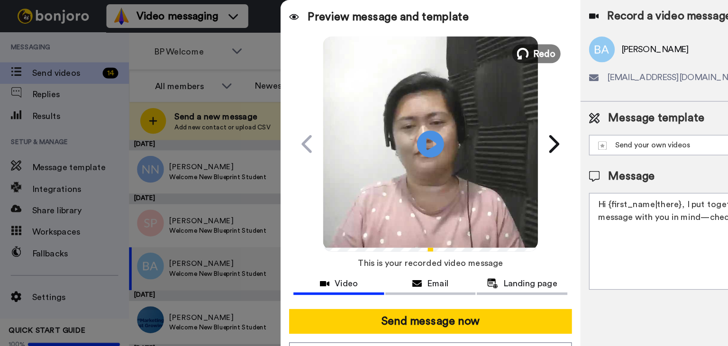
click at [475, 46] on span "Redo" at bounding box center [481, 47] width 20 height 12
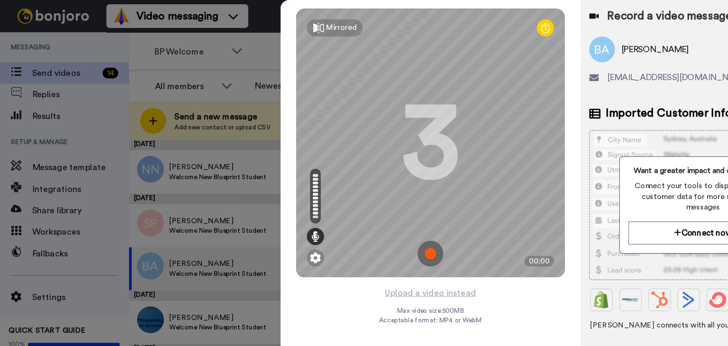
click at [384, 223] on img at bounding box center [379, 223] width 23 height 23
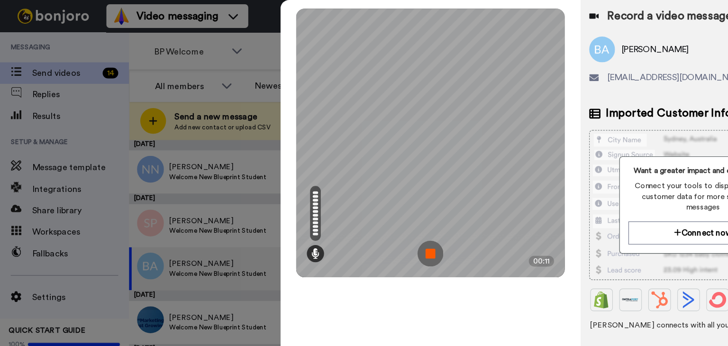
click at [384, 229] on img at bounding box center [379, 223] width 23 height 23
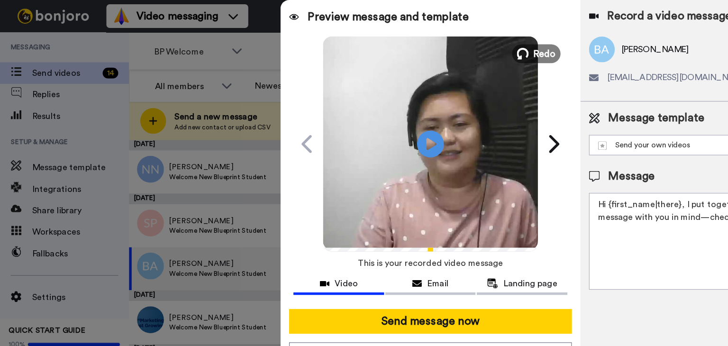
click at [471, 42] on span "Redo" at bounding box center [481, 47] width 20 height 12
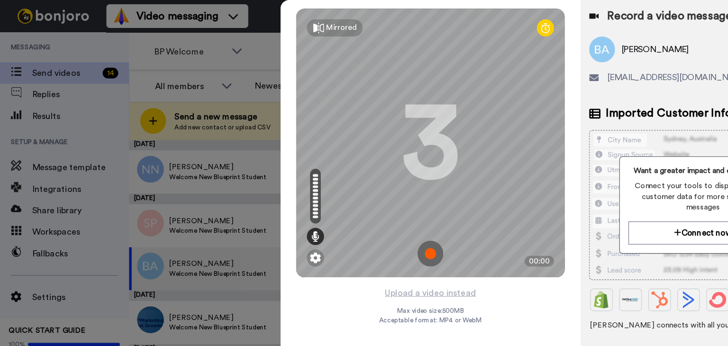
click at [381, 223] on img at bounding box center [379, 223] width 23 height 23
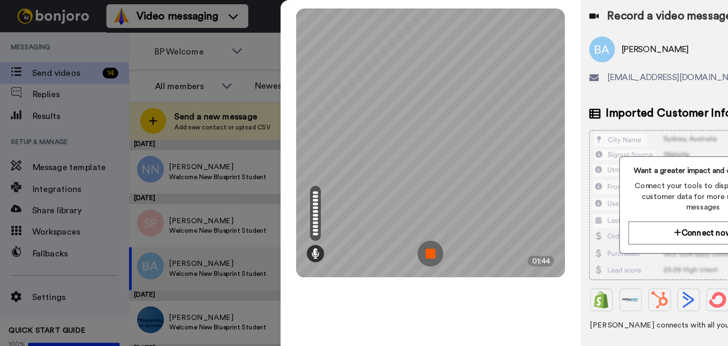
click at [380, 229] on img at bounding box center [379, 223] width 23 height 23
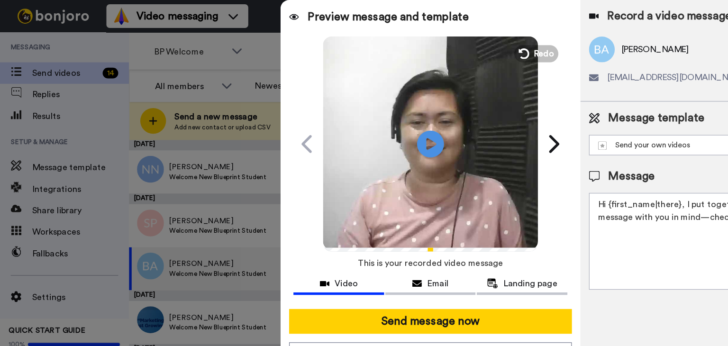
drag, startPoint x: 592, startPoint y: 228, endPoint x: 479, endPoint y: 164, distance: 130.0
click div "Preview message and template Play/Pause Here’s something I made for you TheFree…"
drag, startPoint x: 521, startPoint y: 183, endPoint x: 528, endPoint y: 186, distance: 7.2
click div "Preview message and template Play/Pause Here’s something I made for you TheFree…"
click textarea "Hi {first_name|there}, I put together a quick video message with you in mind—ch…"
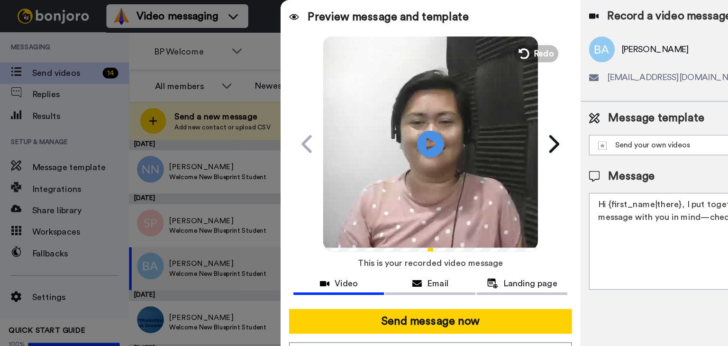
drag, startPoint x: 528, startPoint y: 181, endPoint x: 641, endPoint y: 209, distance: 116.7
click textarea "Hi {first_name|there}, I put together a quick video message with you in mind—ch…"
drag, startPoint x: 561, startPoint y: 215, endPoint x: 560, endPoint y: 210, distance: 4.8
click textarea "Hi {first_name|there}, I put together a quick video message with you in mind—ch…"
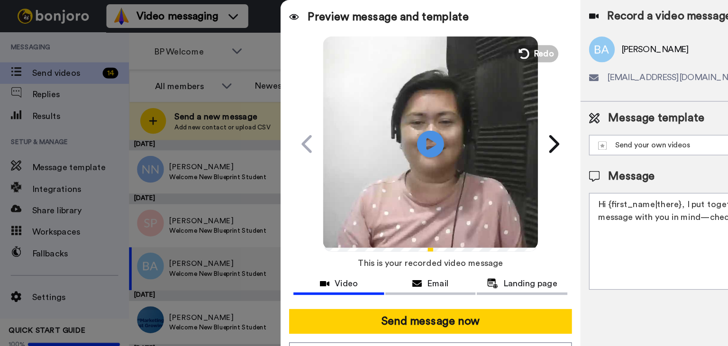
drag, startPoint x: 559, startPoint y: 209, endPoint x: 521, endPoint y: 168, distance: 55.7
click div "Message Hi {first_name|there}, I put together a quick video message with you in…"
paste textarea "[PERSON_NAME], we’re excited to share a special video with you as an official w…"
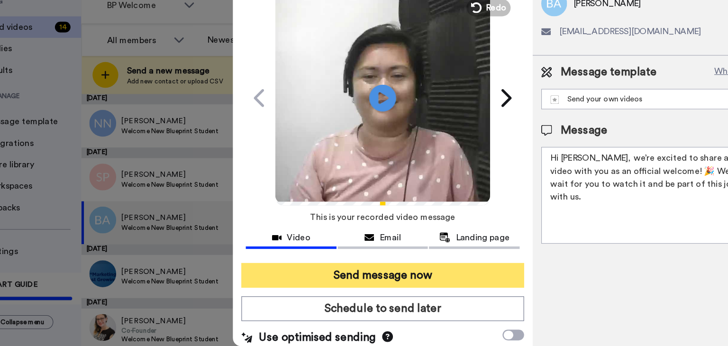
type textarea "Hi [PERSON_NAME], we’re excited to share a special video with you as an officia…"
click button "Send message now"
